Goal: Transaction & Acquisition: Purchase product/service

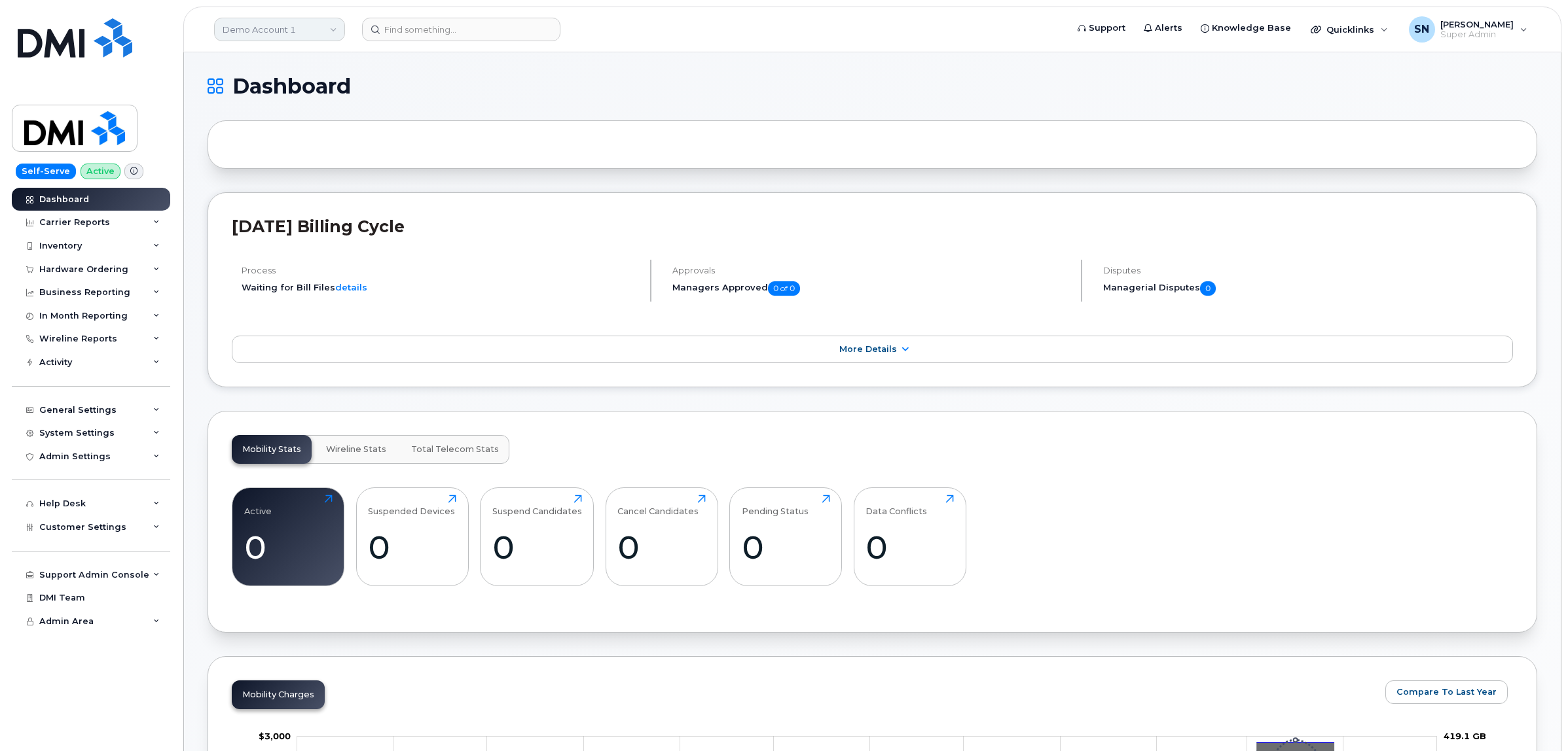
click at [261, 33] on link "Demo Account 1" at bounding box center [280, 29] width 131 height 23
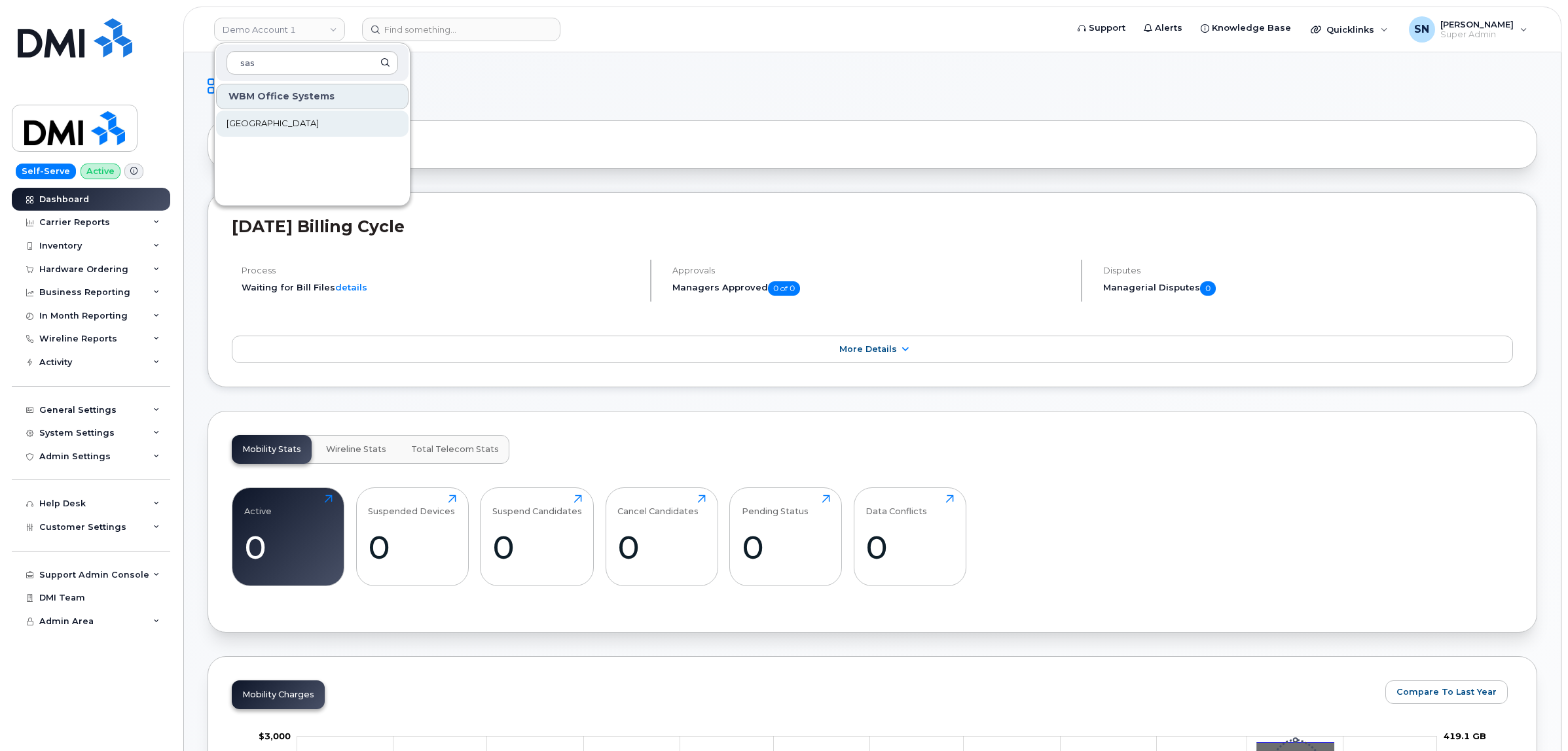
type input "sas"
click at [278, 122] on span "[GEOGRAPHIC_DATA]" at bounding box center [273, 124] width 93 height 13
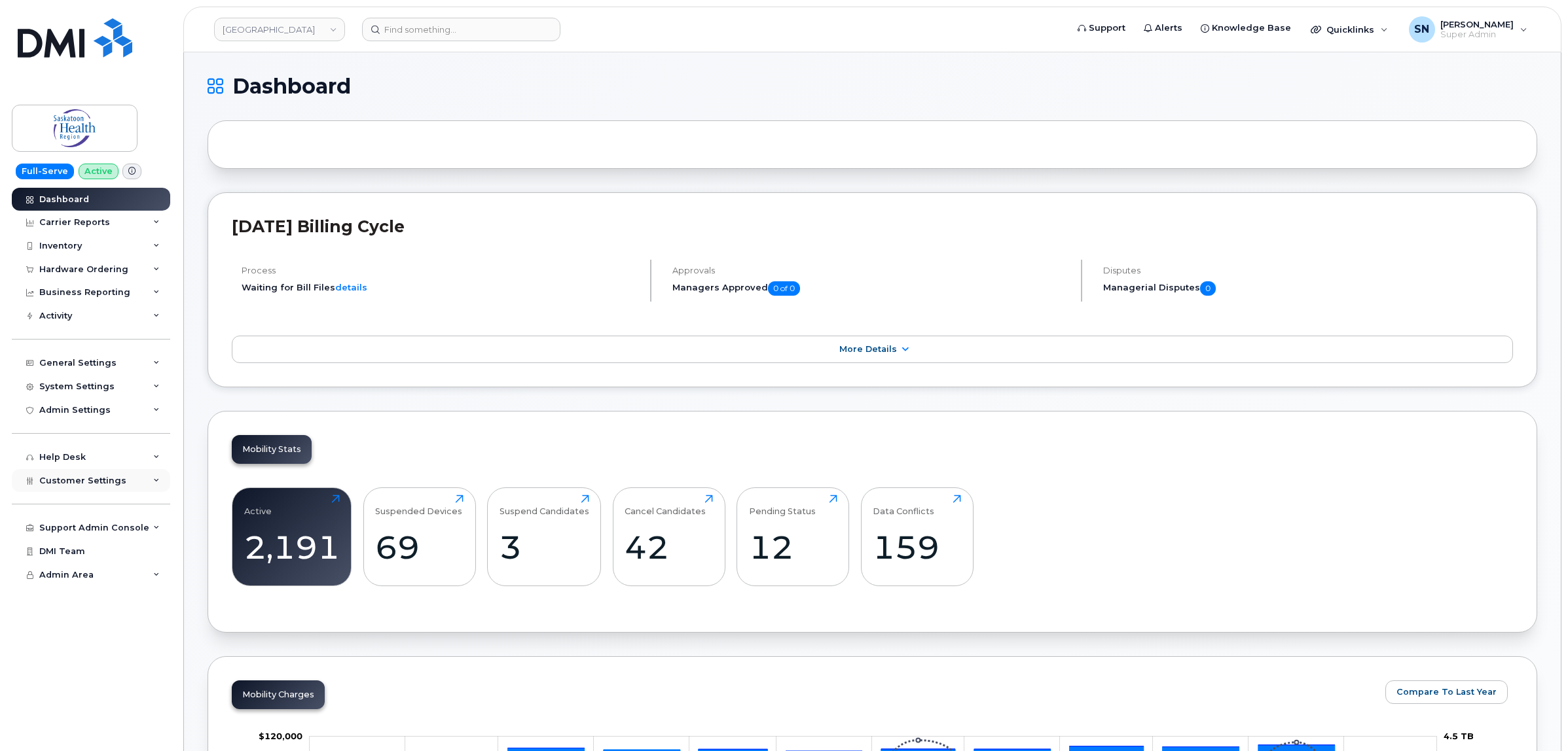
click at [102, 482] on span "Customer Settings" at bounding box center [82, 481] width 87 height 10
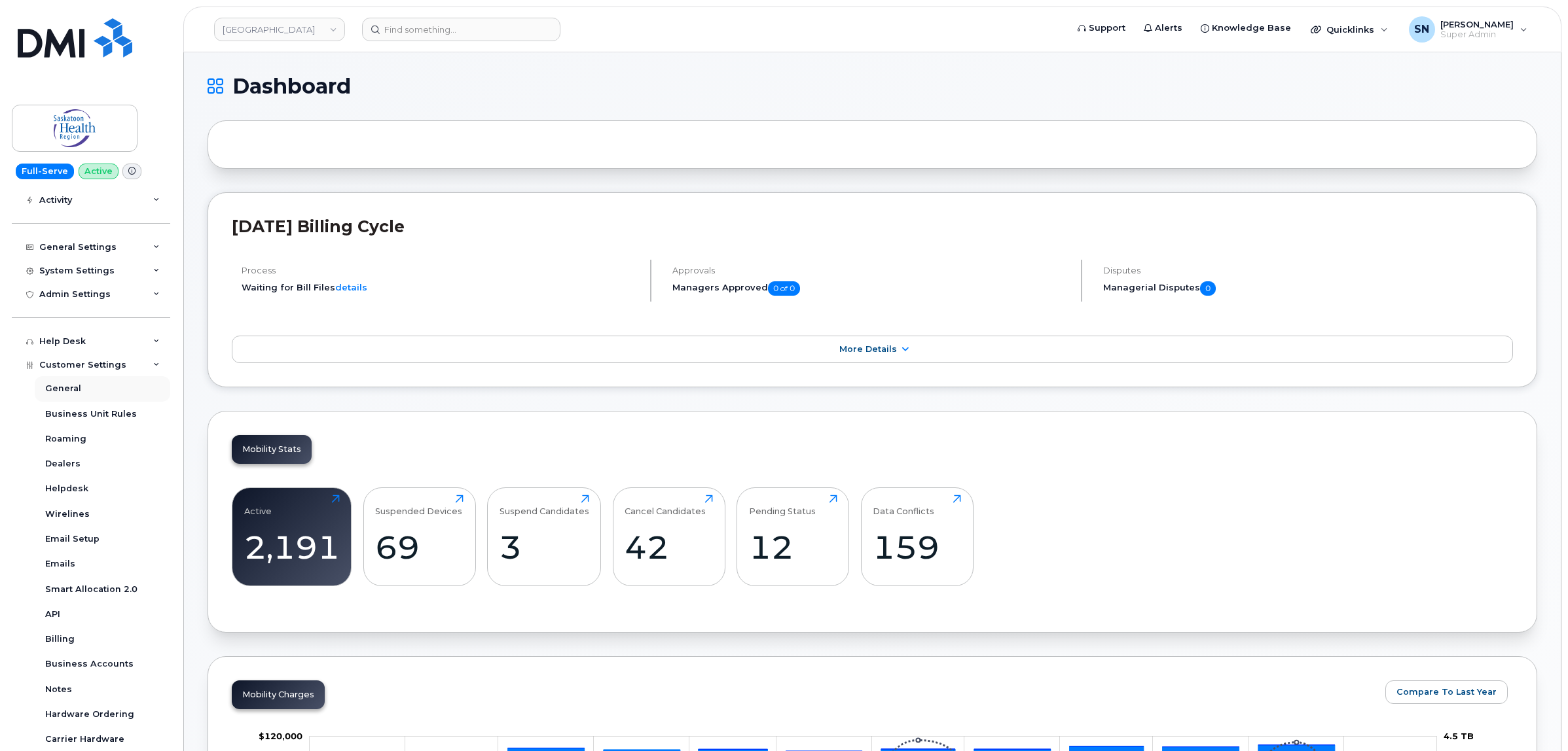
scroll to position [214, 0]
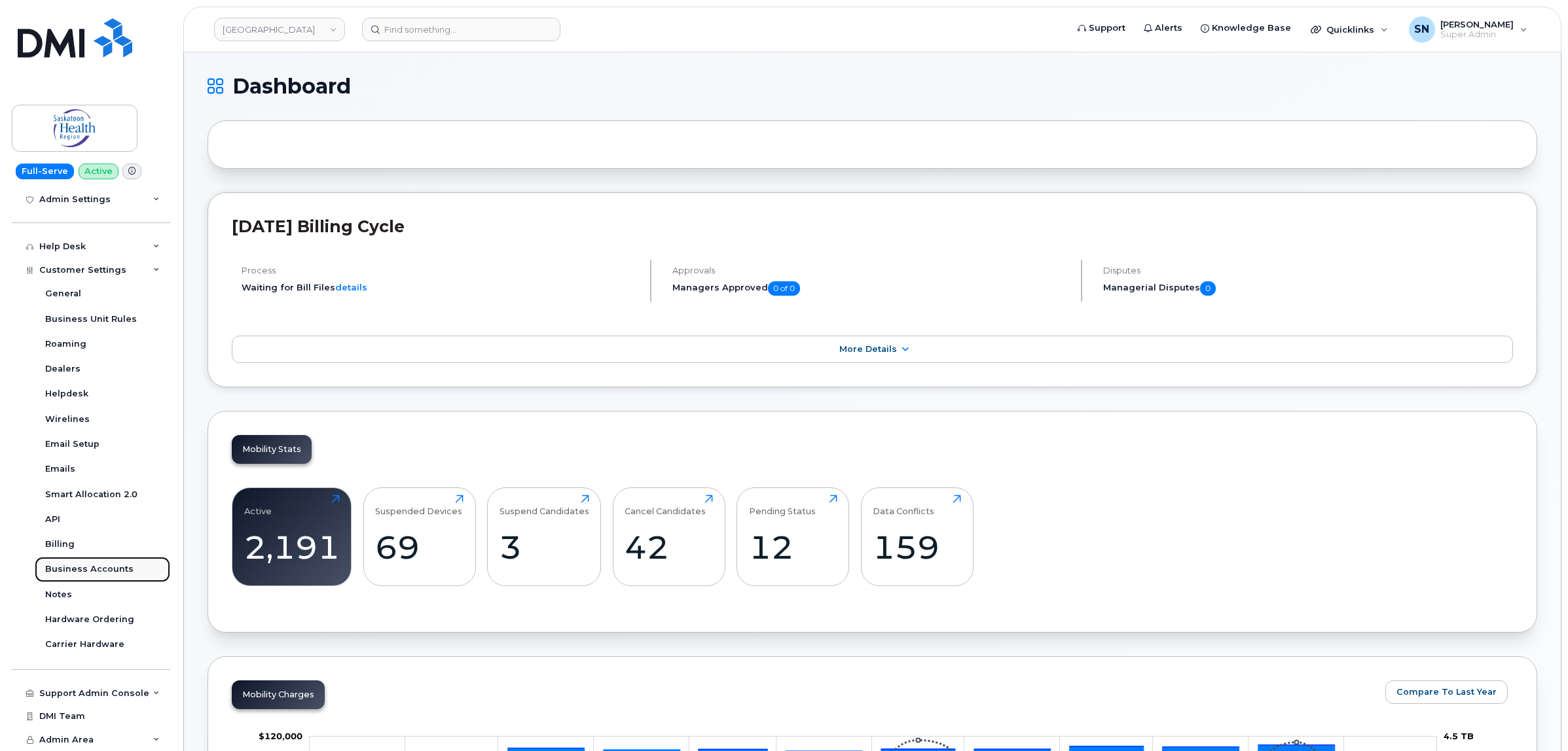
click at [100, 568] on div "Business Accounts" at bounding box center [89, 569] width 89 height 12
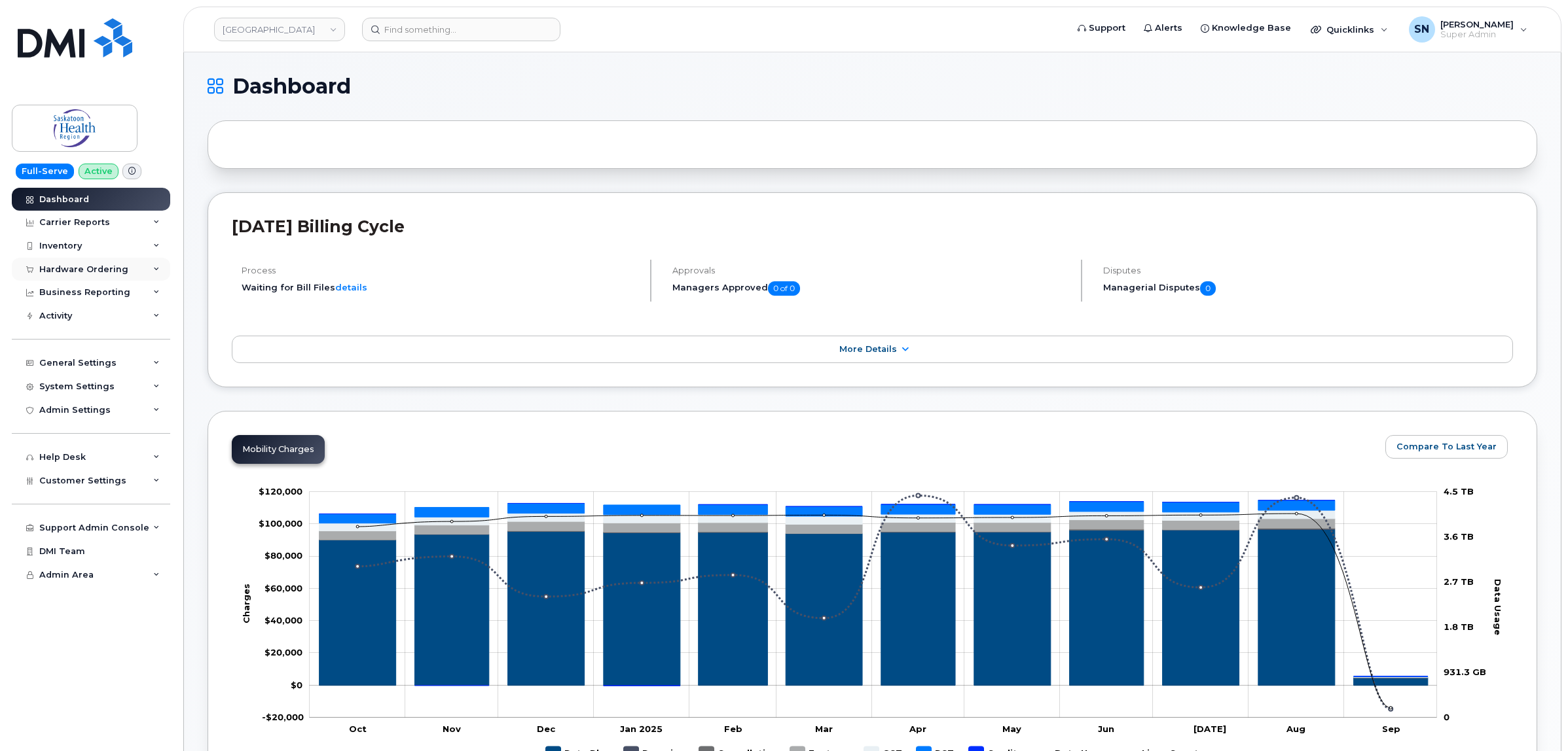
click at [80, 265] on div "Hardware Ordering" at bounding box center [84, 270] width 89 height 11
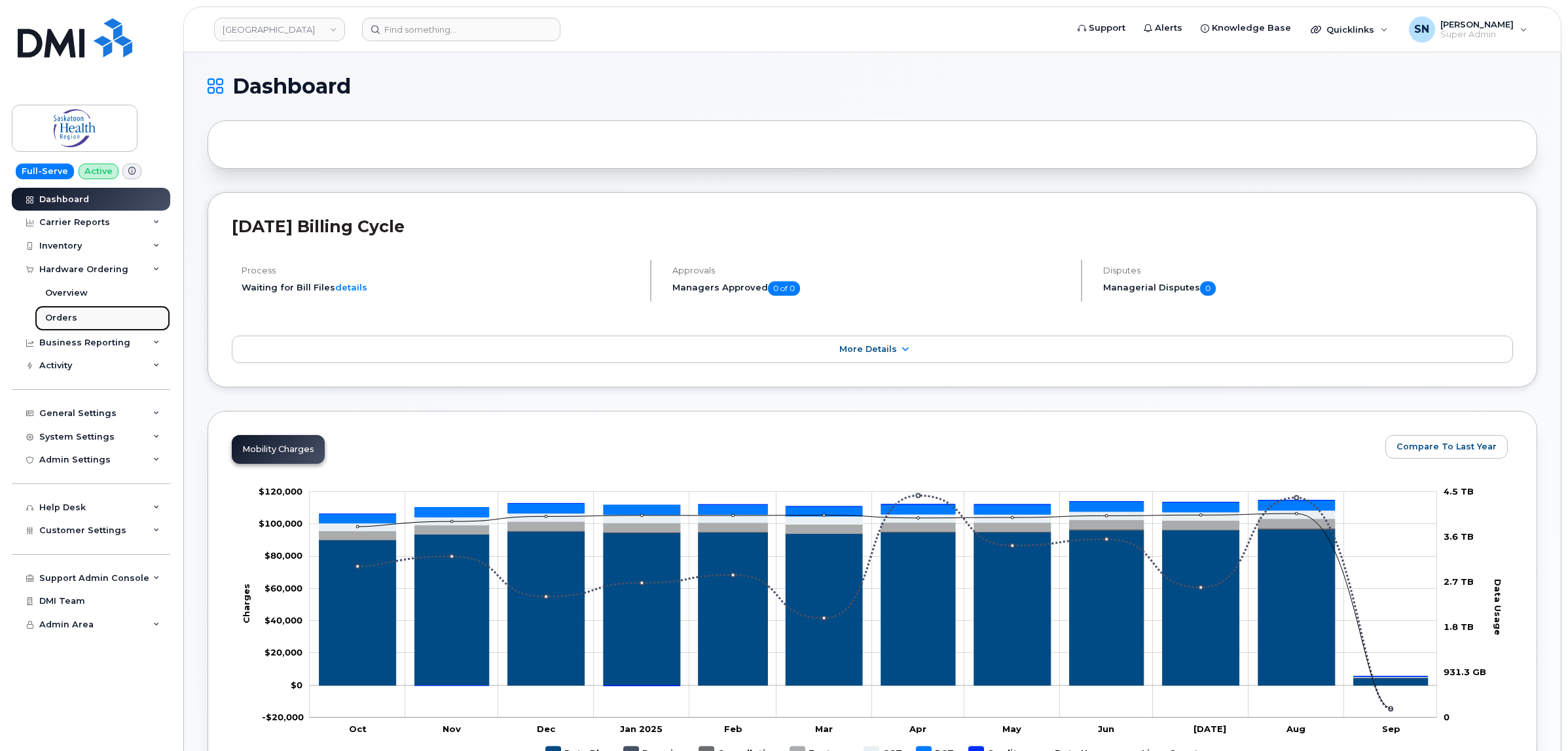
click at [67, 324] on div "Orders" at bounding box center [61, 318] width 32 height 12
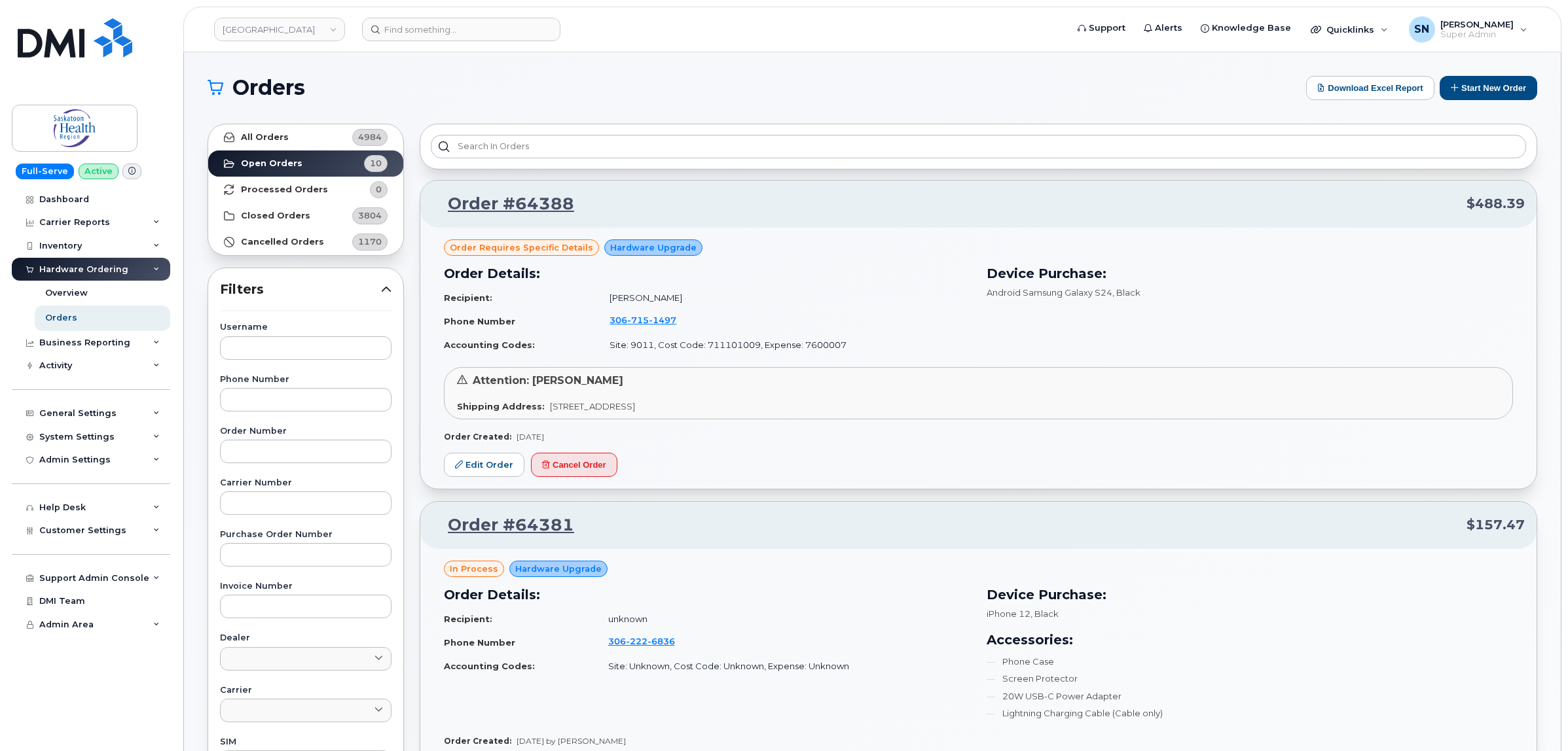
click at [650, 209] on p "Order #64388 $488.39" at bounding box center [978, 204] width 1092 height 23
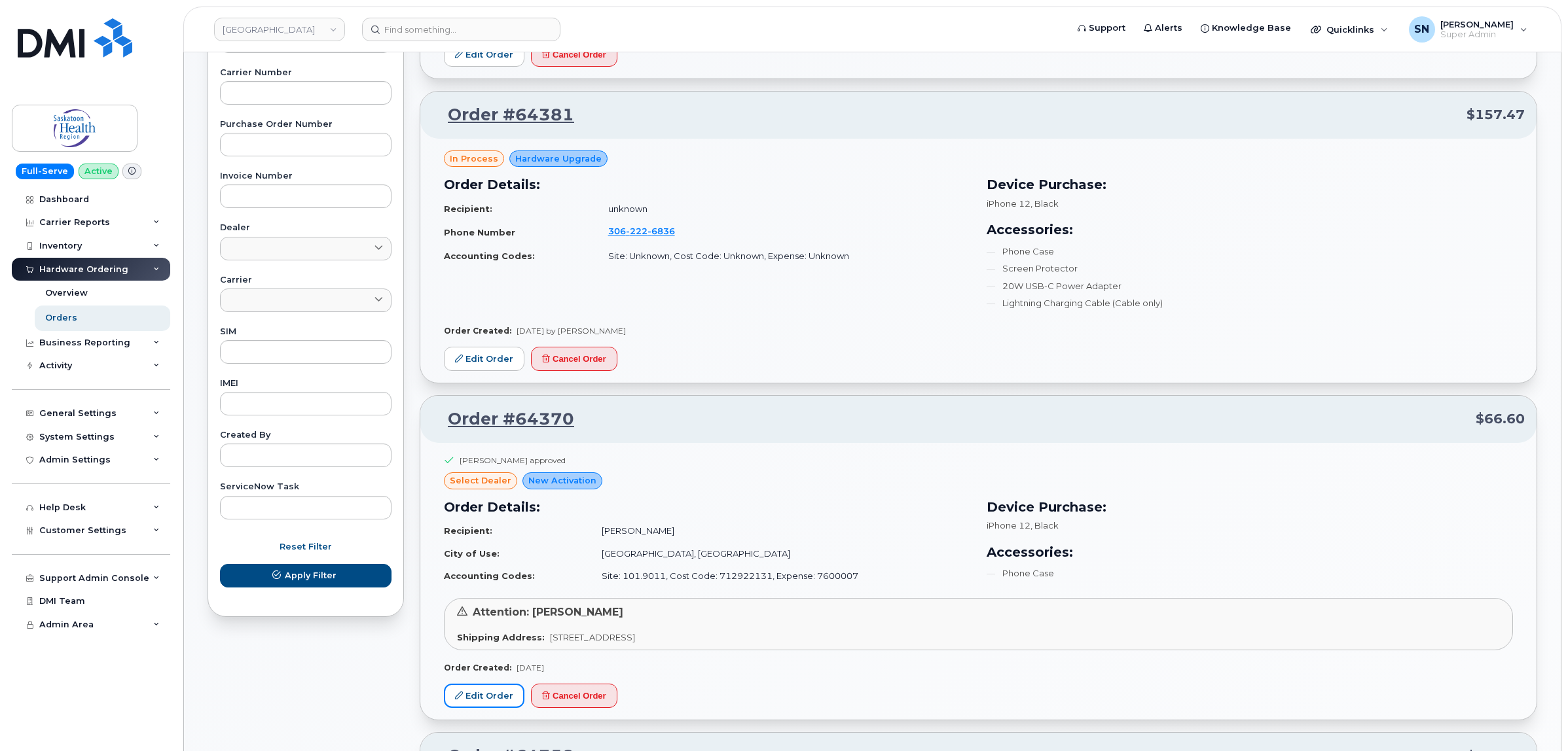
scroll to position [409, 0]
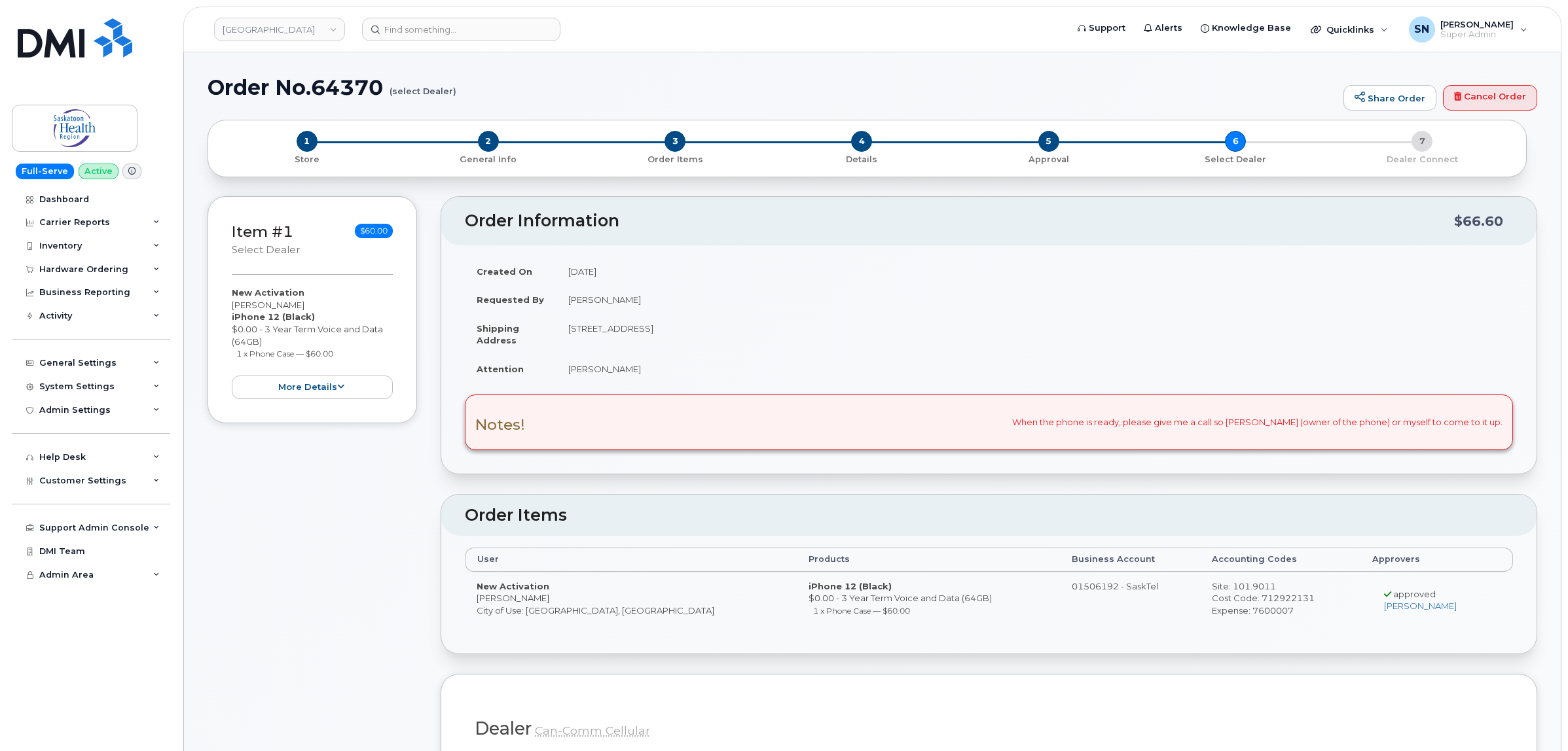
drag, startPoint x: 237, startPoint y: 352, endPoint x: 338, endPoint y: 351, distance: 101.0
click at [338, 351] on li "1 x Phone Case — $60.00" at bounding box center [315, 353] width 157 height 12
copy small "1 x Phone Case — $60.00"
drag, startPoint x: 229, startPoint y: 308, endPoint x: 303, endPoint y: 303, distance: 74.2
click at [303, 303] on div "Item #1 select Dealer $60.00 New Activation Karen Gelowitz iPhone 12 (Black) $0…" at bounding box center [312, 309] width 209 height 227
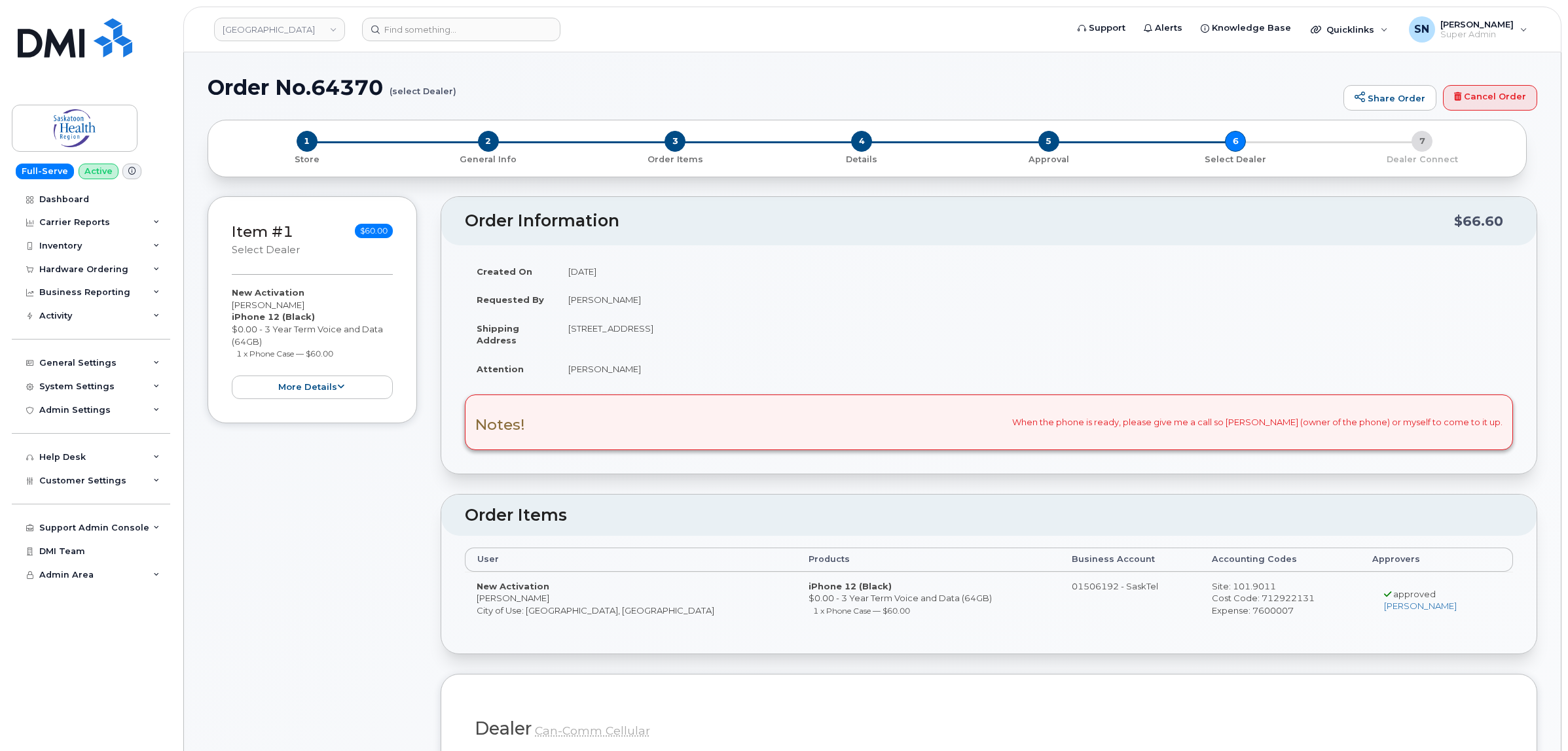
copy div "Karen Gelowitz"
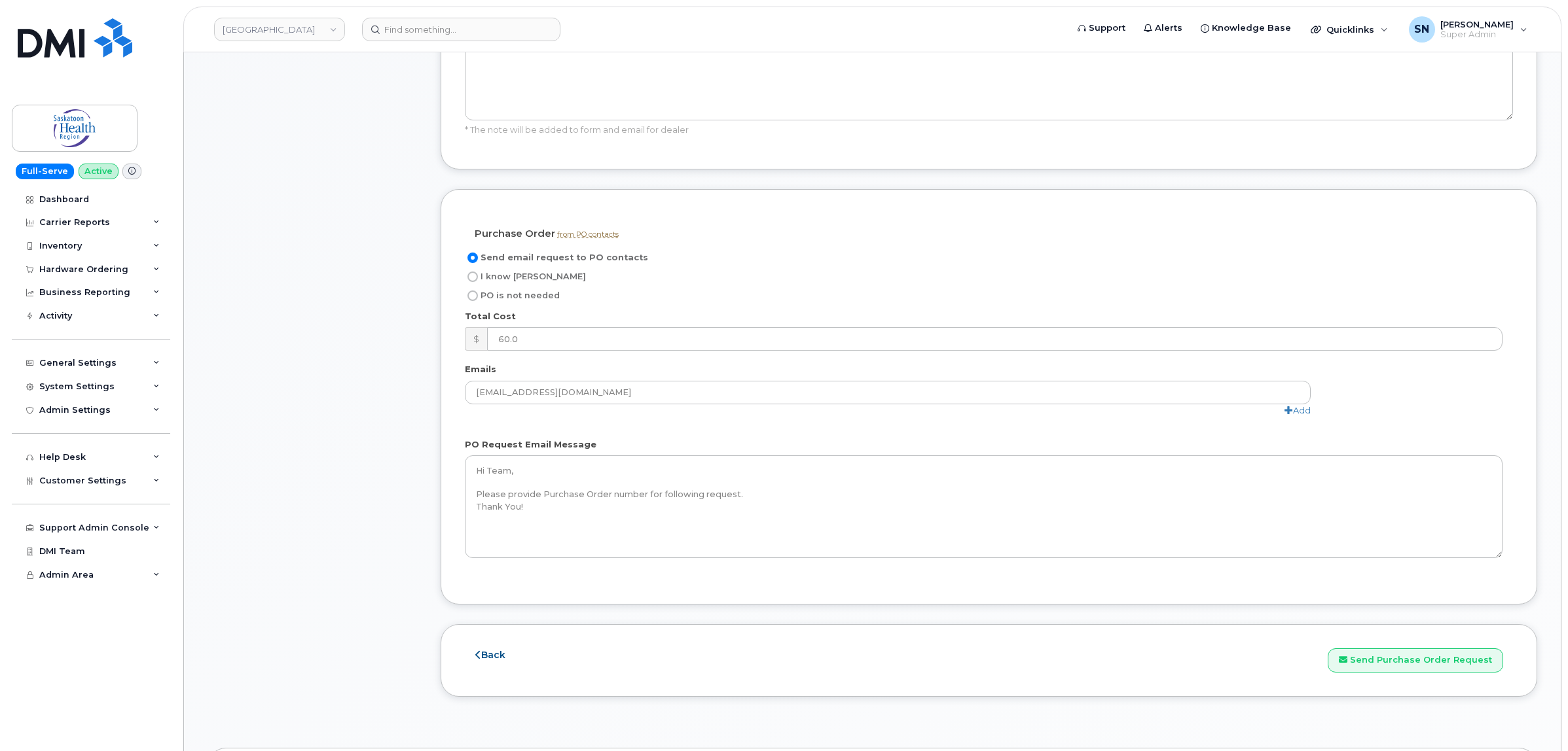
scroll to position [1145, 0]
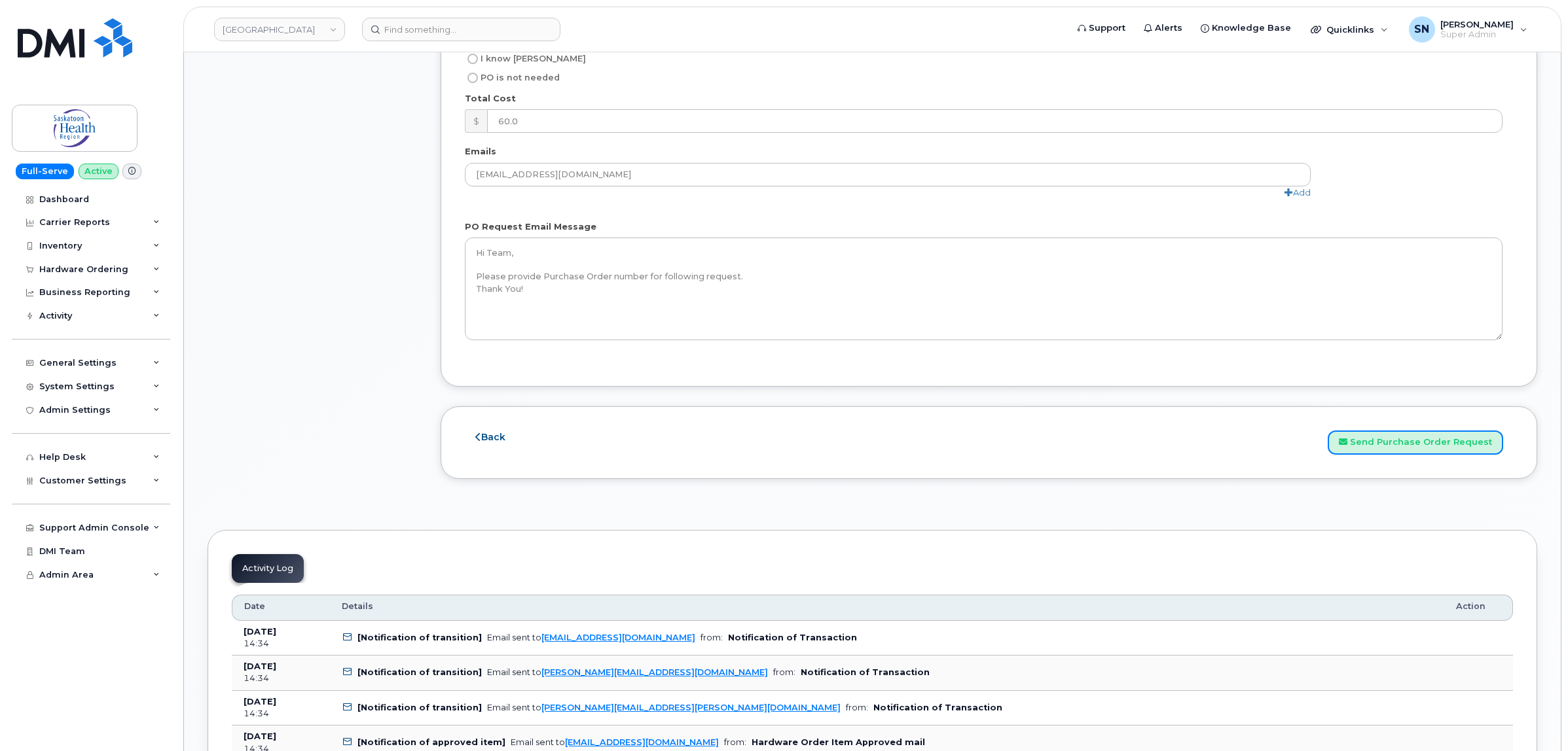
drag, startPoint x: 1371, startPoint y: 452, endPoint x: 1182, endPoint y: 468, distance: 189.7
click at [1372, 452] on button "Send Purchase Order Request" at bounding box center [1415, 442] width 175 height 24
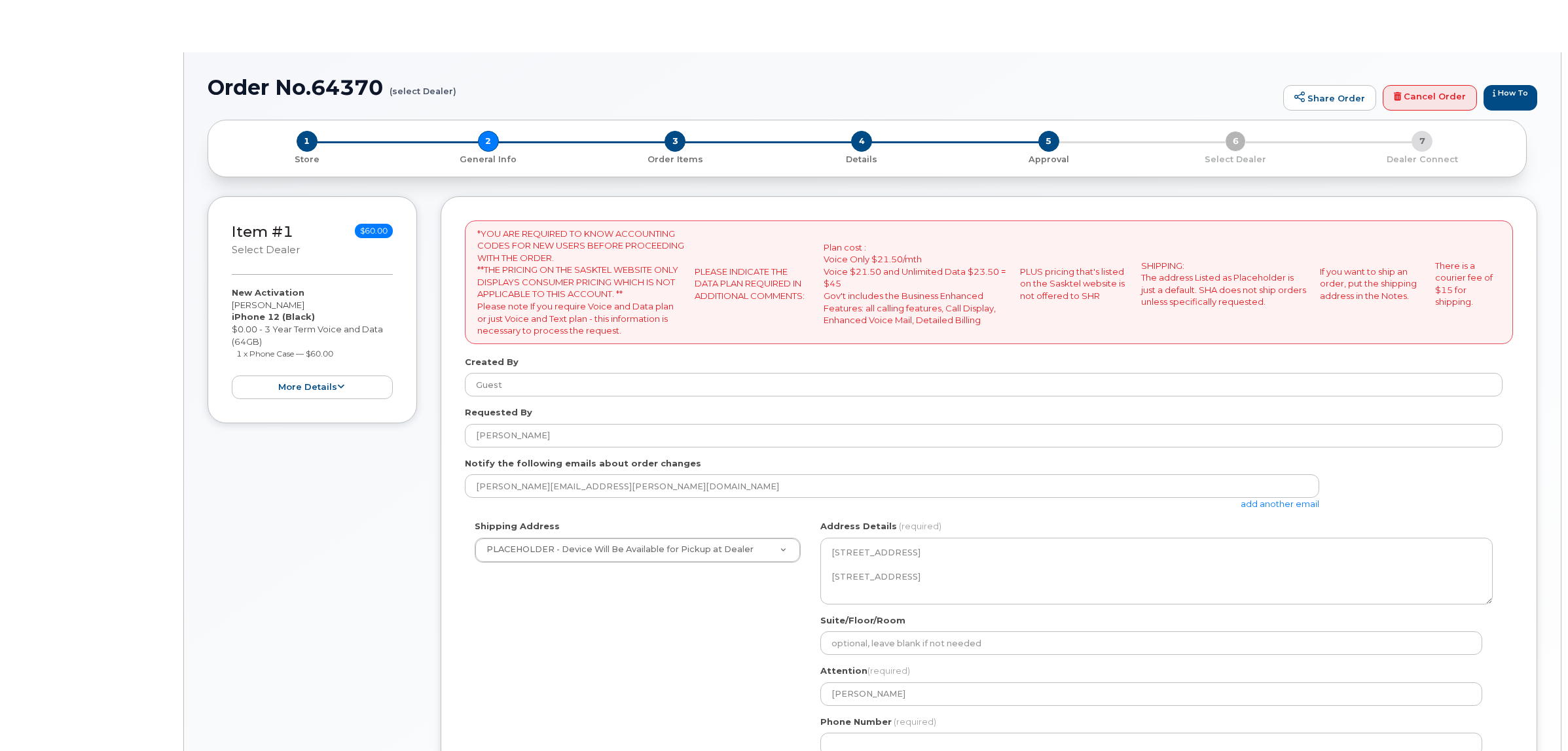
select select
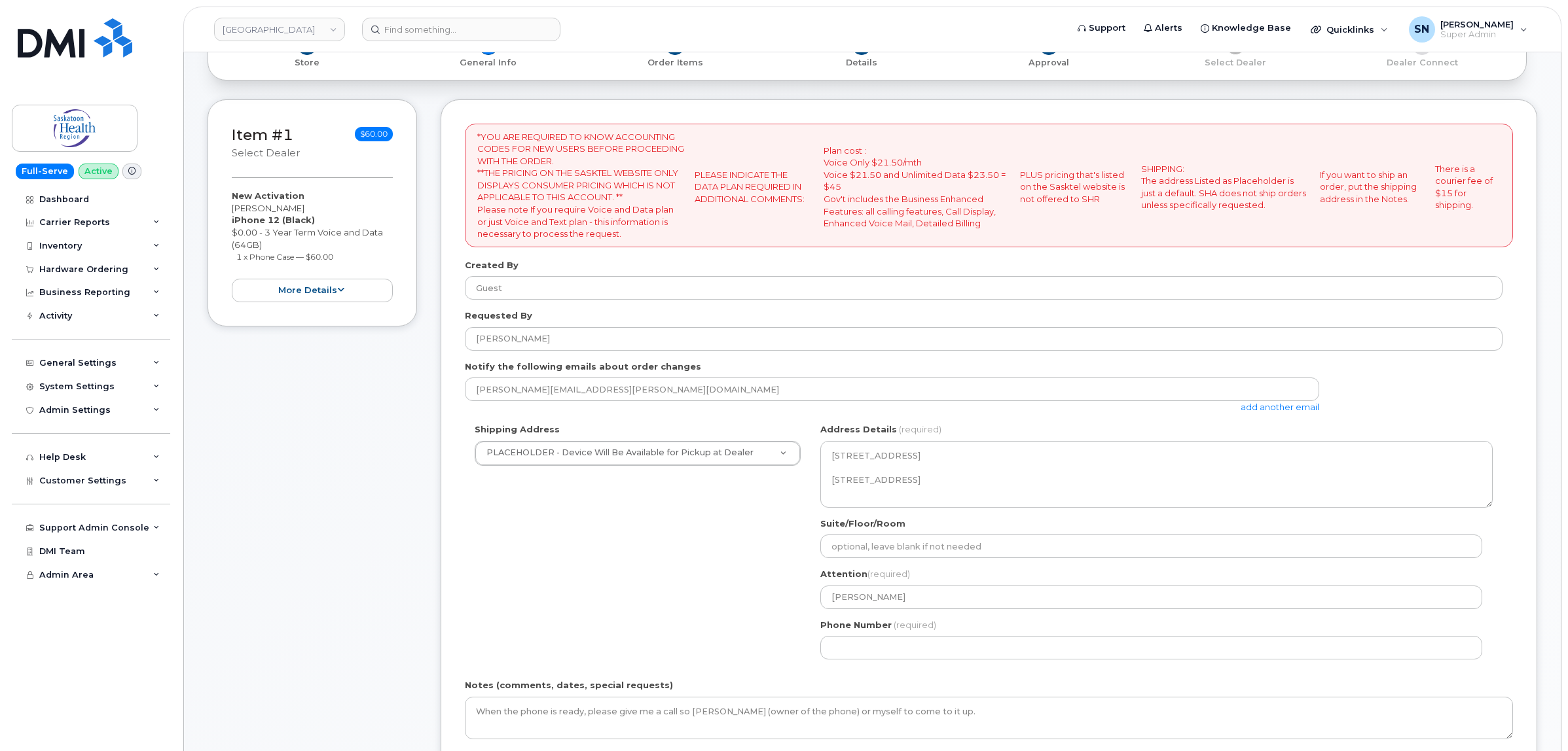
scroll to position [246, 0]
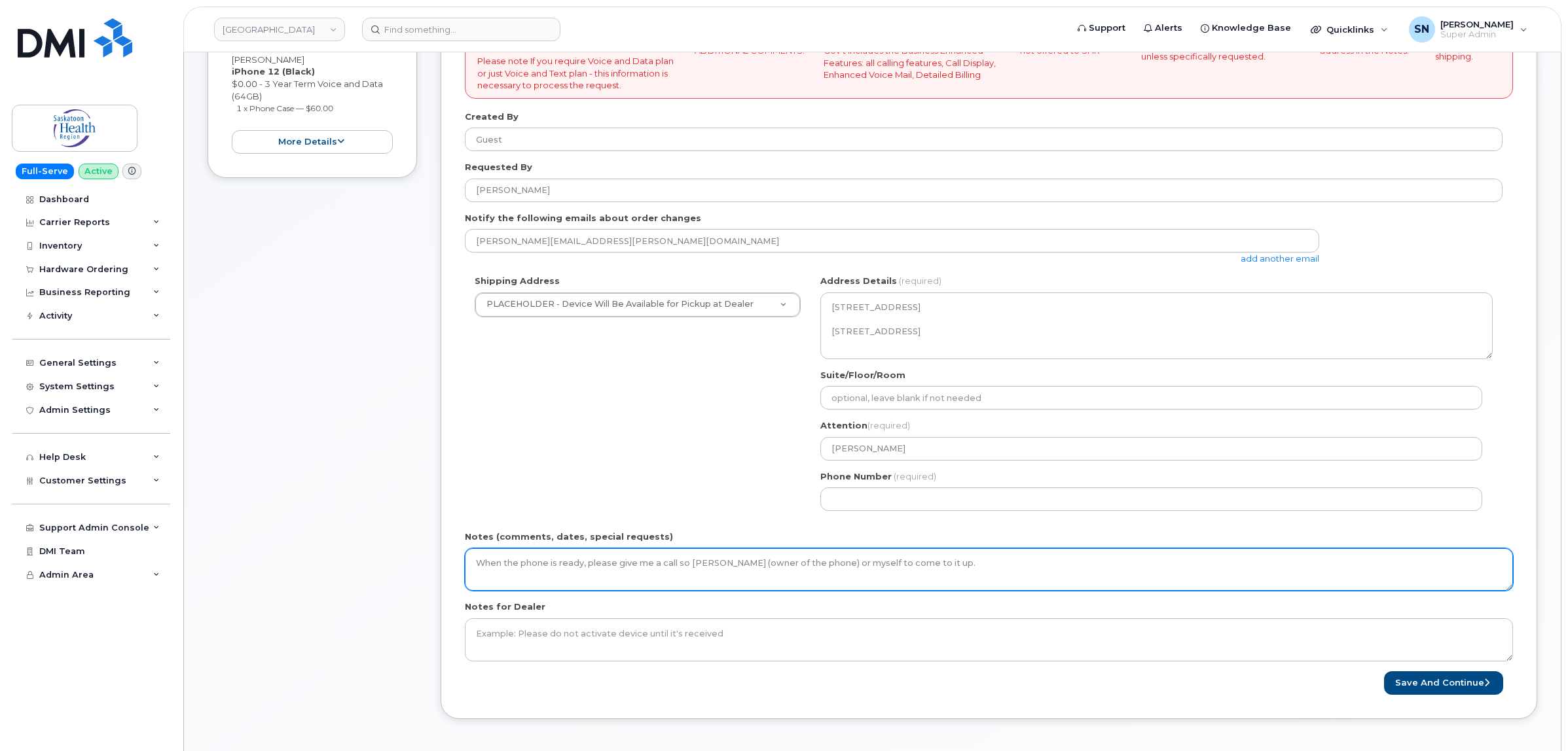
click at [942, 566] on textarea "When the phone is ready, please give me a call so [PERSON_NAME] (owner of the p…" at bounding box center [989, 570] width 1048 height 43
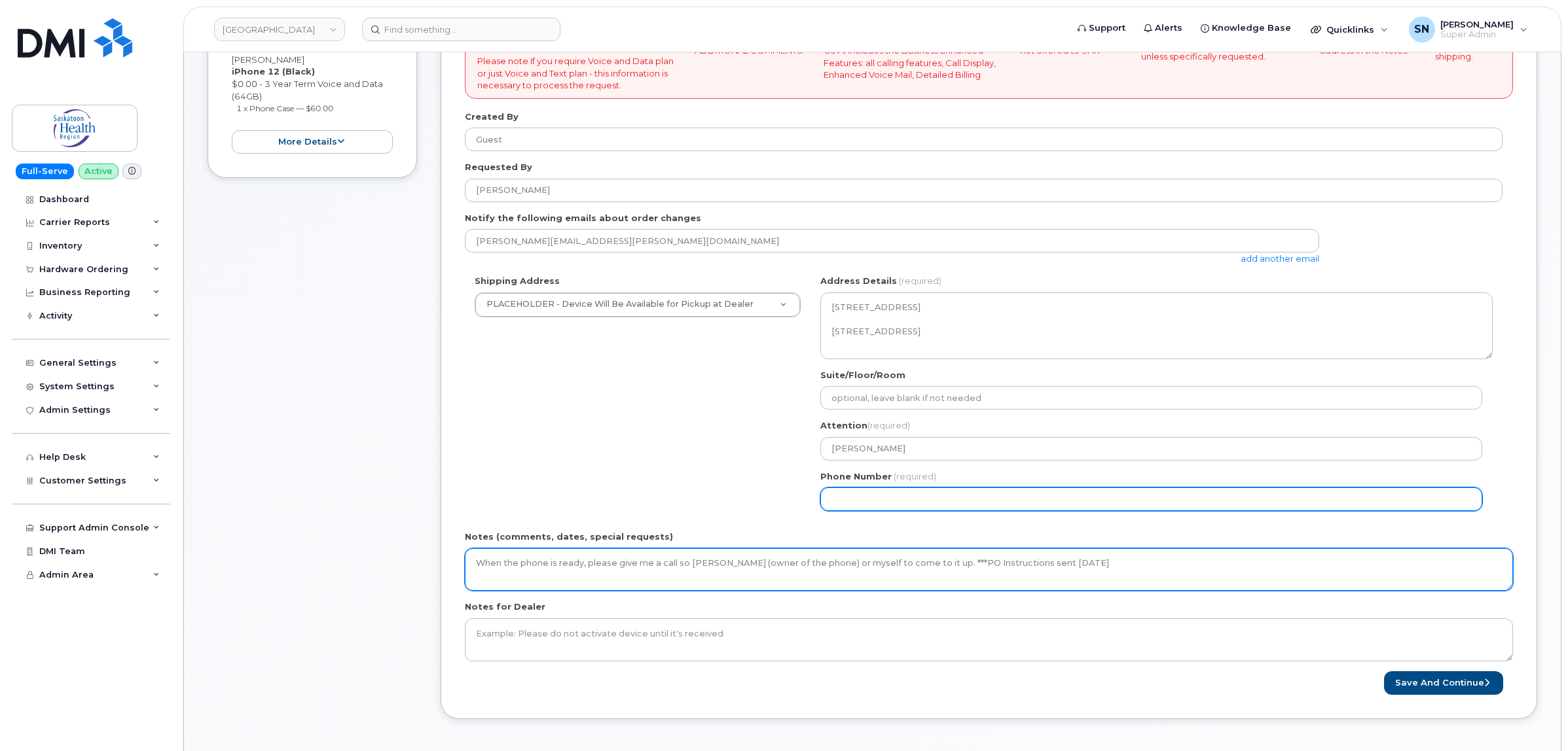
type textarea "When the phone is ready, please give me a call so [PERSON_NAME] (owner of the p…"
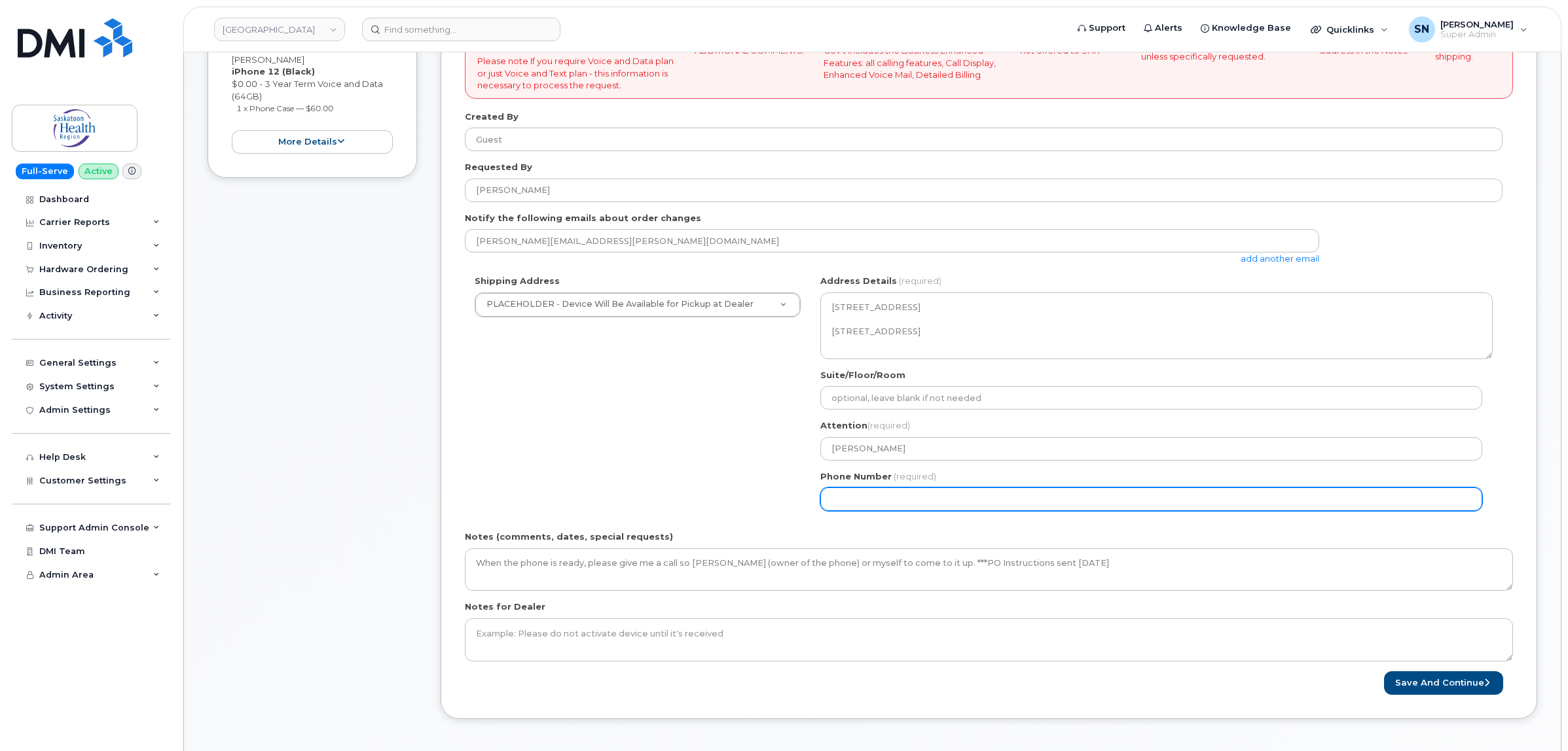
click at [894, 505] on input "Phone Number" at bounding box center [1151, 499] width 662 height 23
select select
type input "123456789"
select select
type input "1234567890"
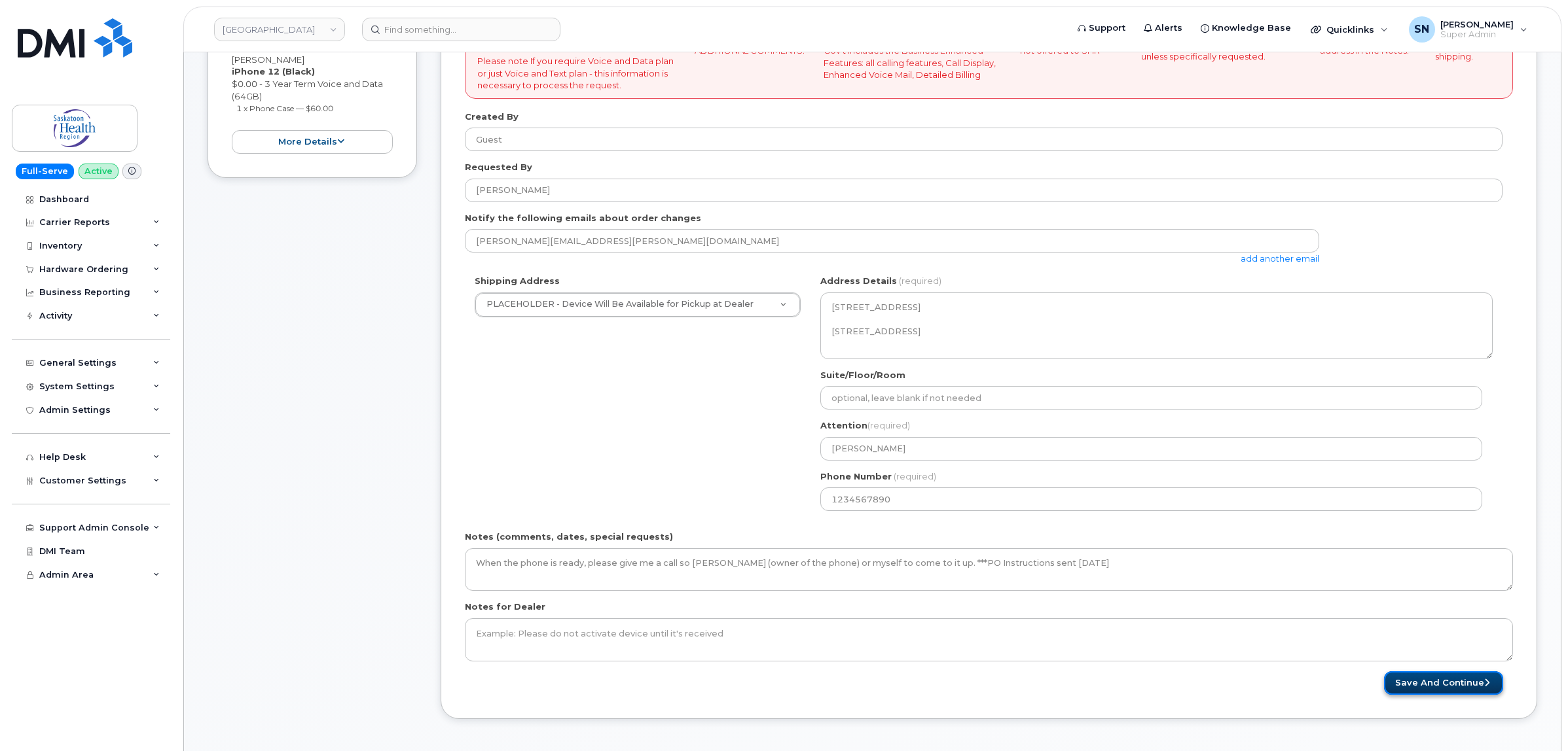
drag, startPoint x: 1431, startPoint y: 682, endPoint x: 1429, endPoint y: 689, distance: 7.3
click at [1431, 685] on button "Save and Continue" at bounding box center [1443, 683] width 119 height 24
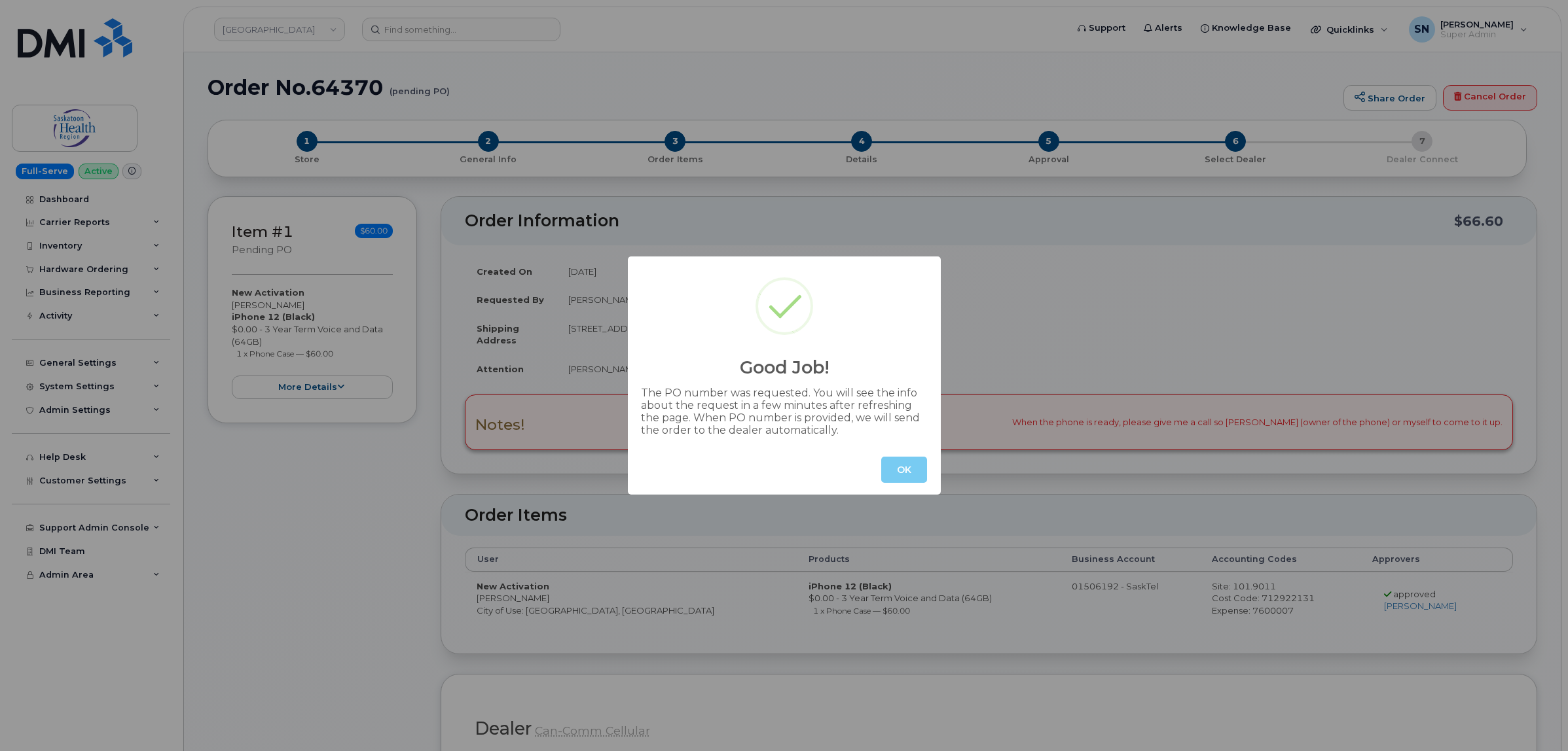
click at [908, 465] on button "OK" at bounding box center [904, 470] width 46 height 26
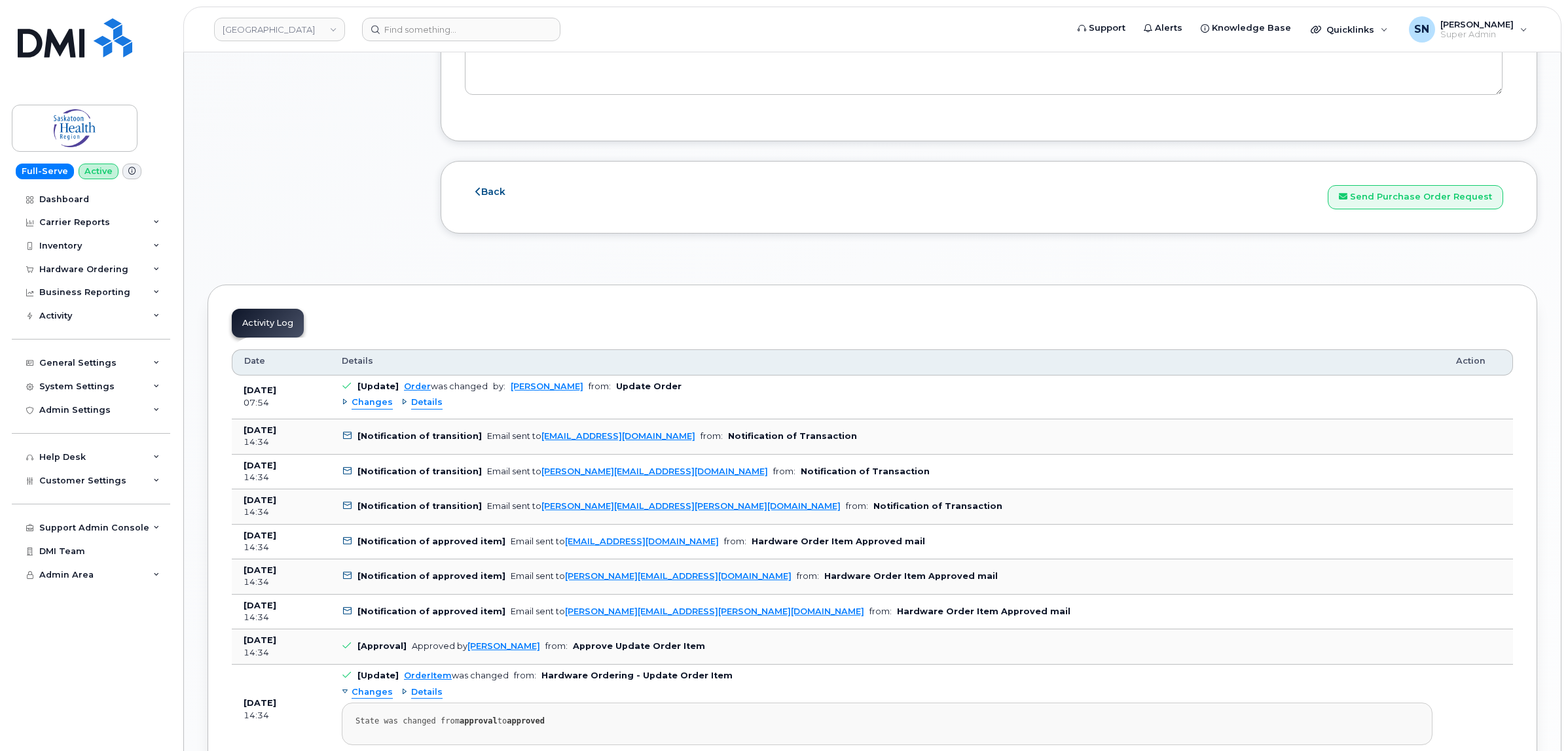
scroll to position [1636, 0]
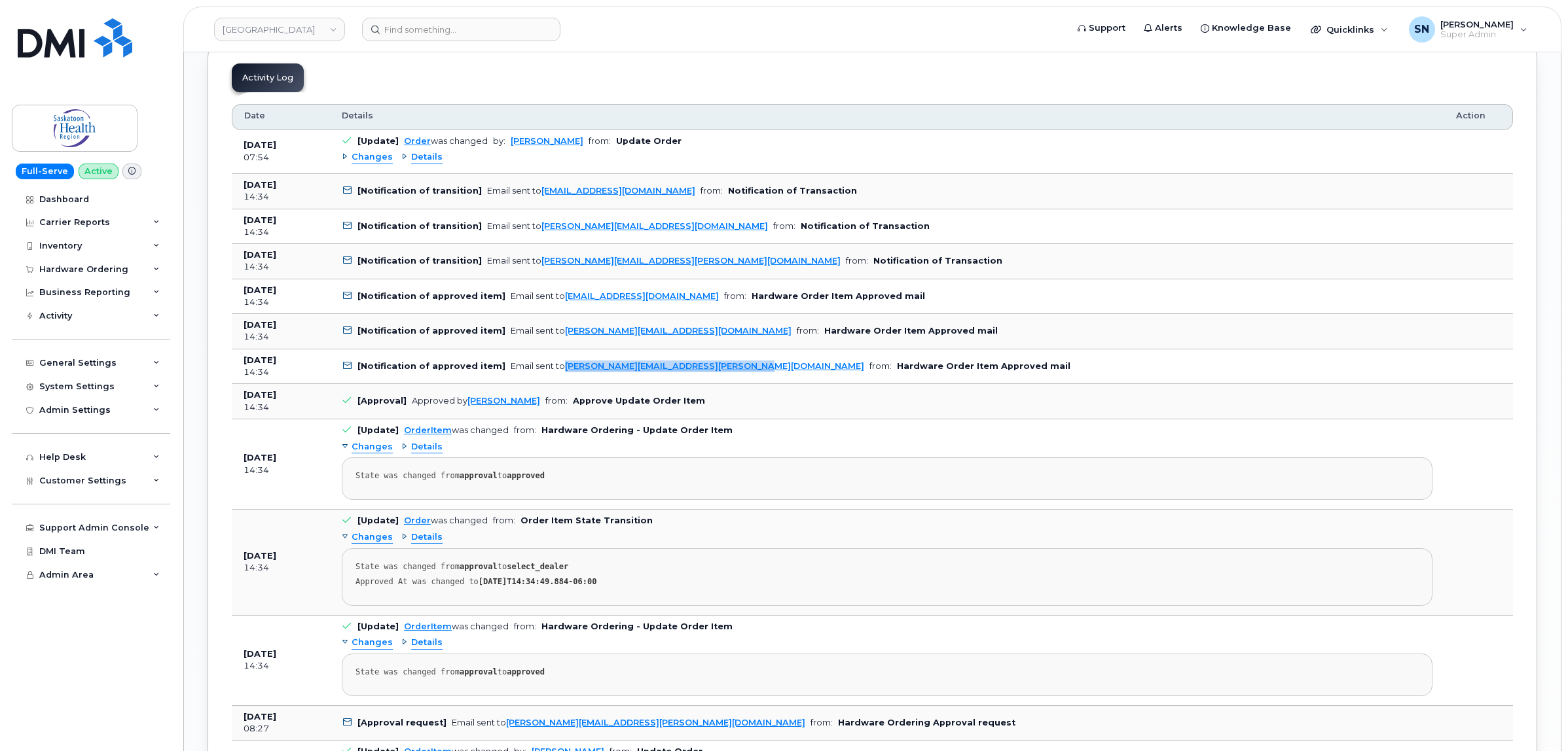
drag, startPoint x: 731, startPoint y: 375, endPoint x: 559, endPoint y: 381, distance: 172.1
click at [559, 381] on td "[Notification of approved item] Email sent to michelle.stubbs@saskhealthauthori…" at bounding box center [887, 366] width 1114 height 36
copy link "[PERSON_NAME][EMAIL_ADDRESS][PERSON_NAME][DOMAIN_NAME]"
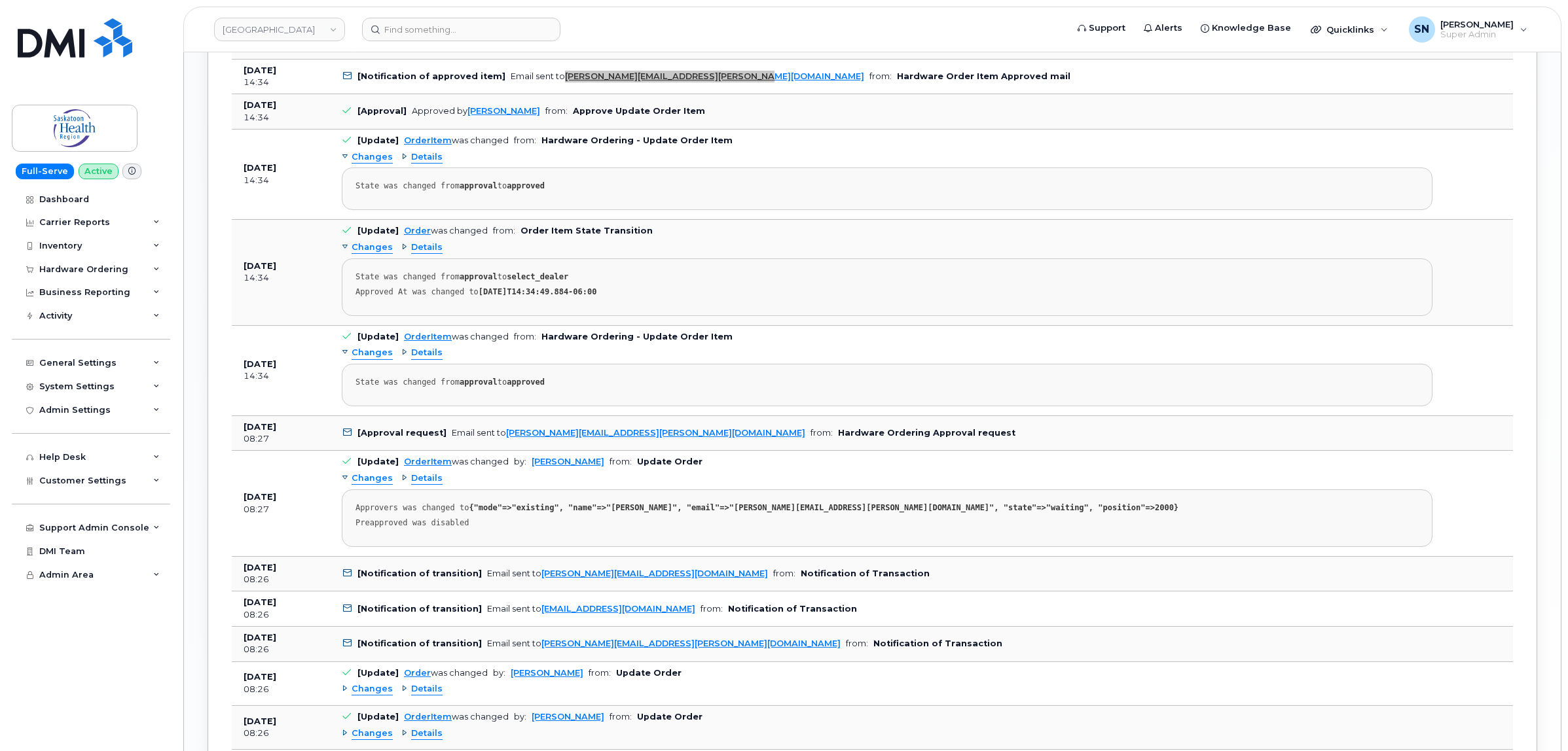
scroll to position [2126, 0]
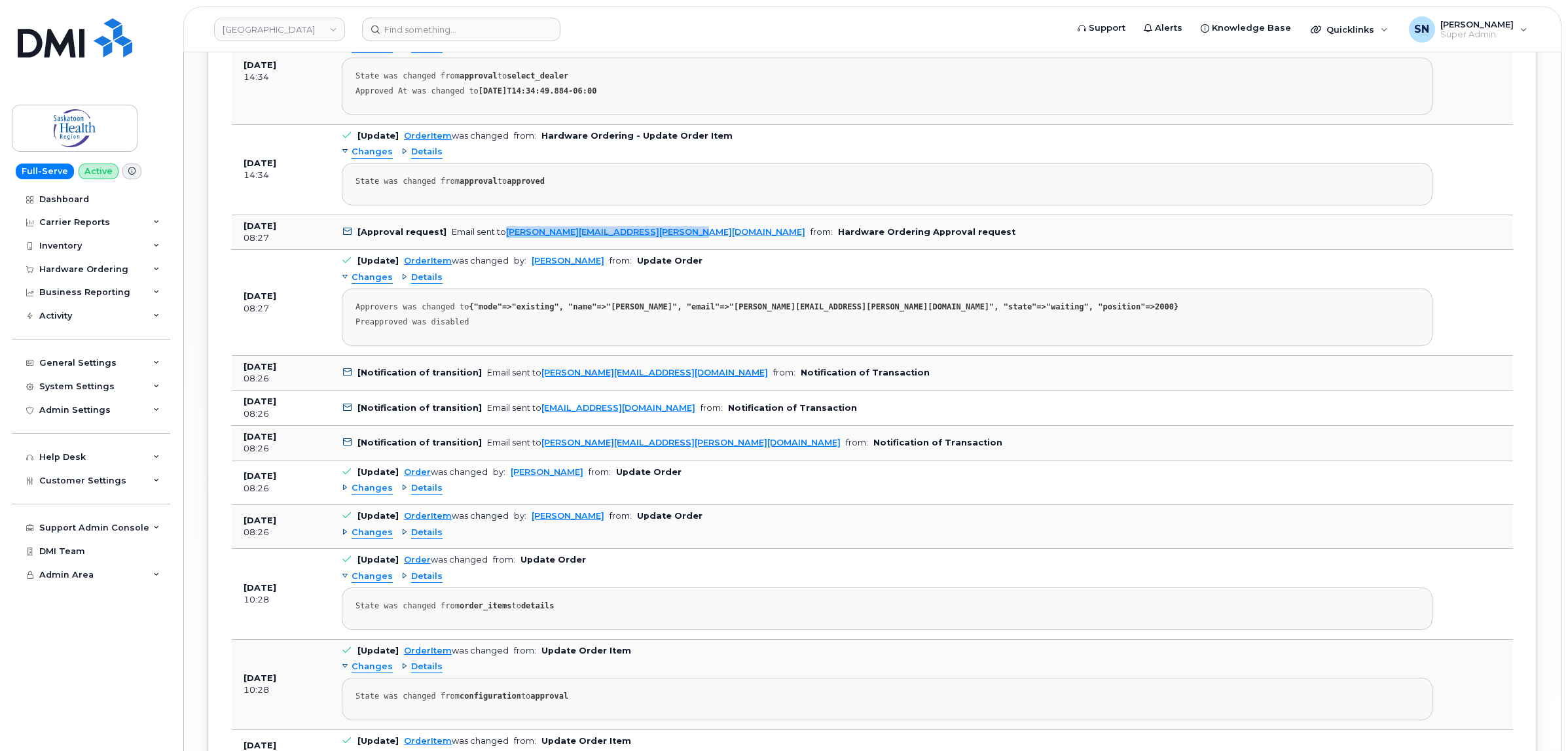
drag, startPoint x: 681, startPoint y: 243, endPoint x: 502, endPoint y: 254, distance: 179.3
click at [502, 251] on td "[Approval request] Email sent to Landon.johnson@saskhealthauthority.ca from: Ha…" at bounding box center [887, 232] width 1114 height 36
copy link "Landon.johnson@saskhealthauthority.ca"
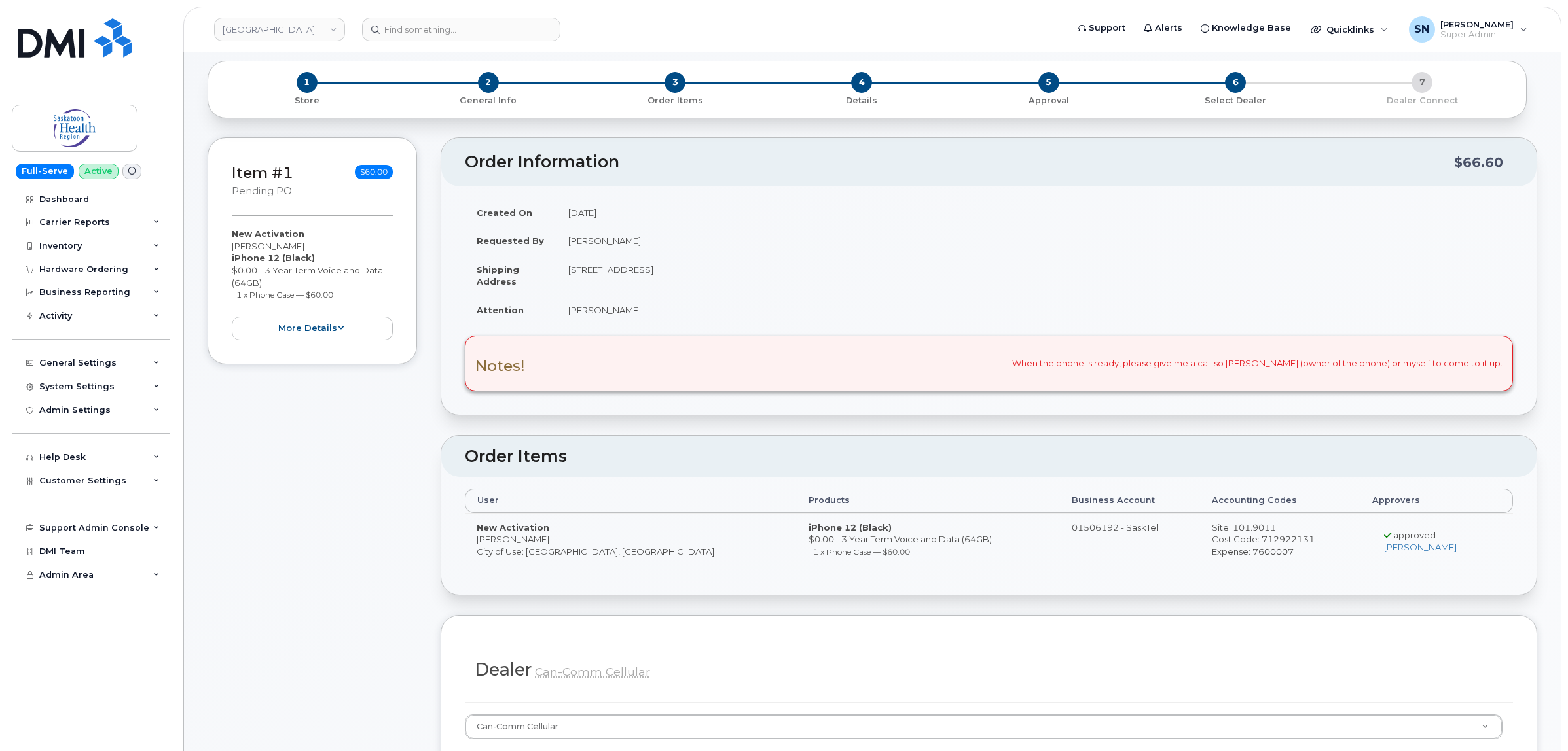
scroll to position [0, 0]
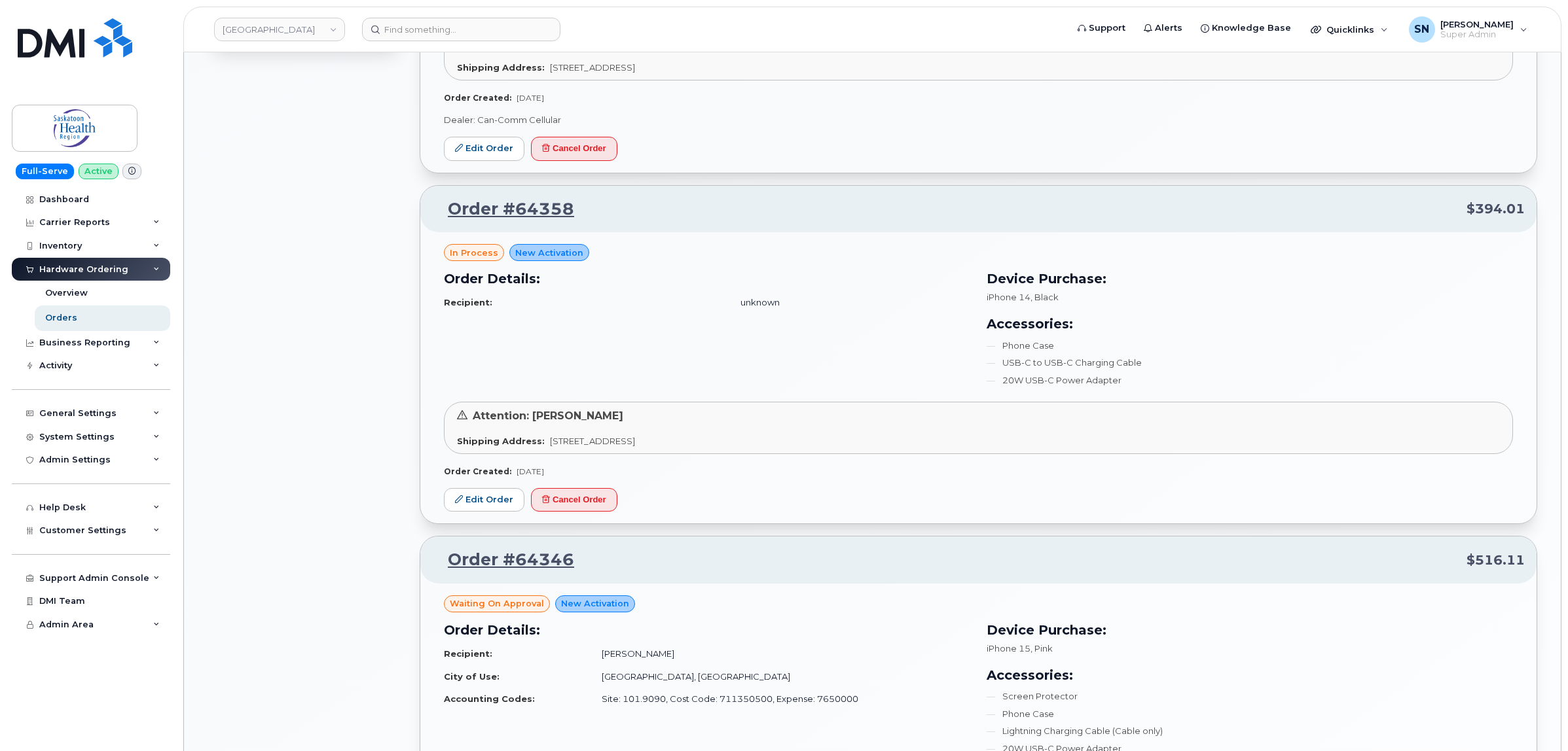
scroll to position [982, 0]
click at [293, 425] on div "All Orders 4984 Open Orders 10 Processed Orders 0 Closed Orders 3804 Cancelled …" at bounding box center [305, 560] width 212 height 2853
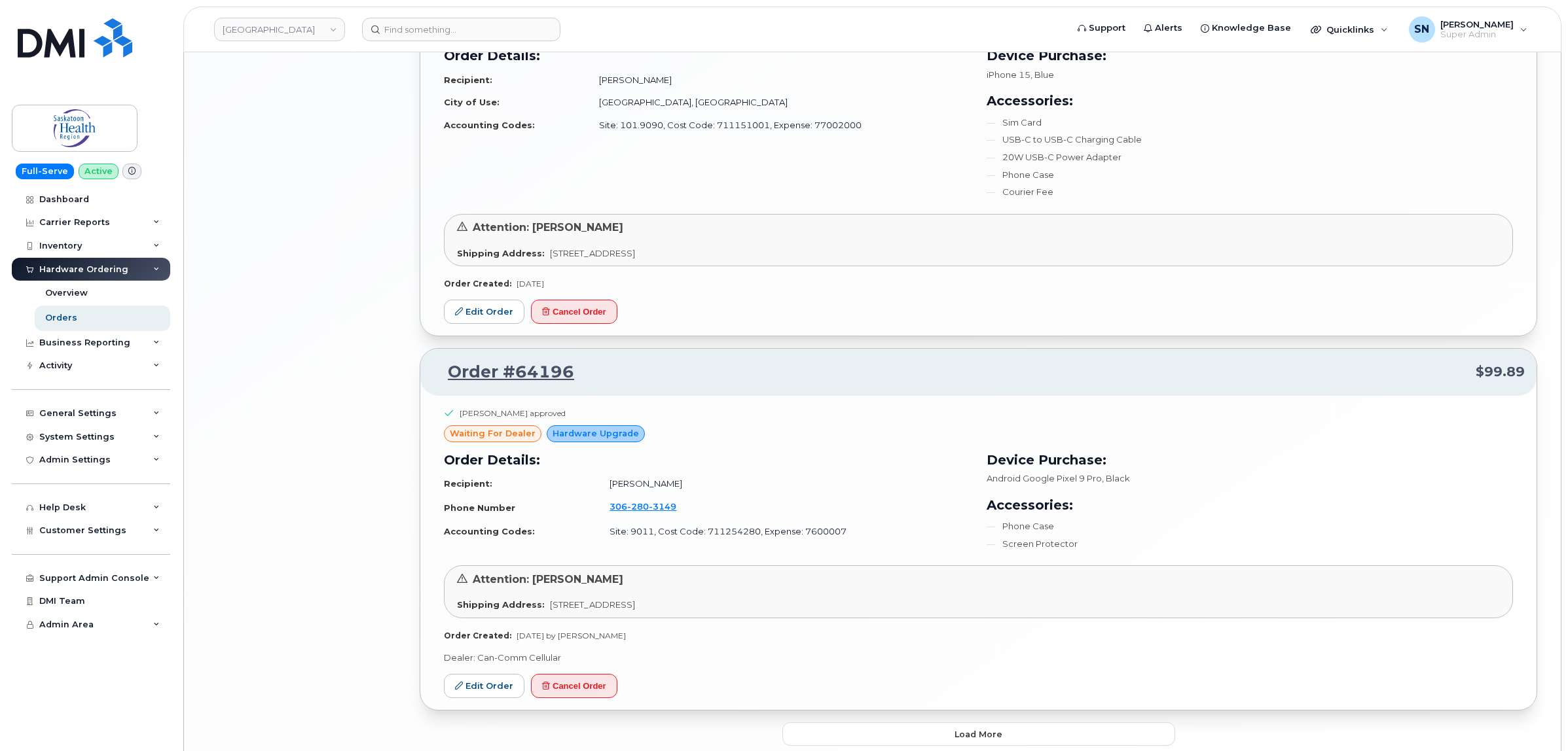
scroll to position [2280, 0]
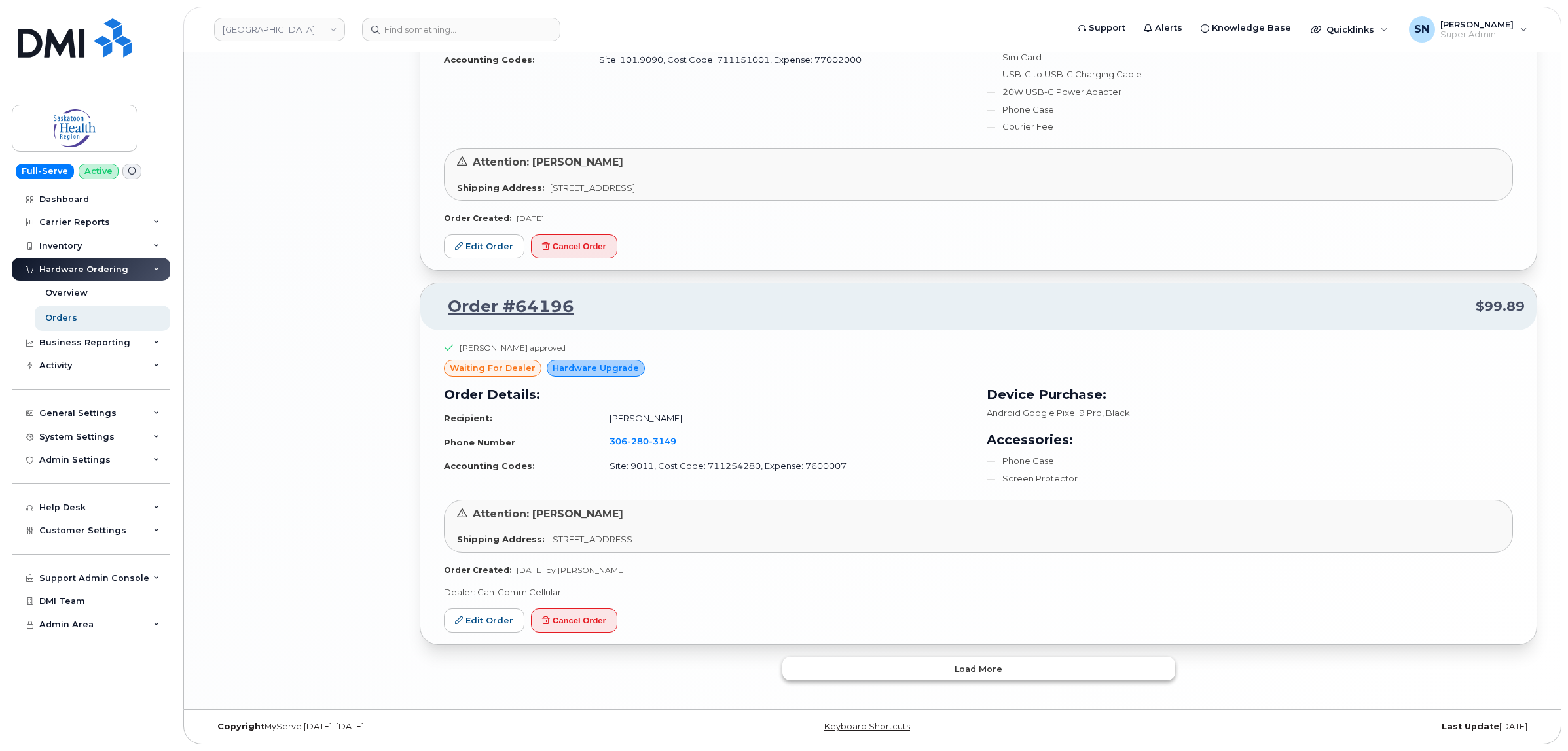
click at [874, 676] on button "Load more" at bounding box center [978, 668] width 393 height 23
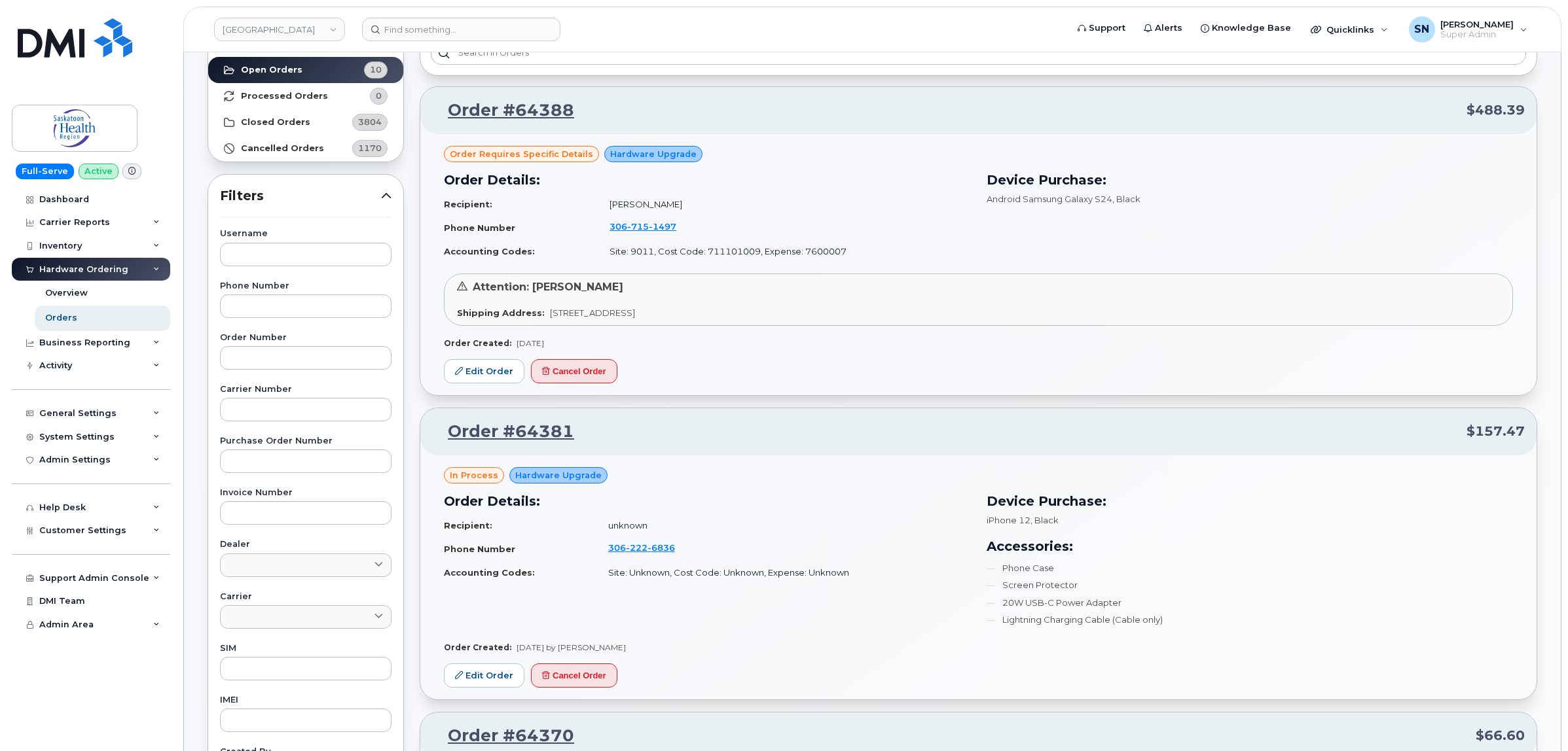
scroll to position [0, 0]
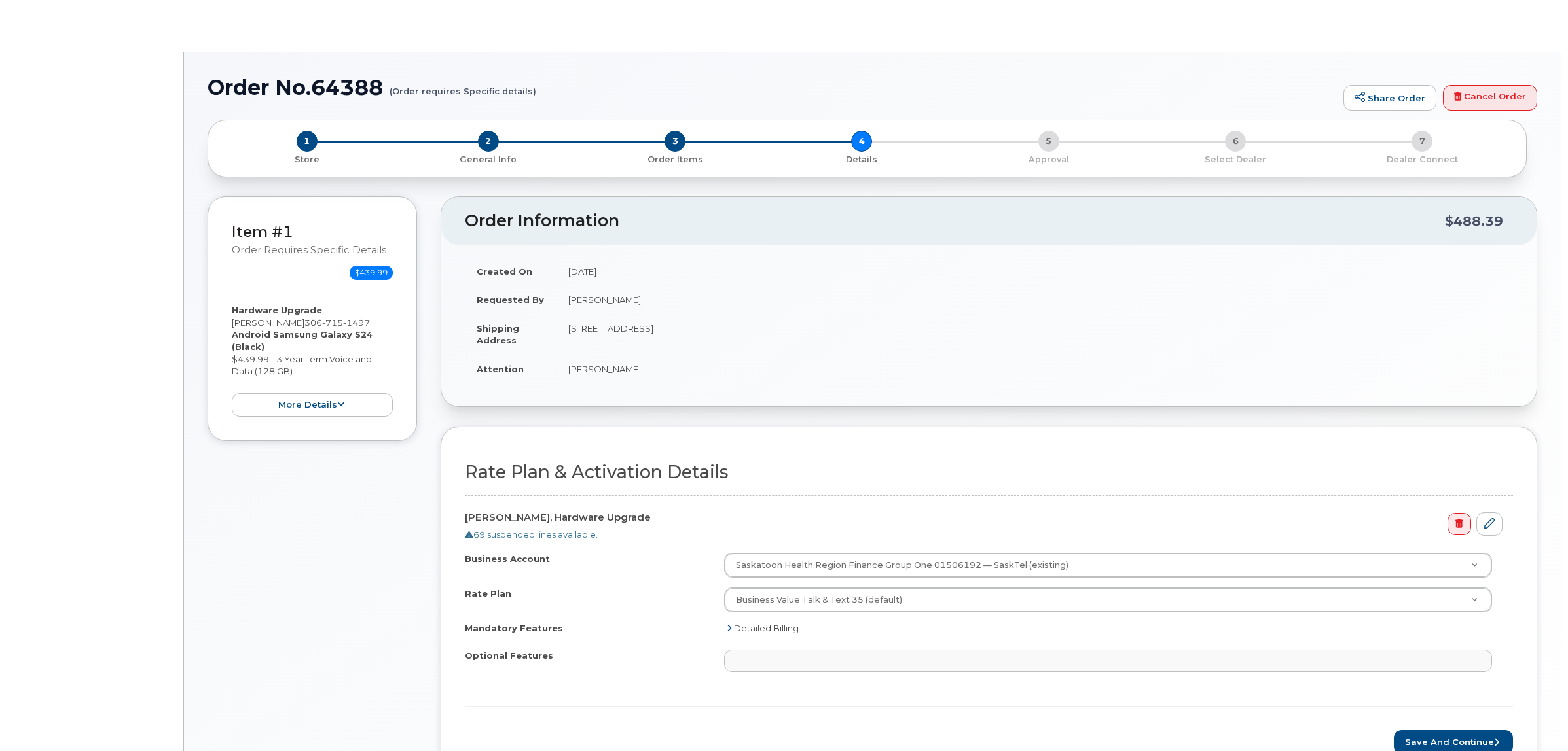
select select
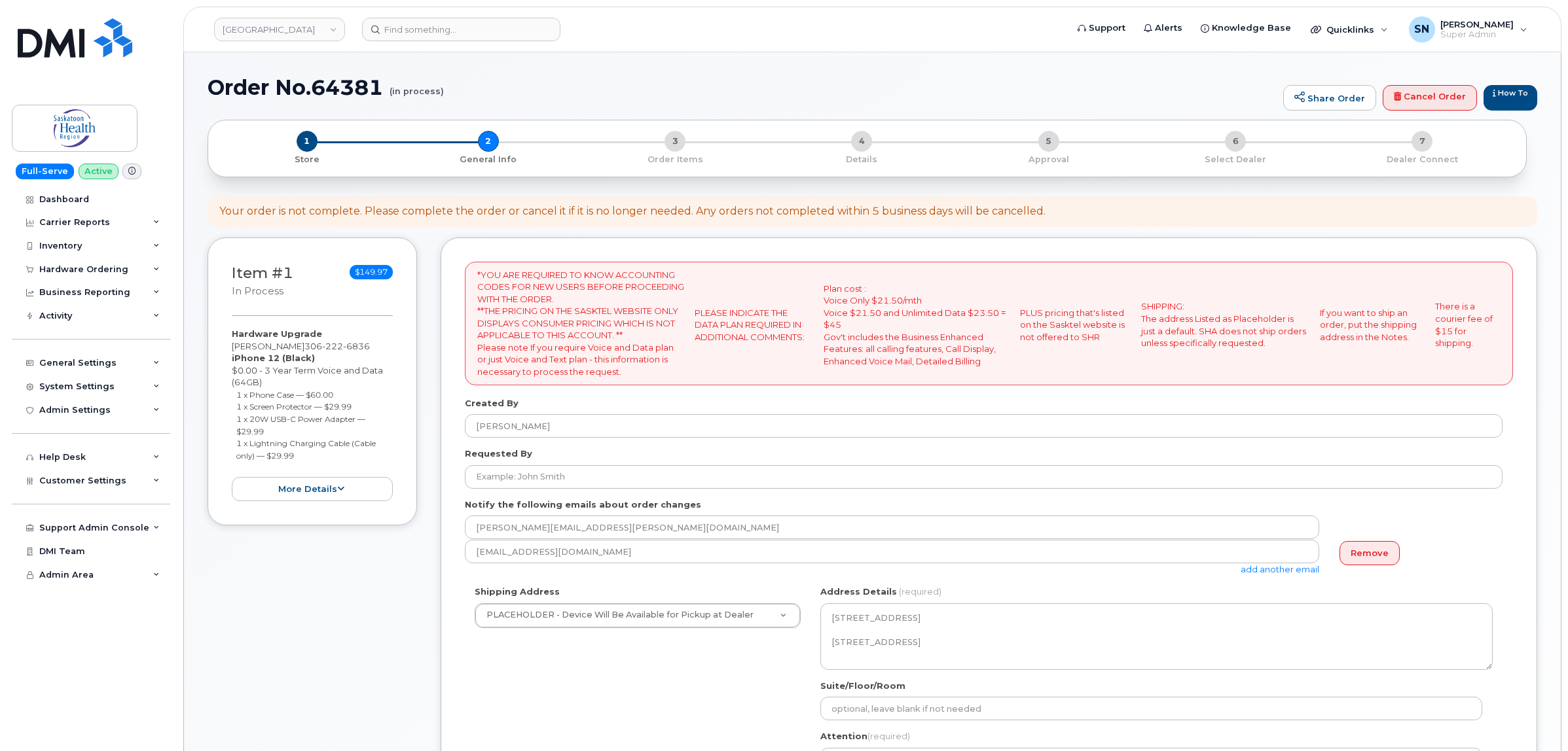
select select
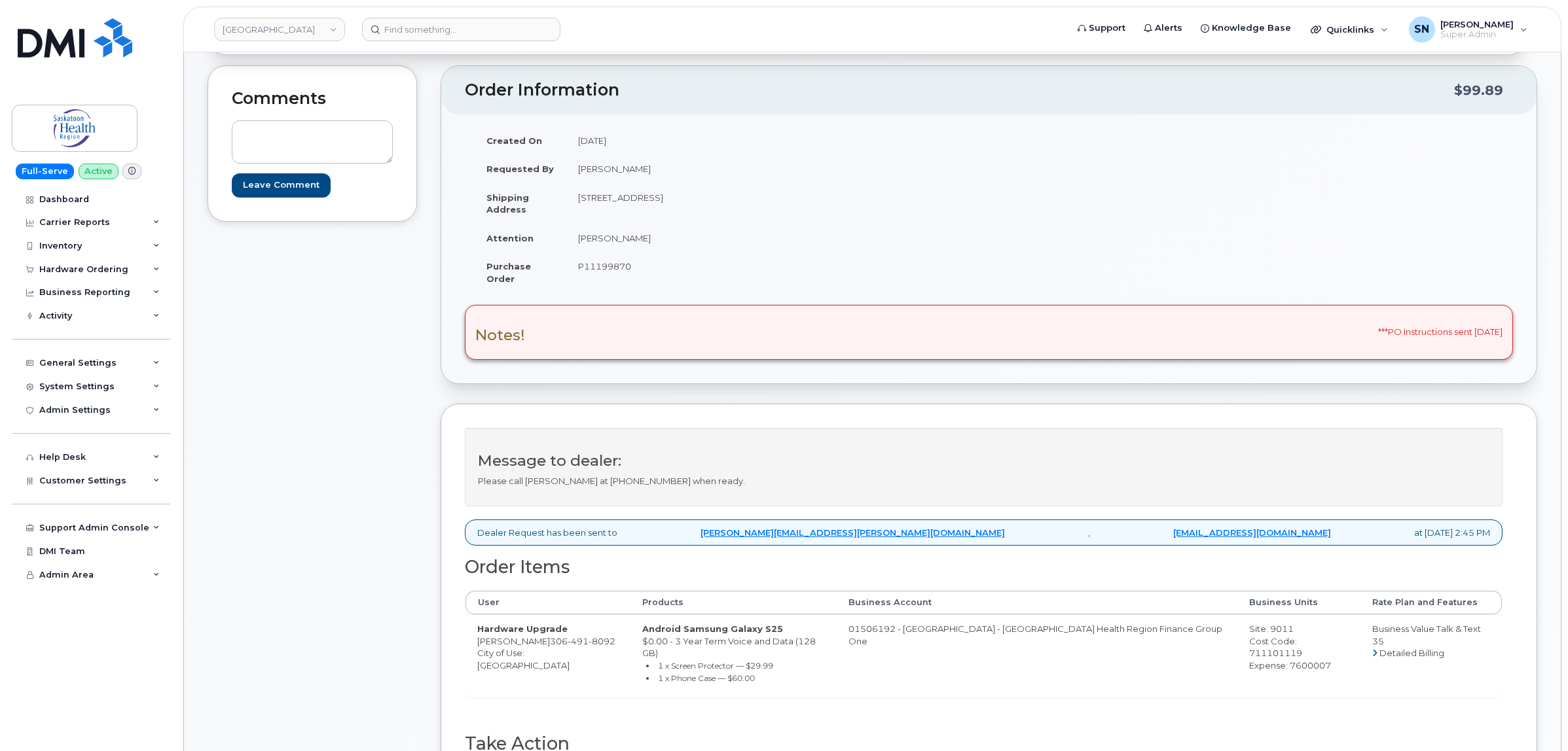
scroll to position [246, 0]
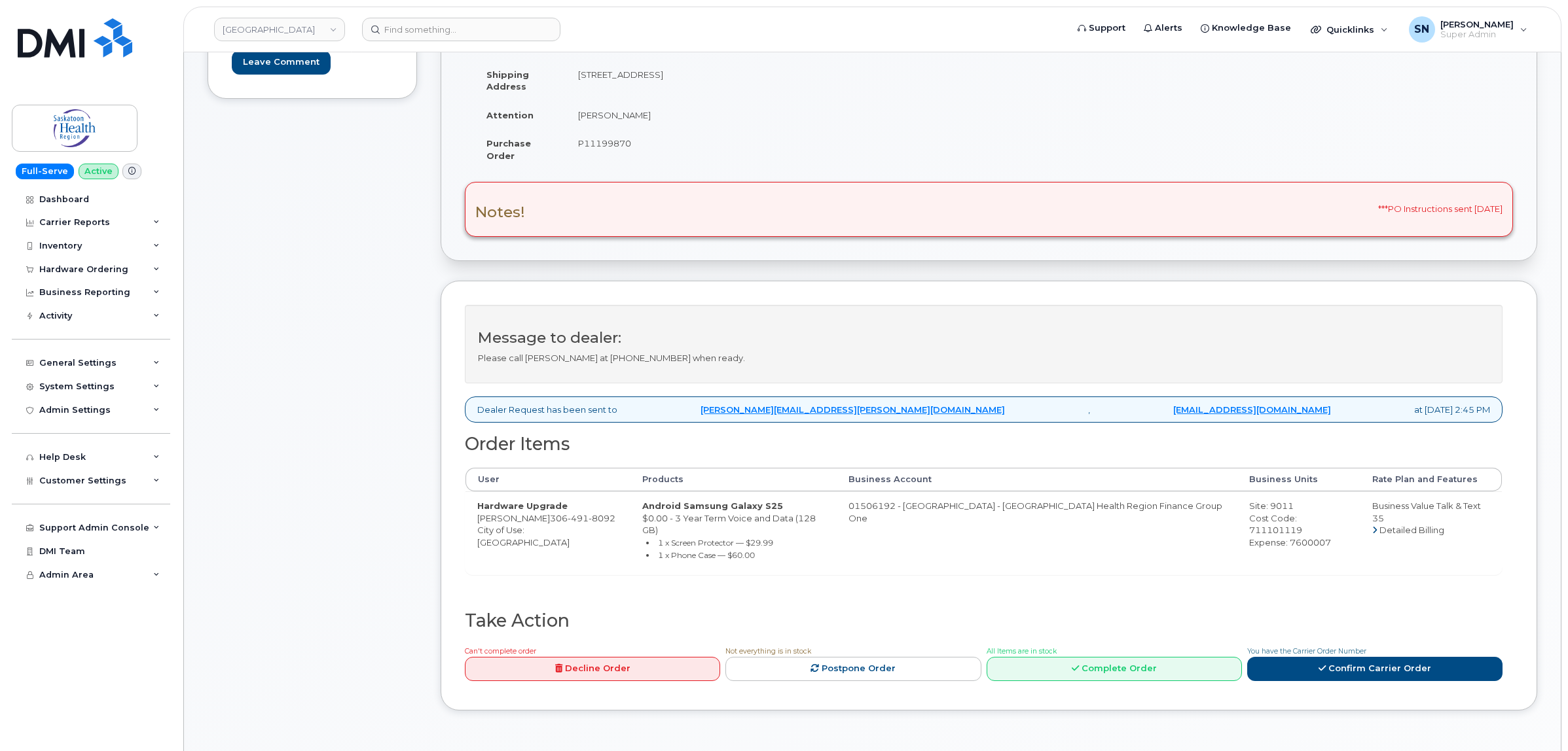
drag, startPoint x: 691, startPoint y: 506, endPoint x: 788, endPoint y: 506, distance: 97.0
click at [788, 506] on td "Android Samsung Galaxy S25 $0.00 - 3 Year Term Voice and Data (128 GB) 1 x Scre…" at bounding box center [733, 533] width 206 height 83
copy strong "Samsung Galaxy S25"
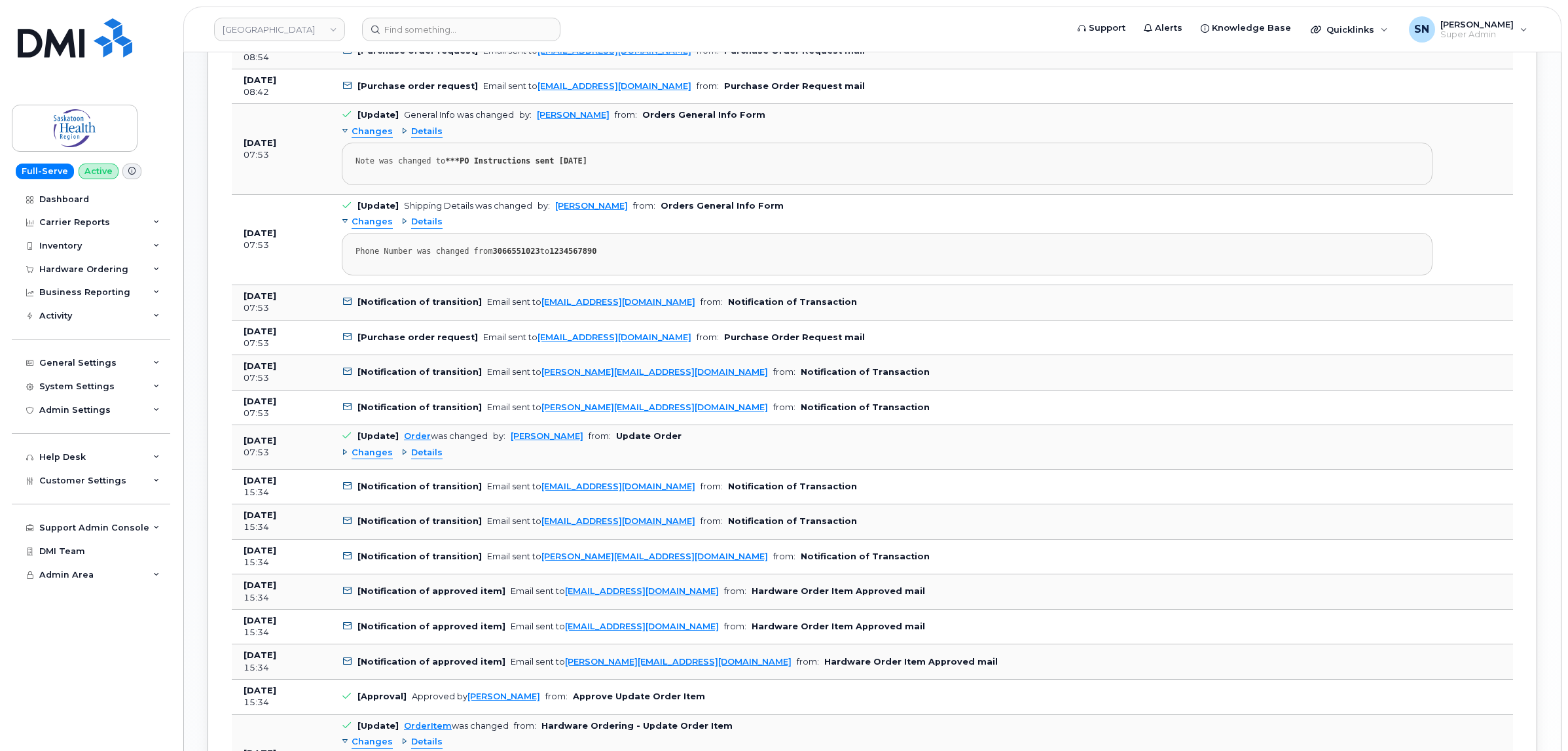
scroll to position [1308, 0]
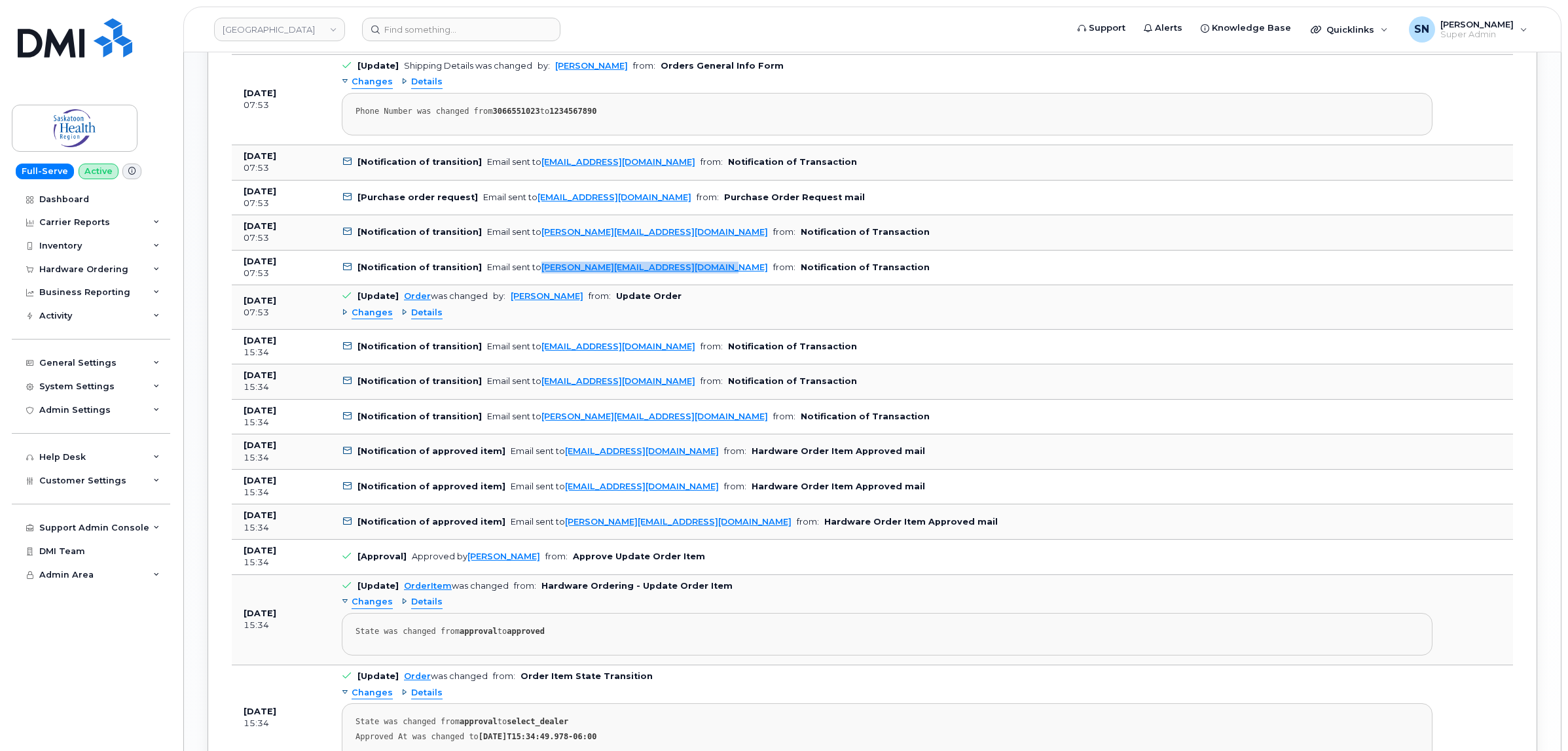
drag, startPoint x: 703, startPoint y: 264, endPoint x: 534, endPoint y: 275, distance: 169.4
click at [534, 275] on td "[Notification of transition] Email sent to [PERSON_NAME][EMAIL_ADDRESS][DOMAIN_…" at bounding box center [887, 268] width 1114 height 36
copy link "[PERSON_NAME][EMAIL_ADDRESS][DOMAIN_NAME]"
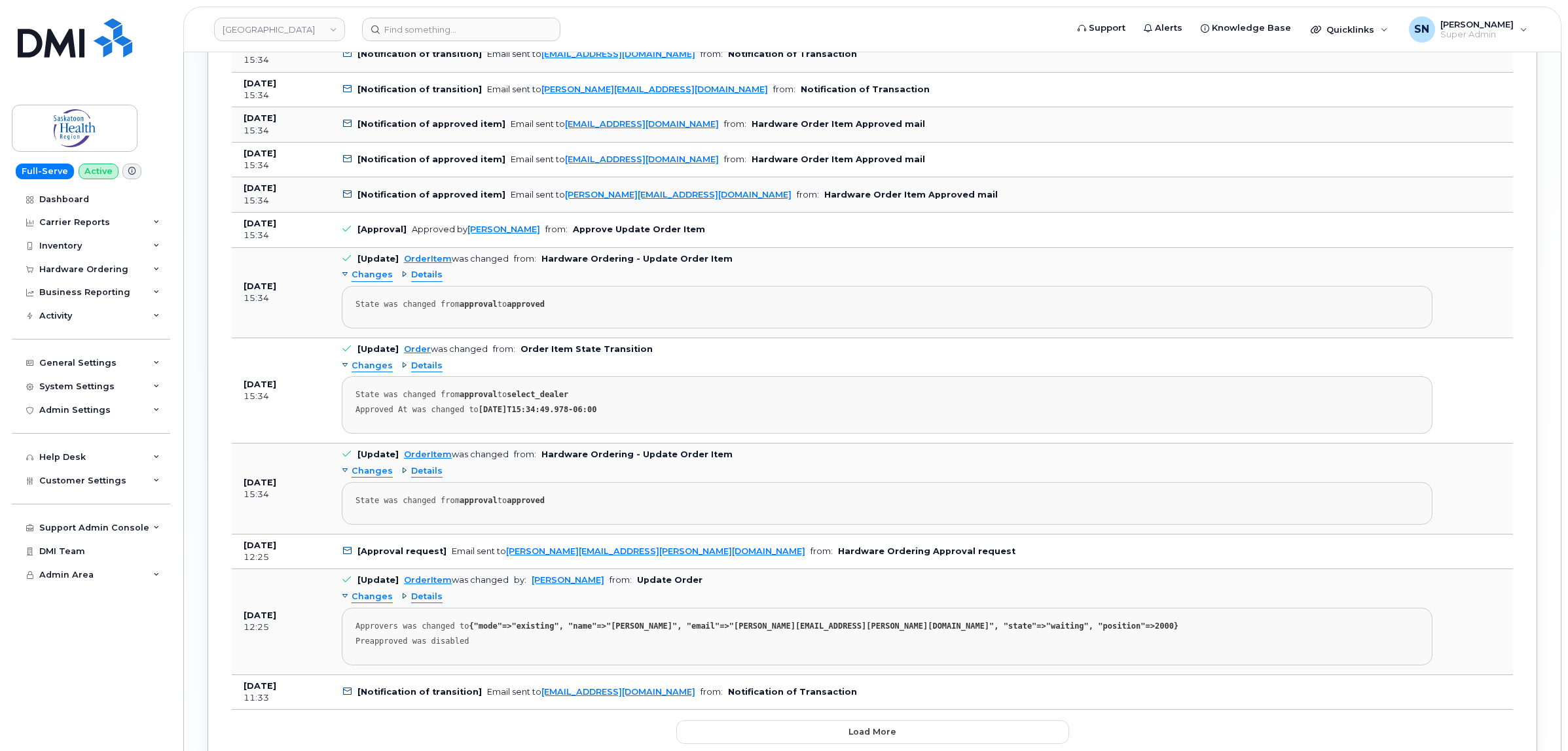
scroll to position [1718, 0]
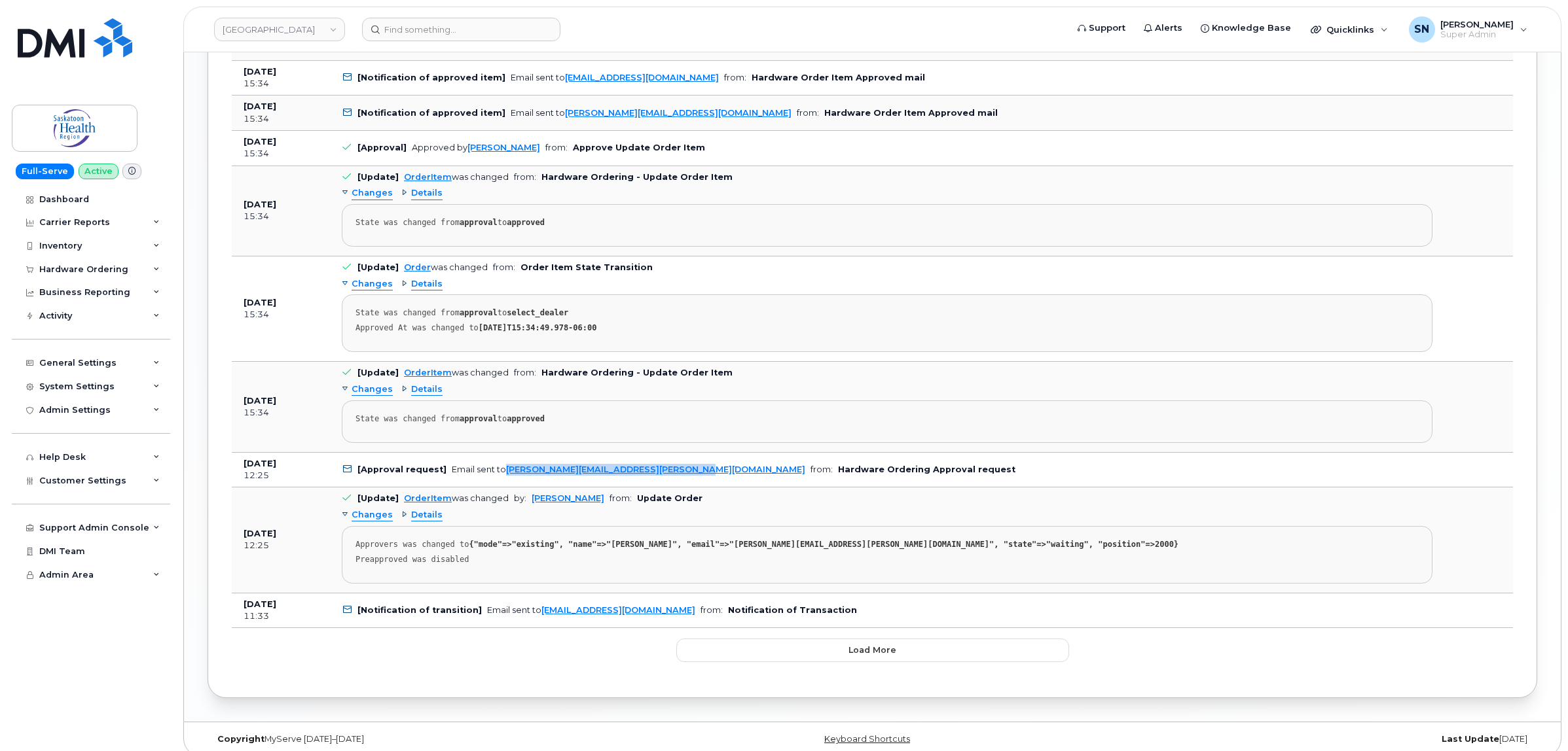
copy link "[PERSON_NAME][EMAIL_ADDRESS][PERSON_NAME][DOMAIN_NAME]"
drag, startPoint x: 679, startPoint y: 470, endPoint x: 505, endPoint y: 476, distance: 174.1
click at [505, 476] on td "[Approval request] Email sent to [PERSON_NAME][EMAIL_ADDRESS][PERSON_NAME][DOMA…" at bounding box center [887, 470] width 1114 height 36
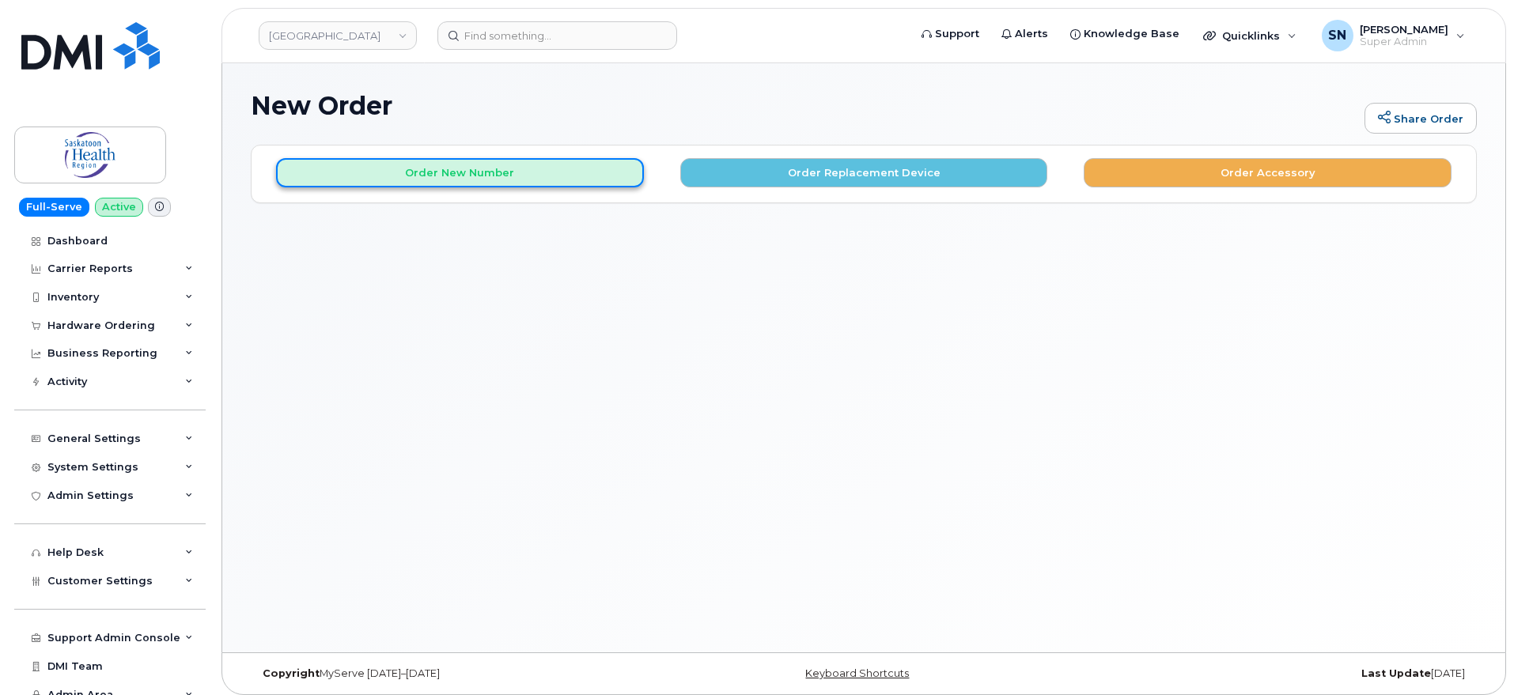
click at [518, 182] on button "Order New Number" at bounding box center [460, 172] width 368 height 29
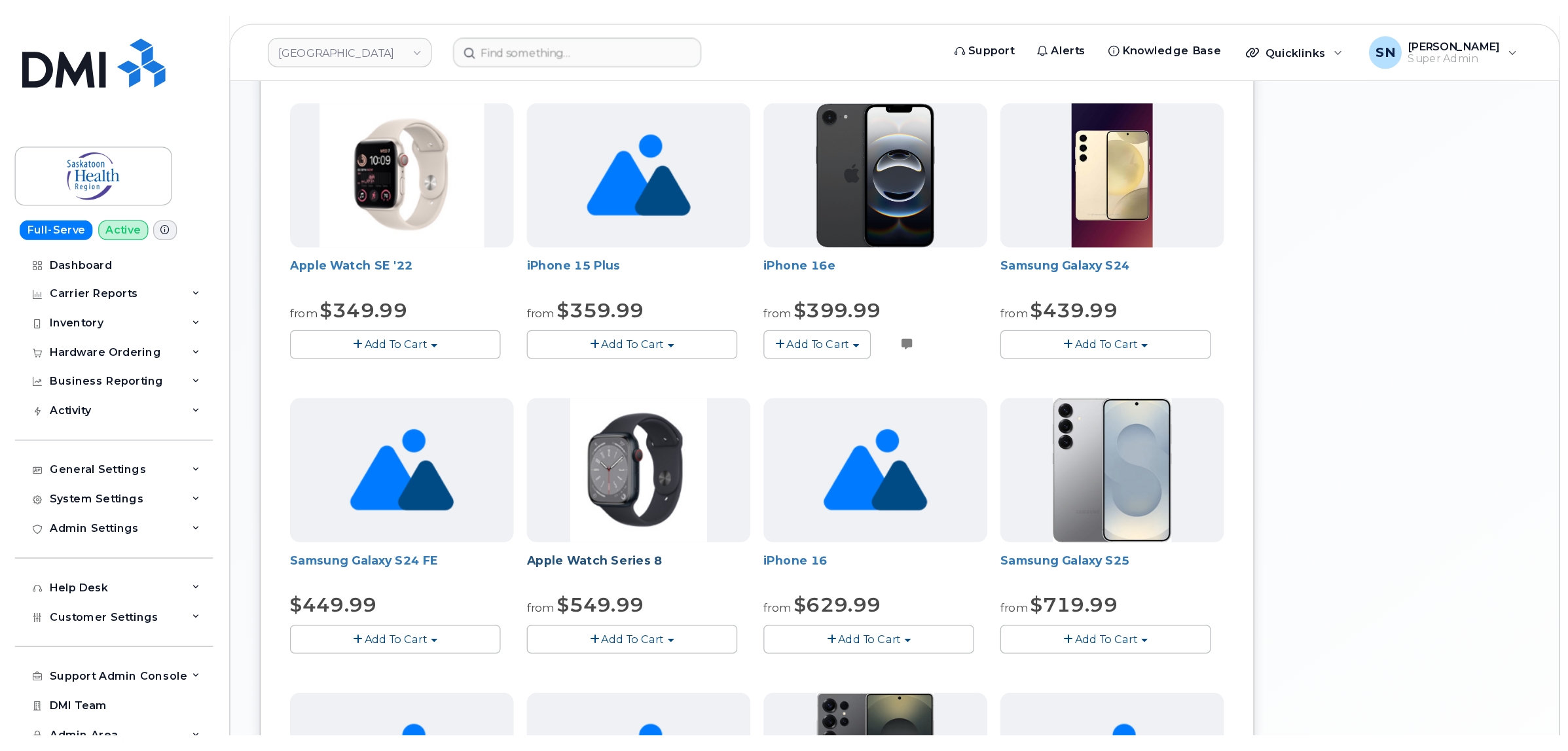
scroll to position [572, 0]
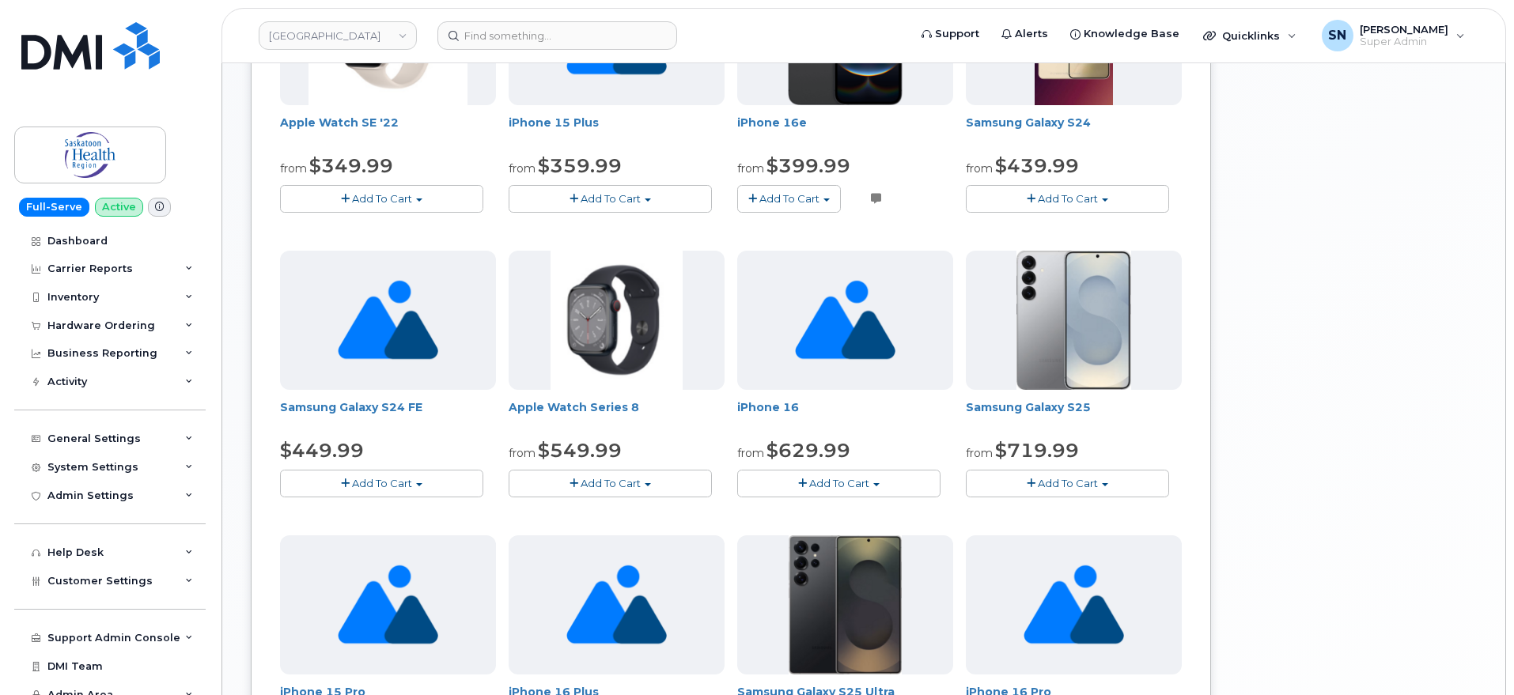
click at [1056, 477] on span "Add To Cart" at bounding box center [1068, 483] width 60 height 13
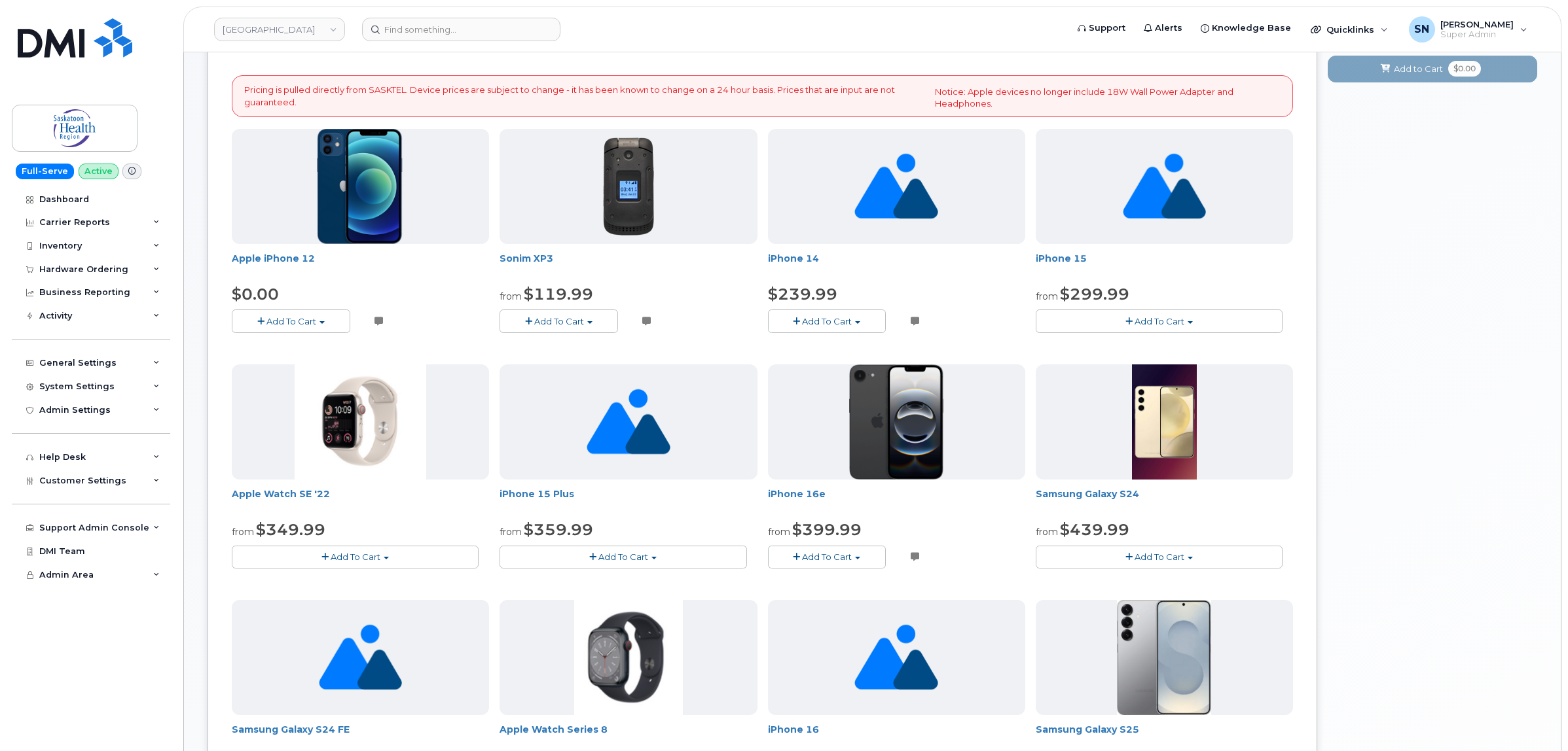
scroll to position [164, 0]
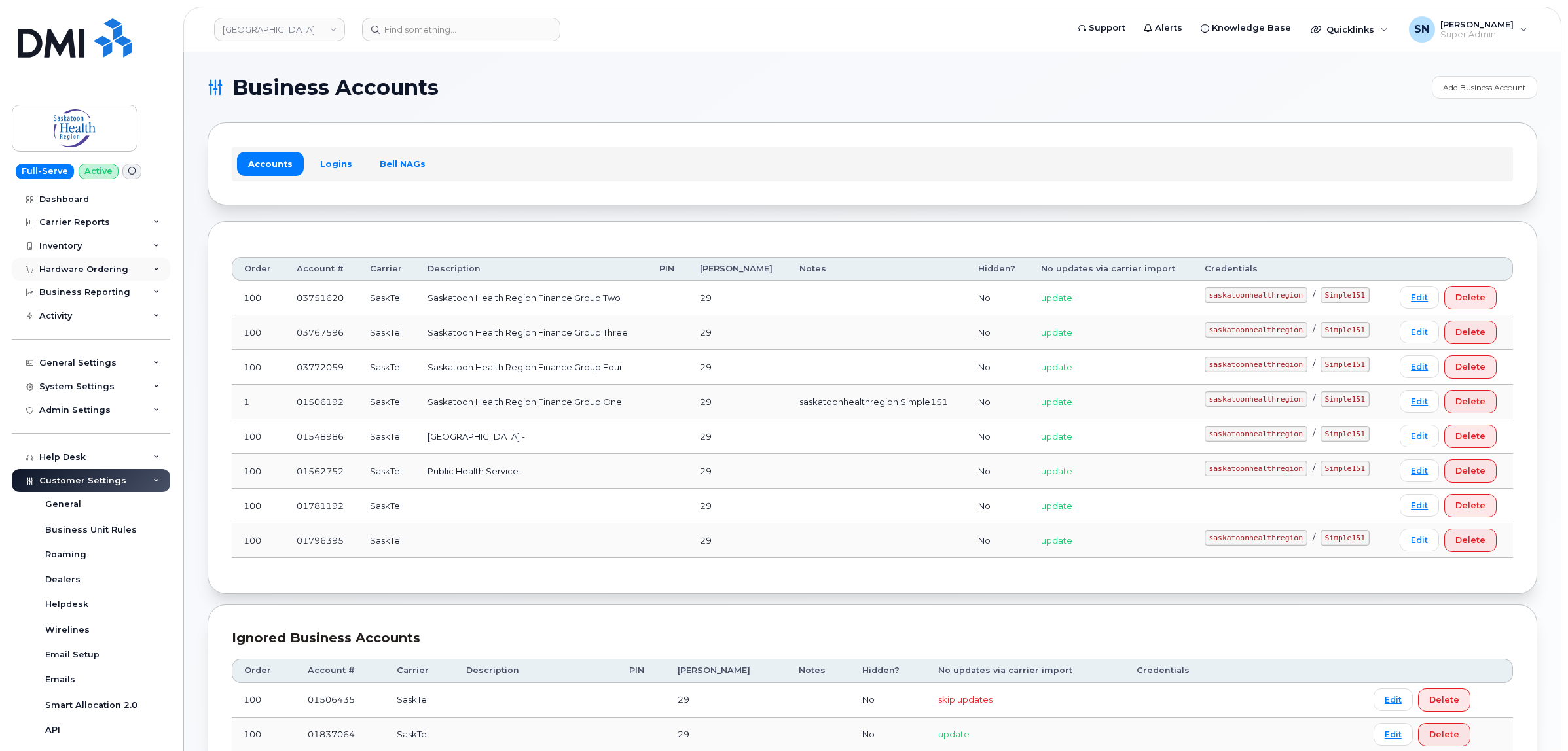
click at [98, 278] on div "Hardware Ordering" at bounding box center [90, 270] width 158 height 23
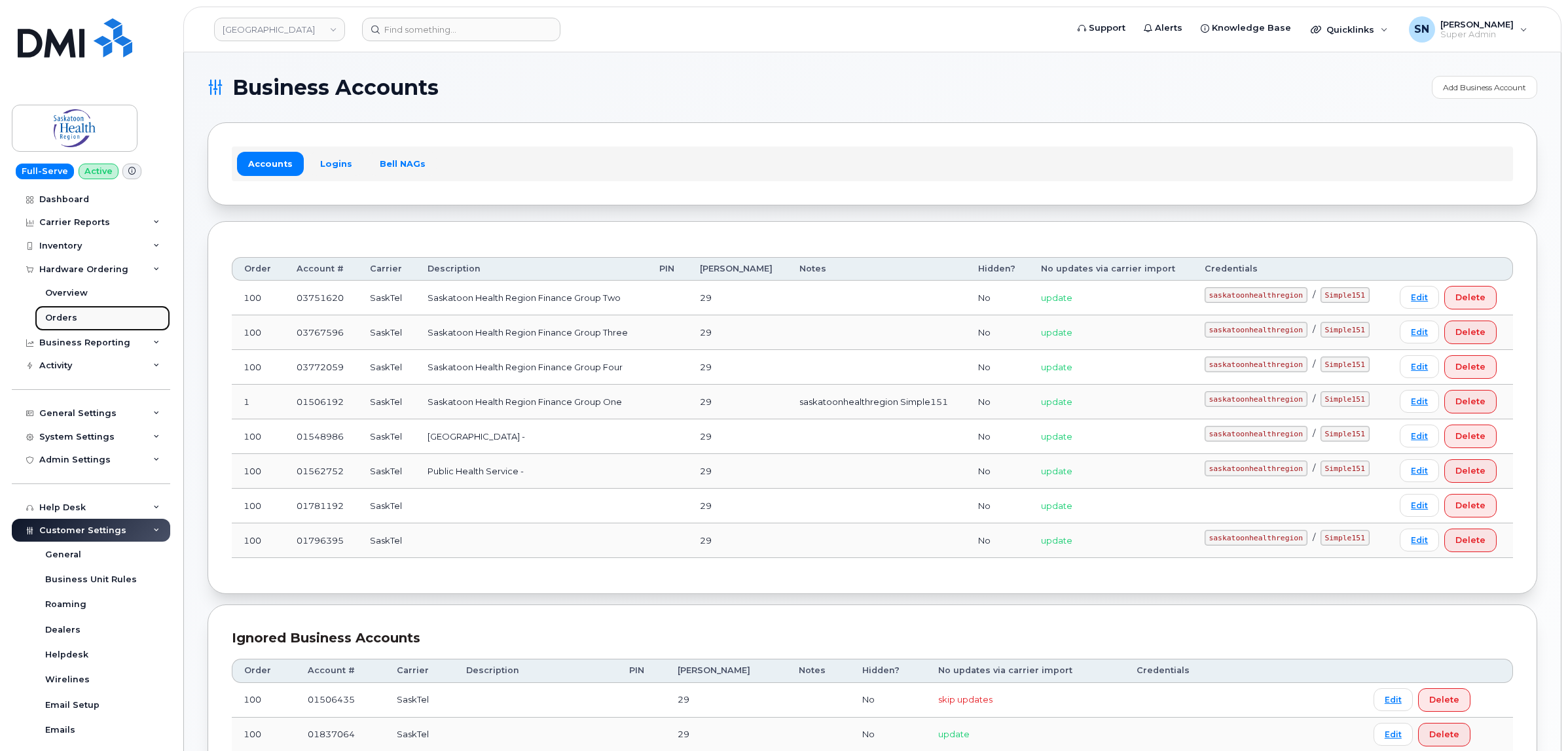
click at [92, 314] on link "Orders" at bounding box center [103, 318] width 136 height 25
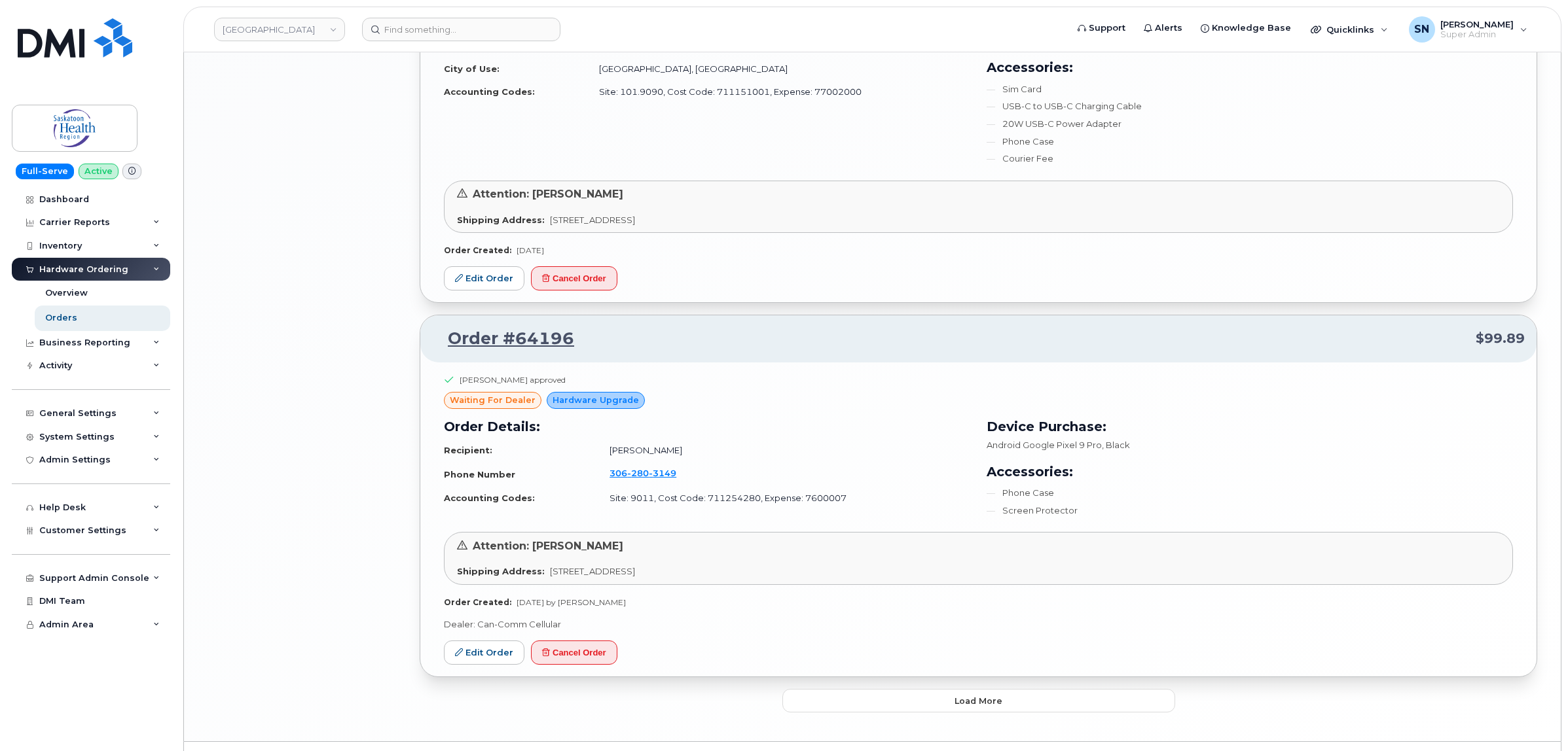
scroll to position [2280, 0]
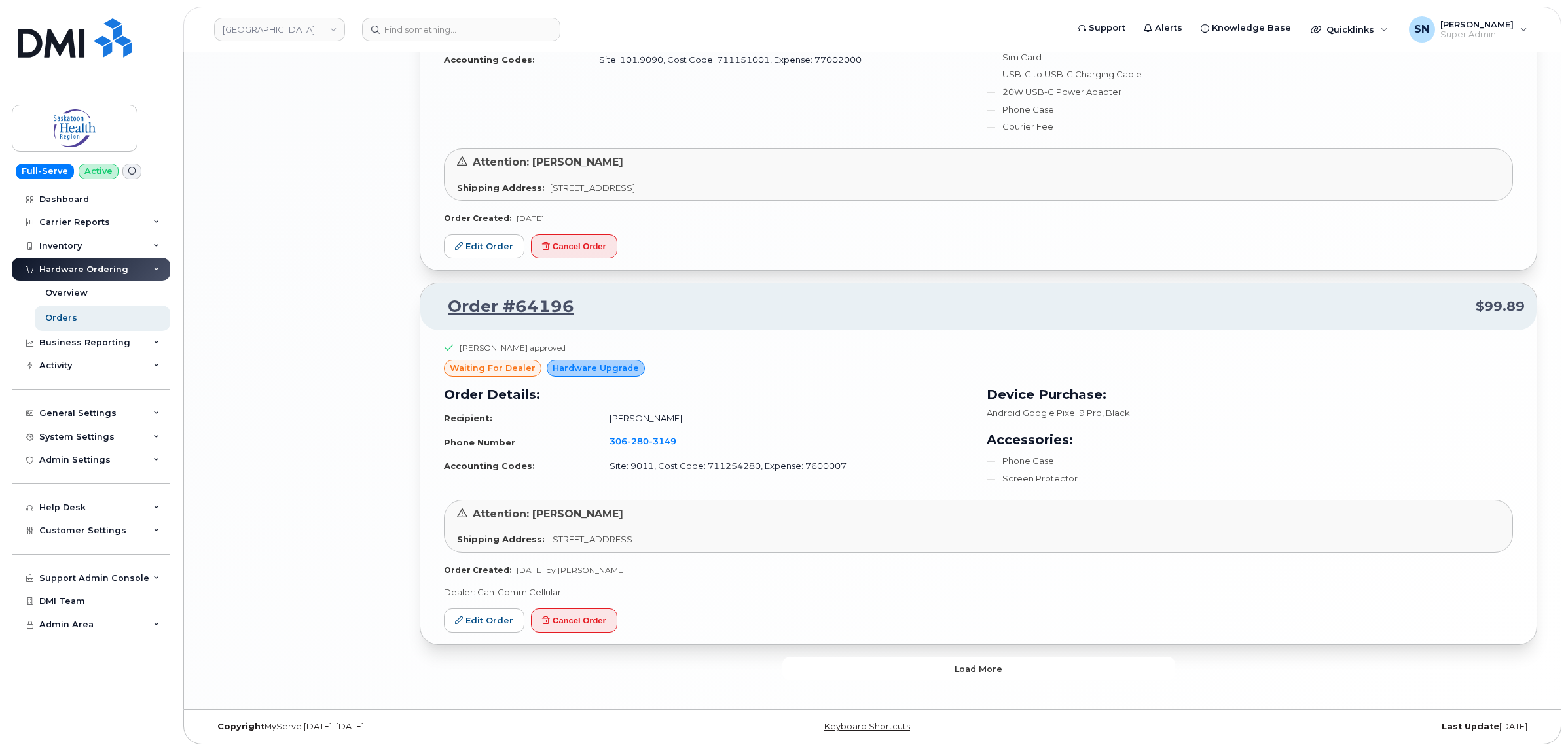
click at [881, 666] on button "Load more" at bounding box center [978, 668] width 393 height 23
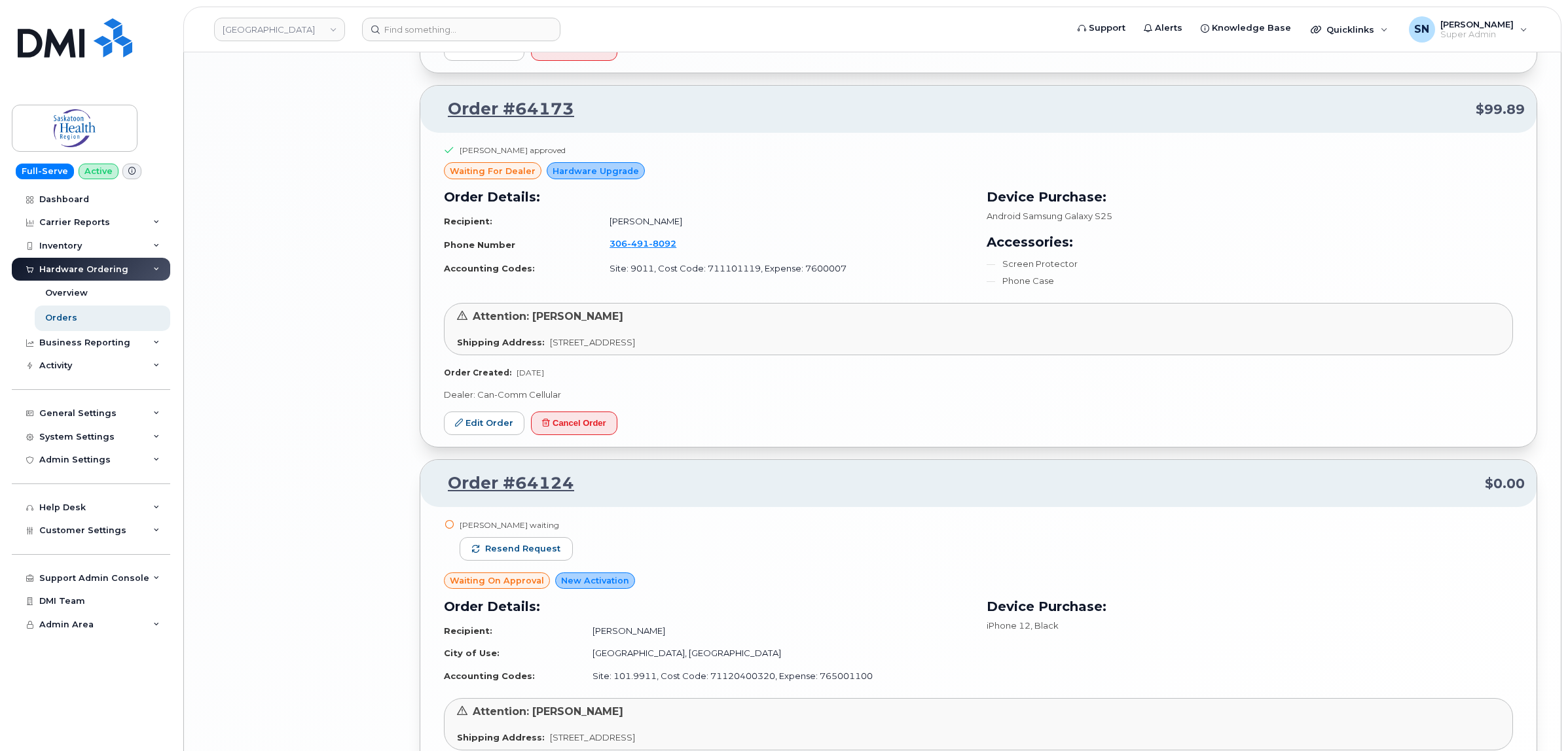
scroll to position [2853, 0]
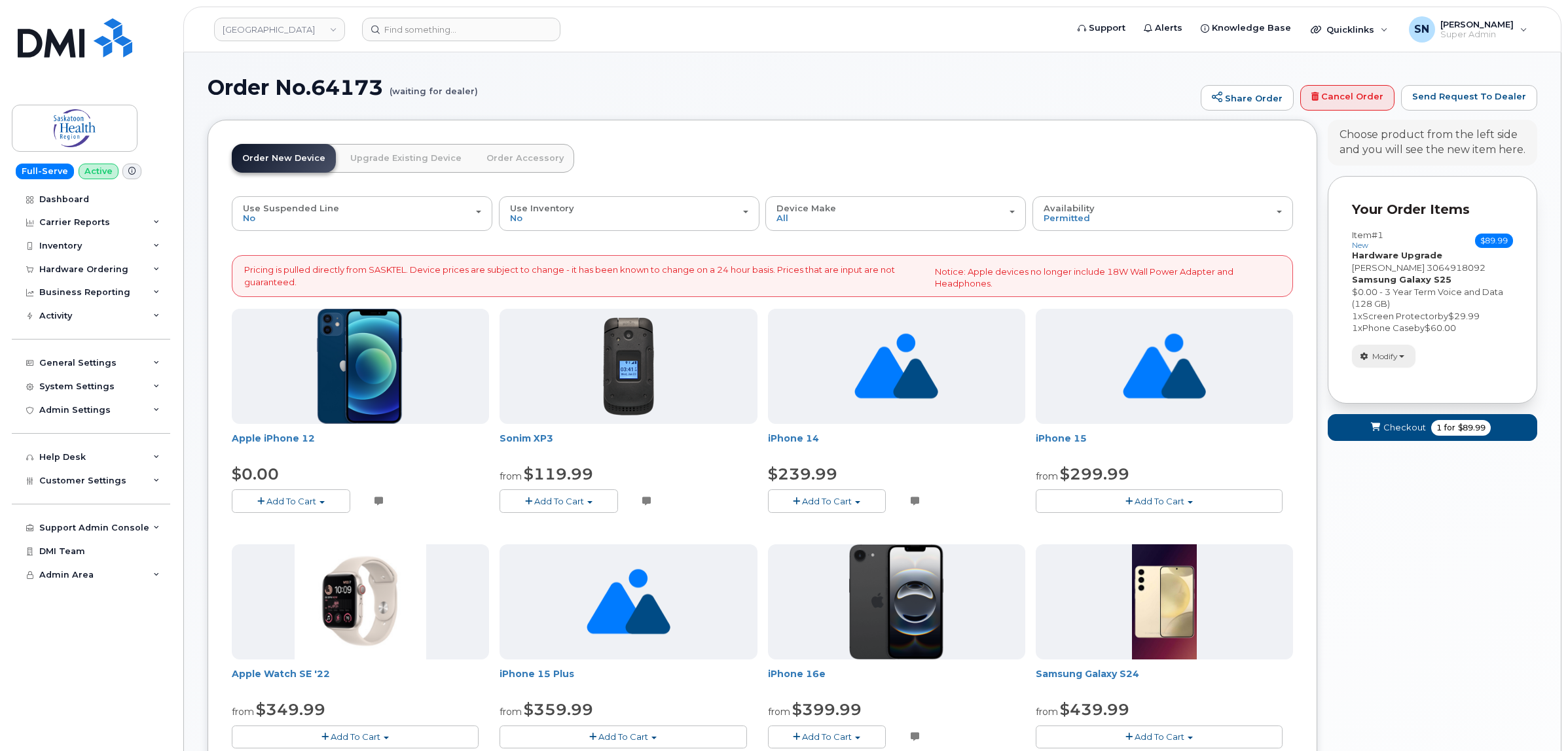
click at [1388, 356] on span "Modify" at bounding box center [1384, 356] width 26 height 12
click at [1393, 371] on link "change" at bounding box center [1414, 376] width 124 height 16
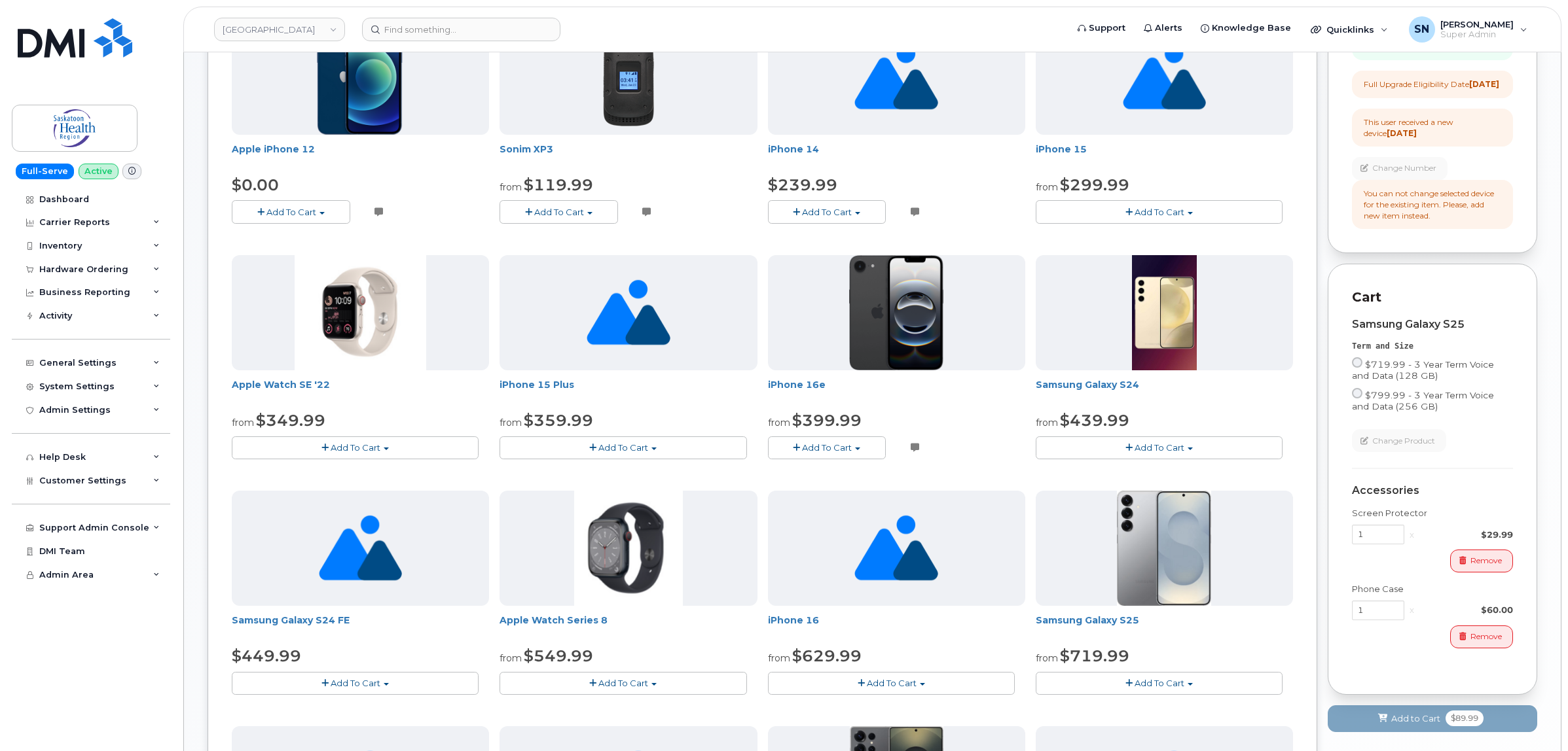
scroll to position [328, 0]
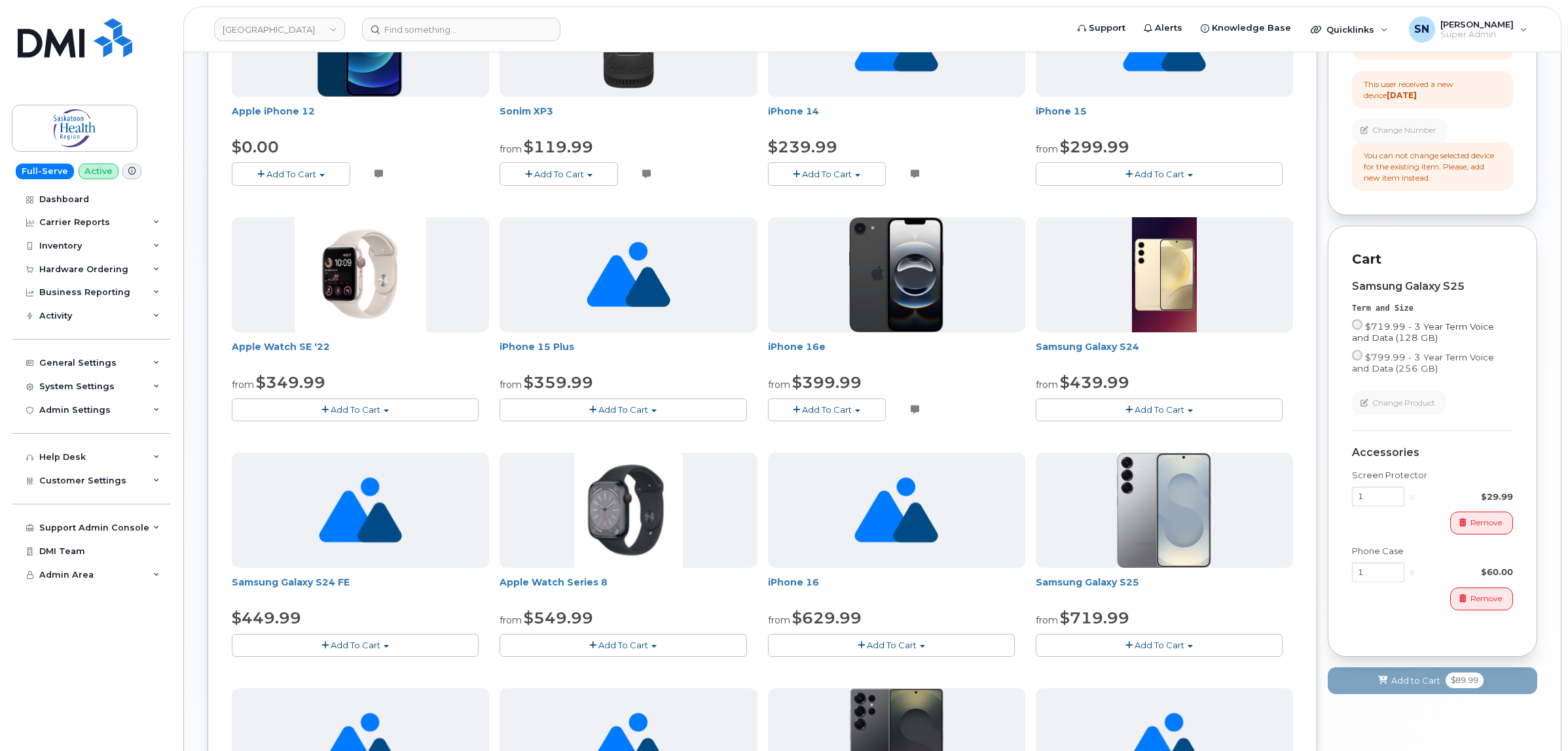
click at [1359, 330] on input "$719.99 - 3 Year Term Voice and Data (128 GB)" at bounding box center [1357, 324] width 11 height 11
radio input "true"
click at [1459, 452] on div "Samsung Galaxy S25 Term and Size $719.99 - 3 Year Term Voice and Data (128 GB) …" at bounding box center [1432, 451] width 161 height 364
click at [1418, 687] on span "Add to Cart" at bounding box center [1412, 681] width 49 height 12
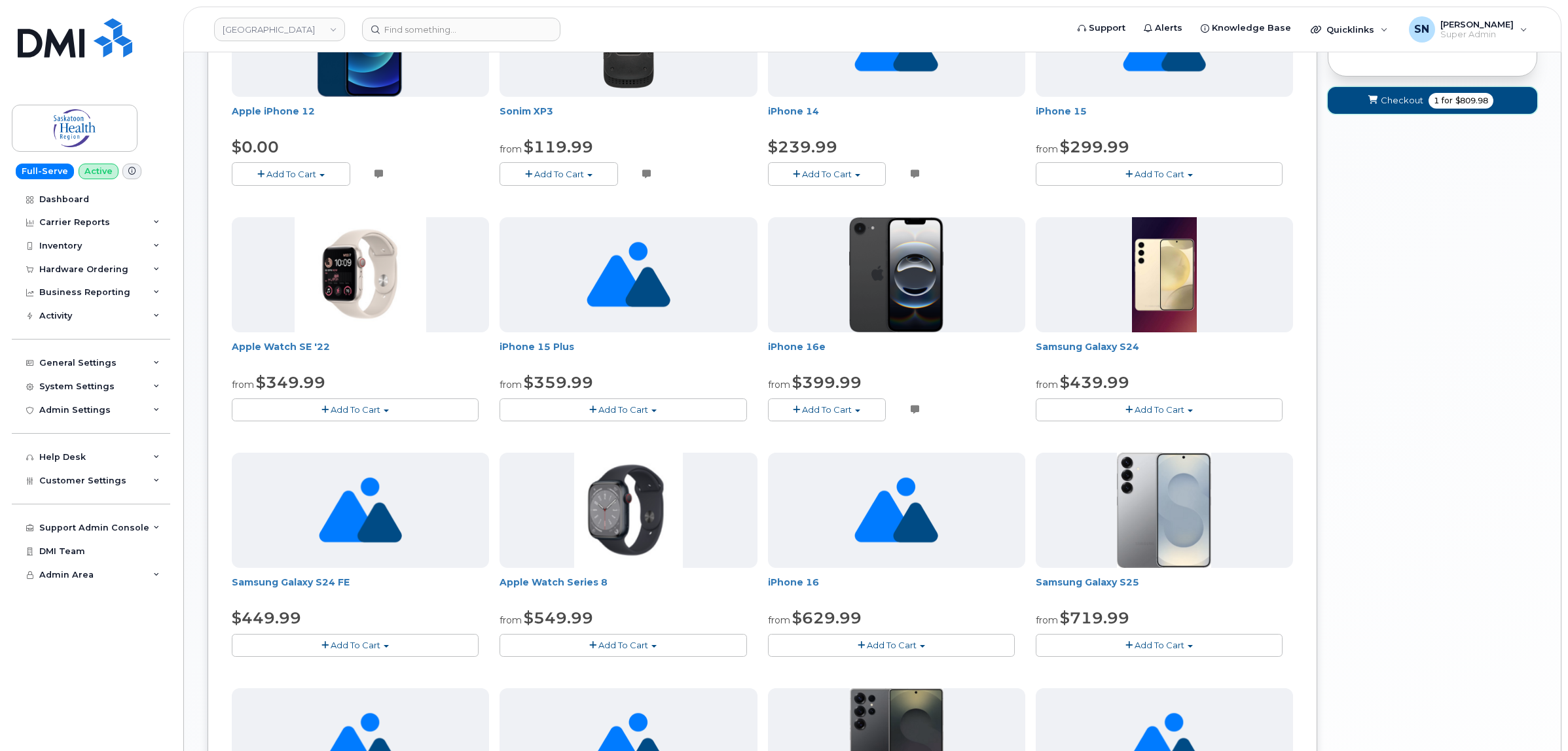
click at [1399, 108] on button "Checkout 1 for $809.98" at bounding box center [1431, 100] width 209 height 26
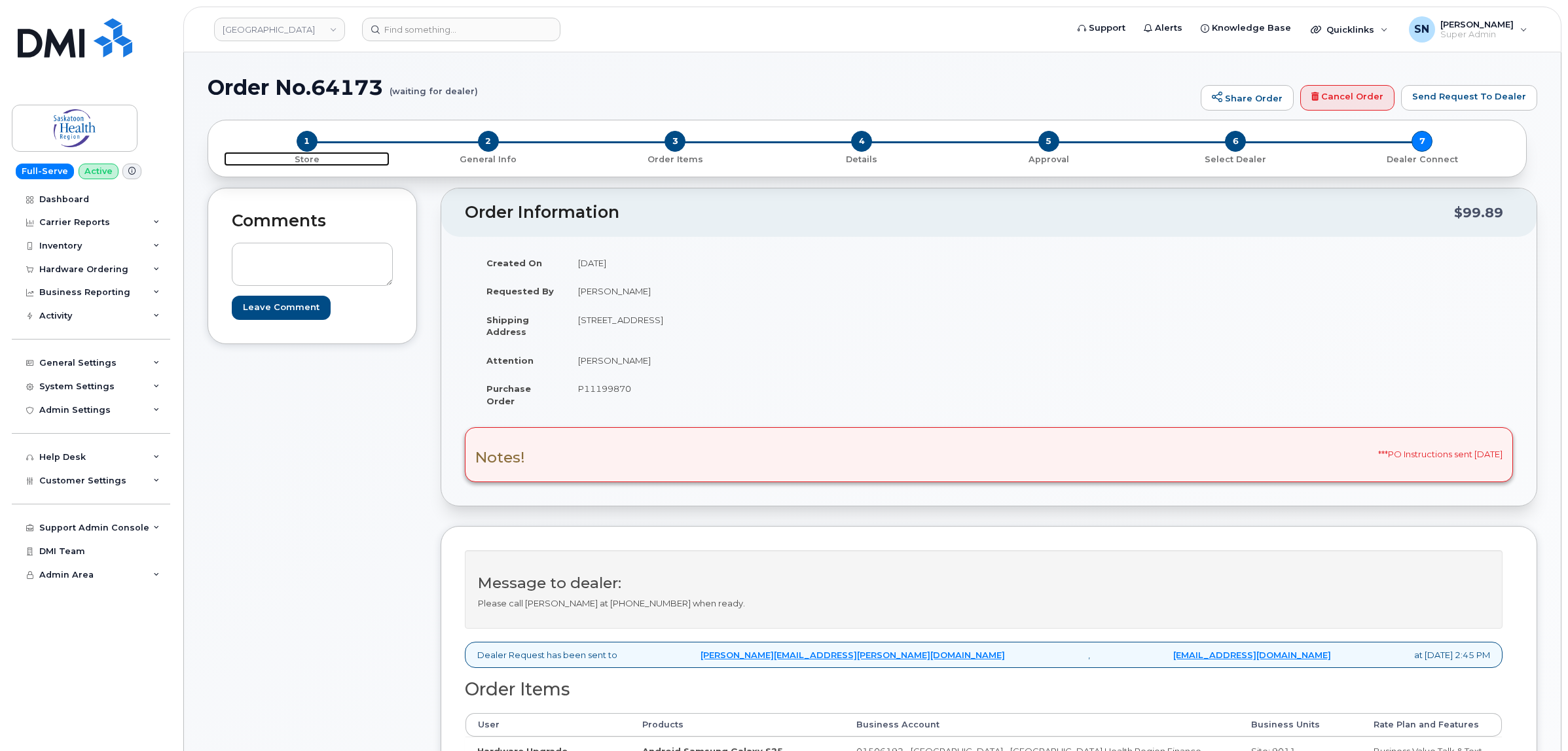
click at [312, 138] on span "1" at bounding box center [306, 141] width 21 height 21
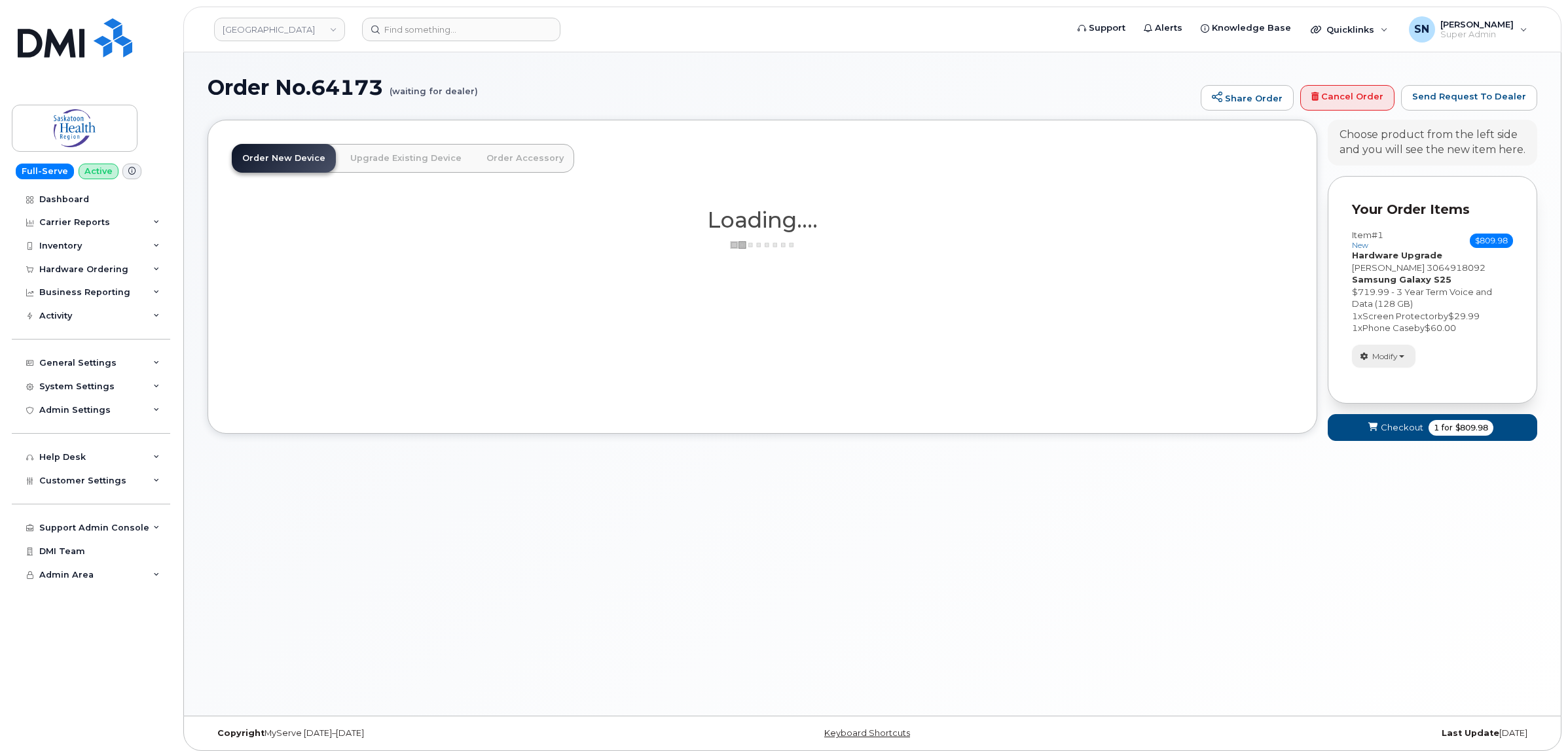
click at [1388, 347] on button "Modify" at bounding box center [1383, 356] width 64 height 23
click at [1394, 371] on link "change" at bounding box center [1414, 376] width 124 height 16
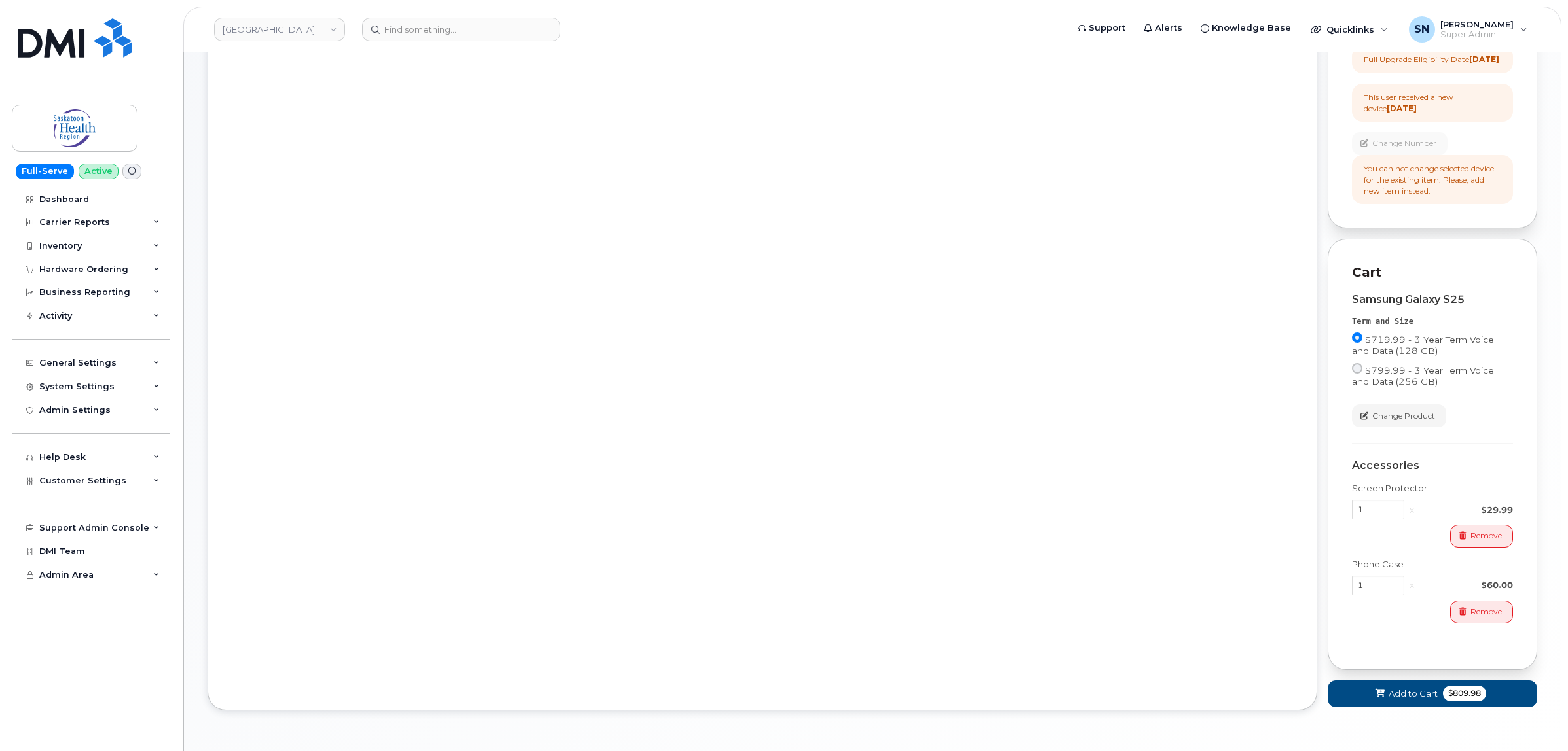
scroll to position [384, 0]
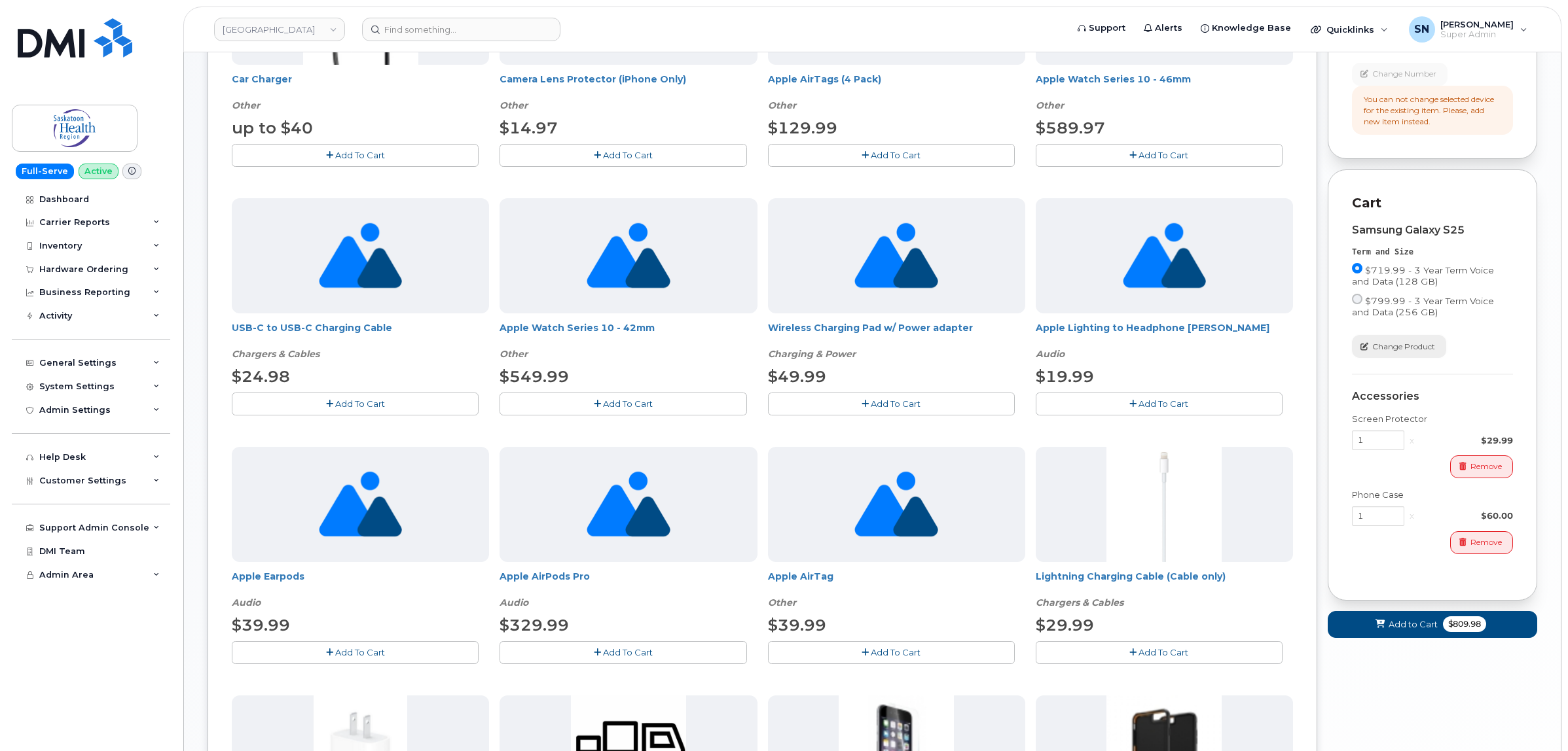
click at [1393, 352] on span "Change Product" at bounding box center [1403, 347] width 63 height 12
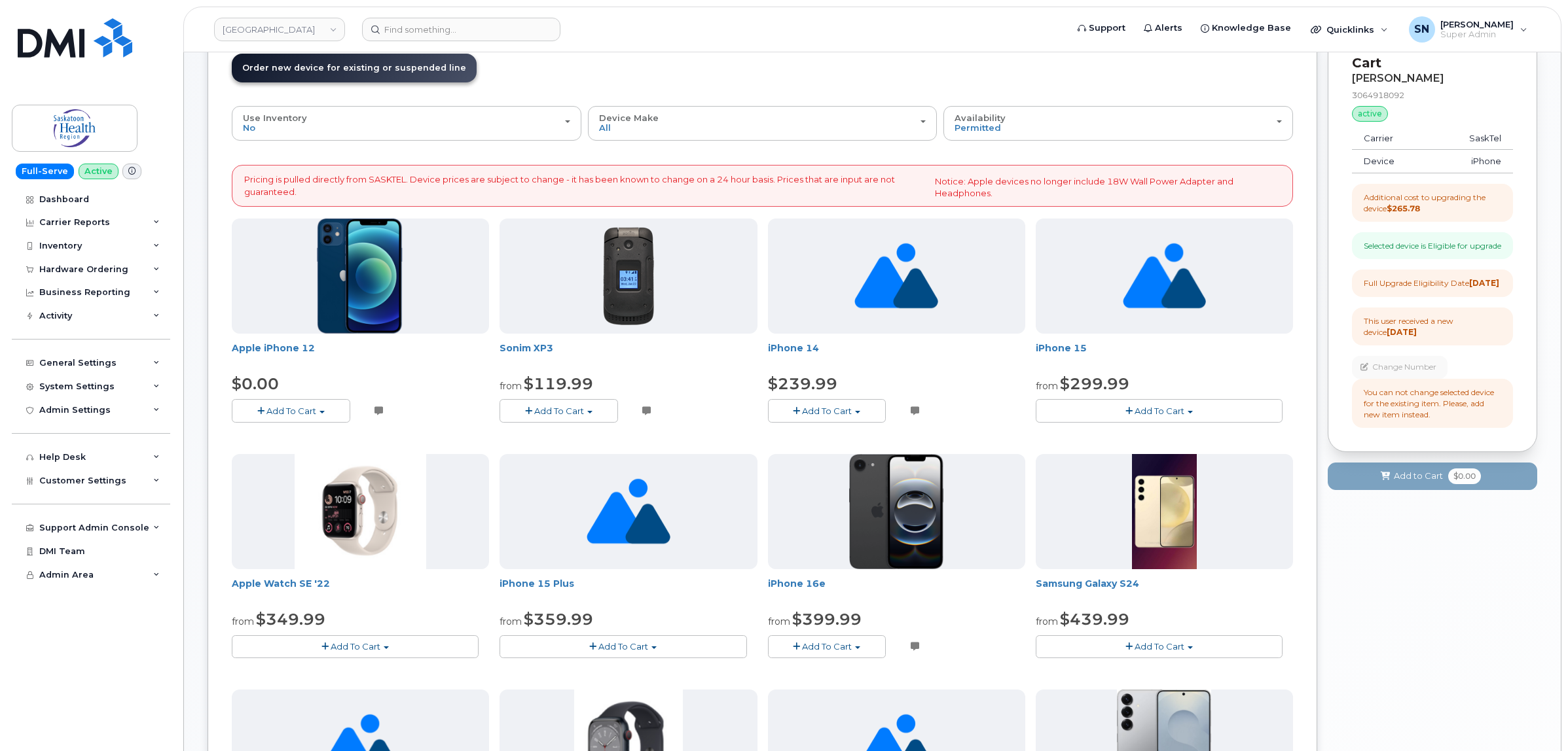
scroll to position [84, 0]
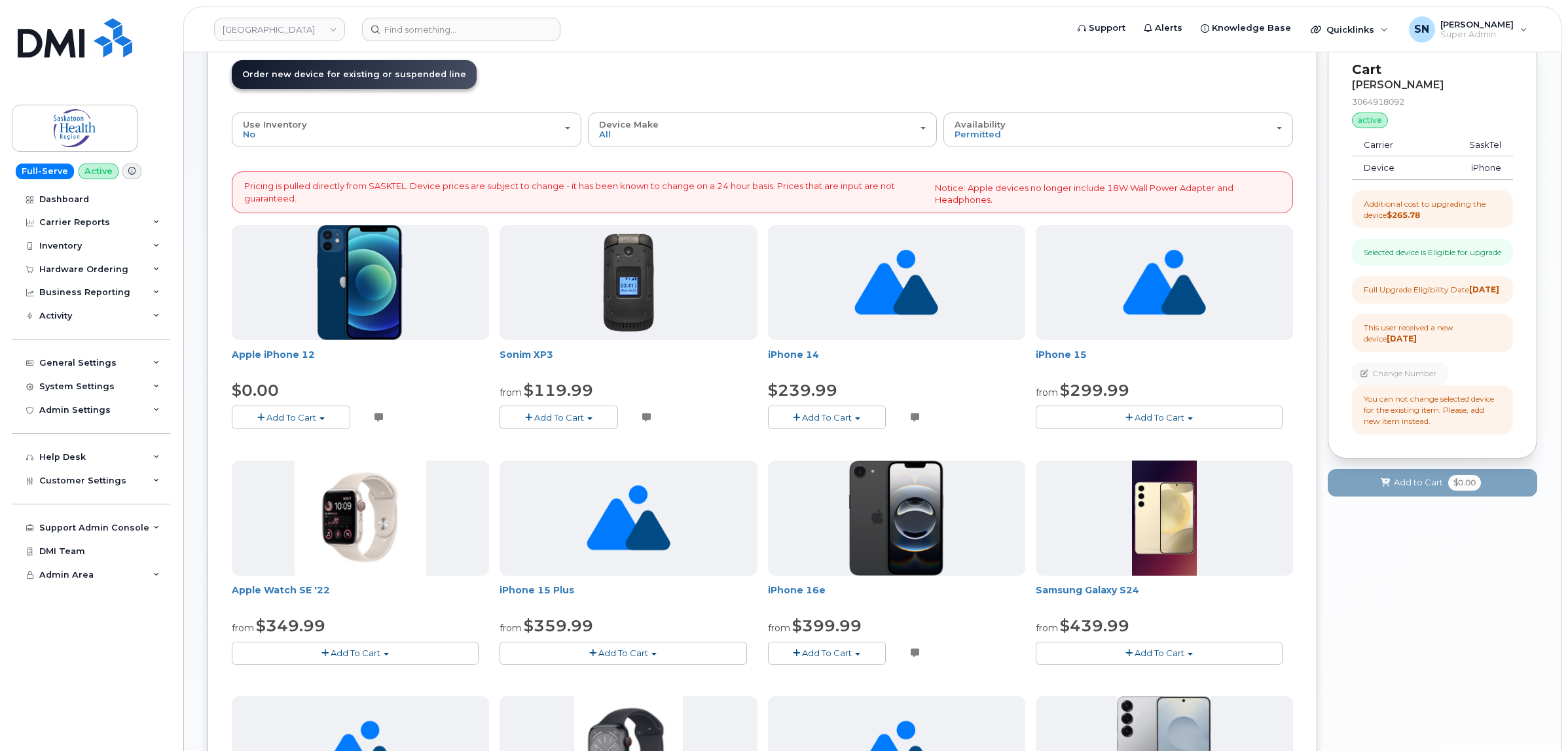
click at [312, 424] on button "Add To Cart" at bounding box center [290, 417] width 118 height 23
click at [318, 436] on link "$0.00 - 3 Year Term Voice and Data (64GB)" at bounding box center [339, 442] width 209 height 17
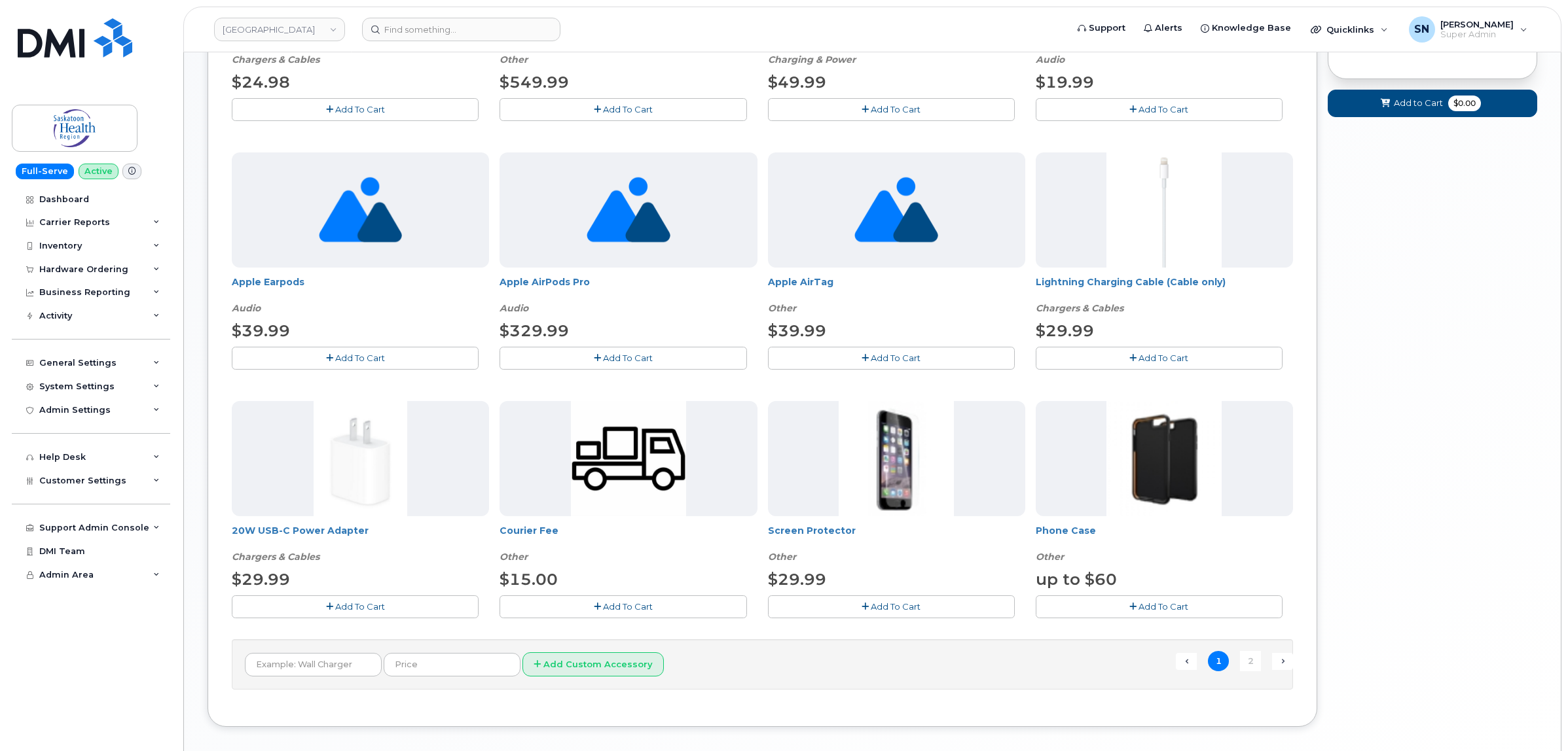
scroll to position [741, 0]
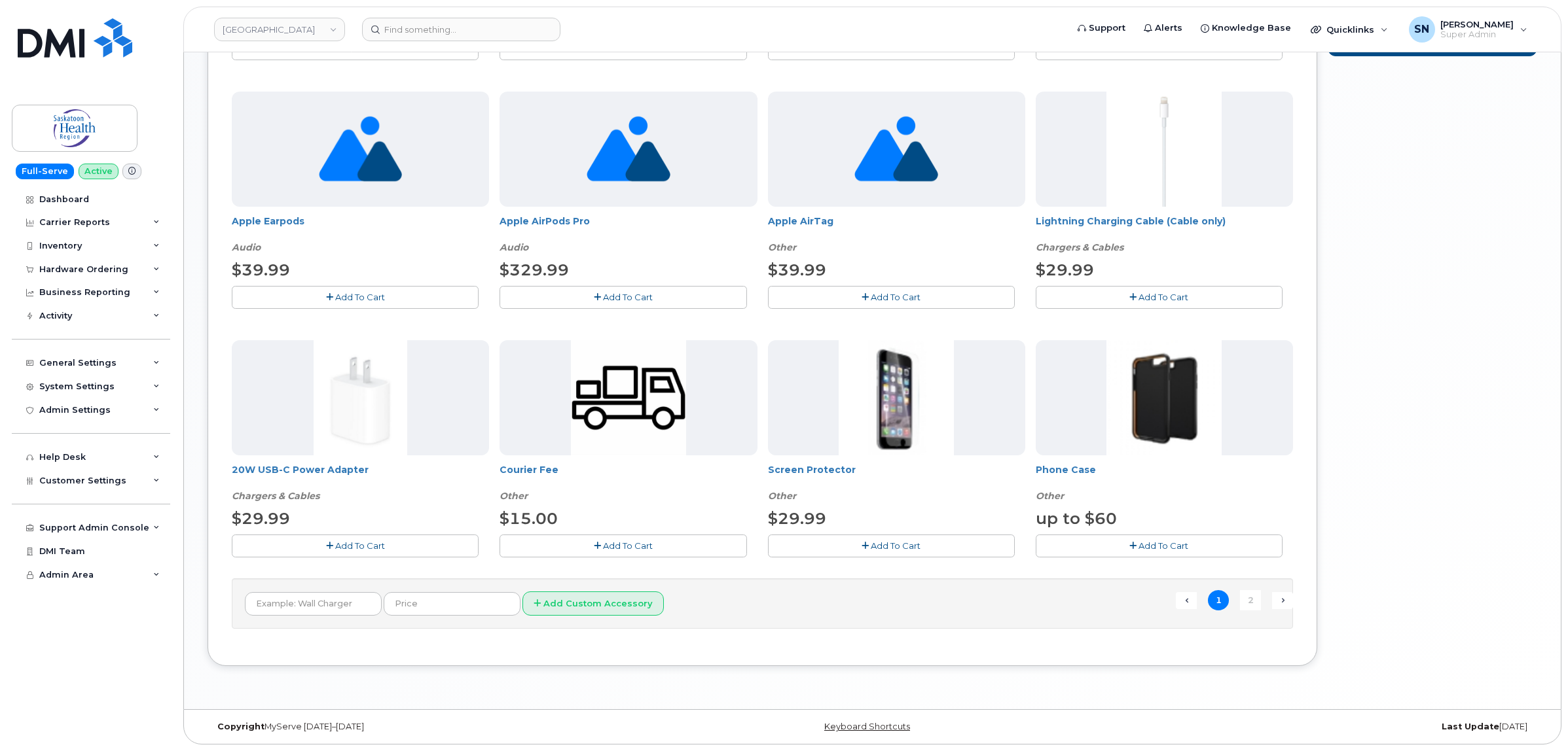
click at [813, 547] on button "Add To Cart" at bounding box center [891, 546] width 247 height 23
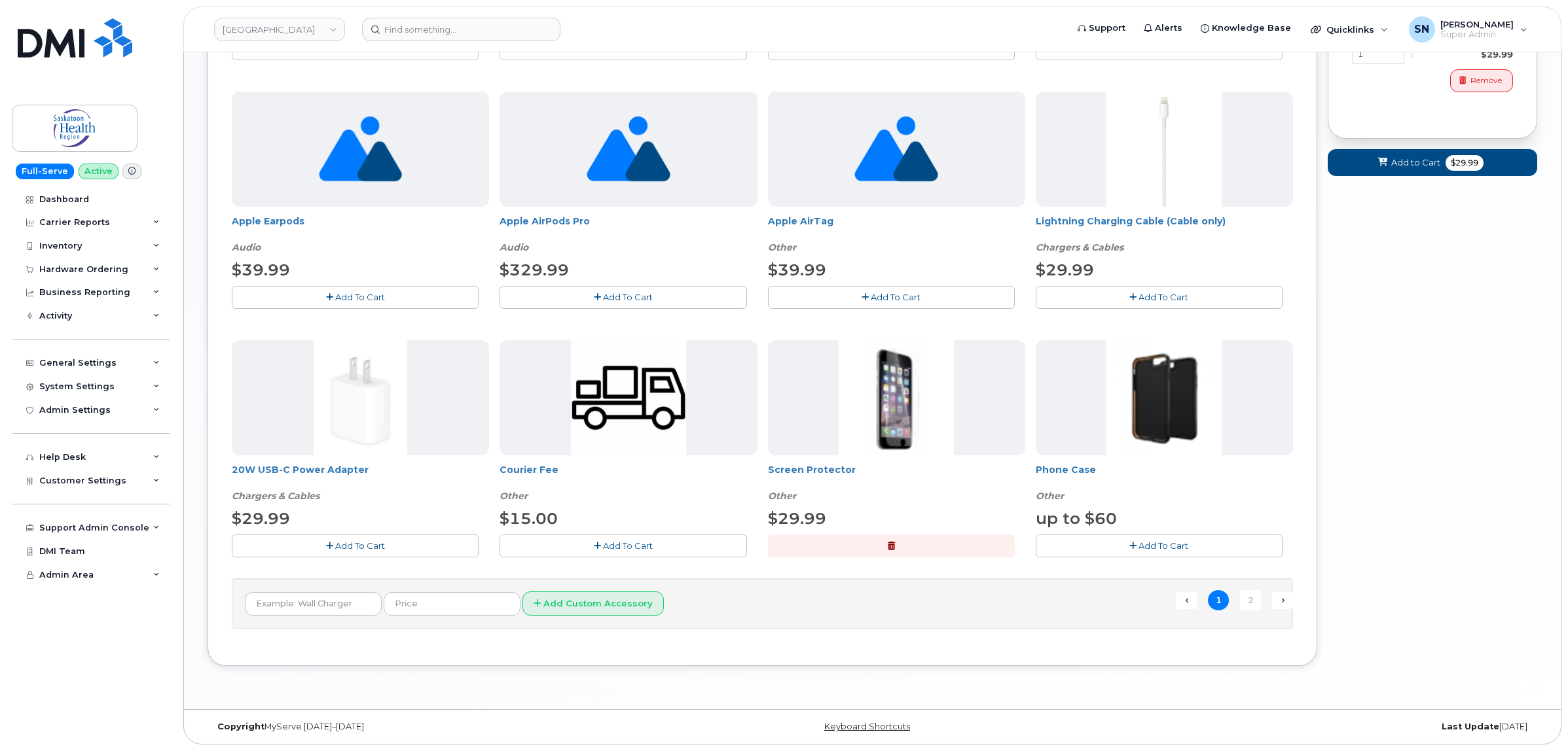
click at [1089, 548] on button "Add To Cart" at bounding box center [1159, 546] width 247 height 23
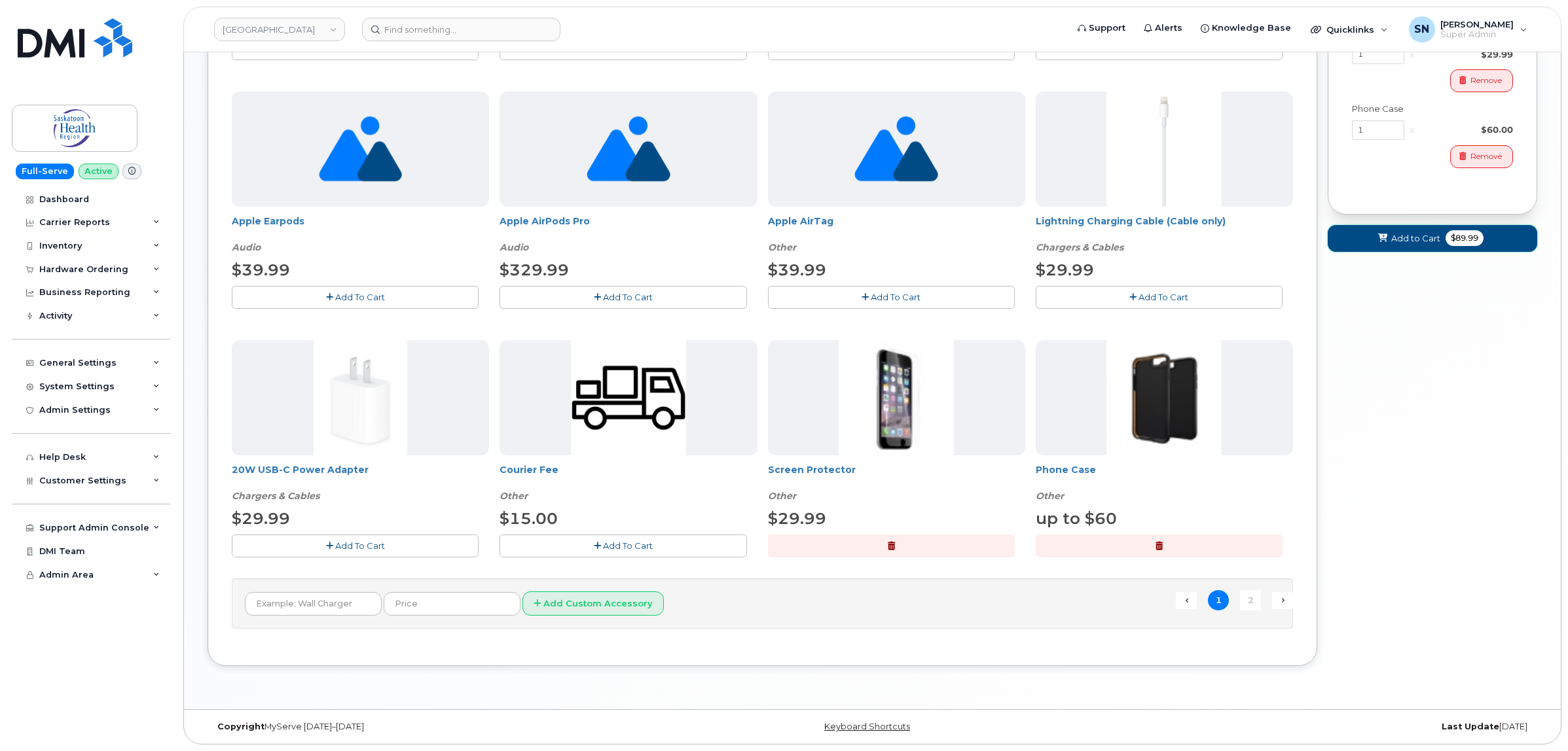
click at [1416, 245] on span "Add to Cart" at bounding box center [1415, 238] width 49 height 12
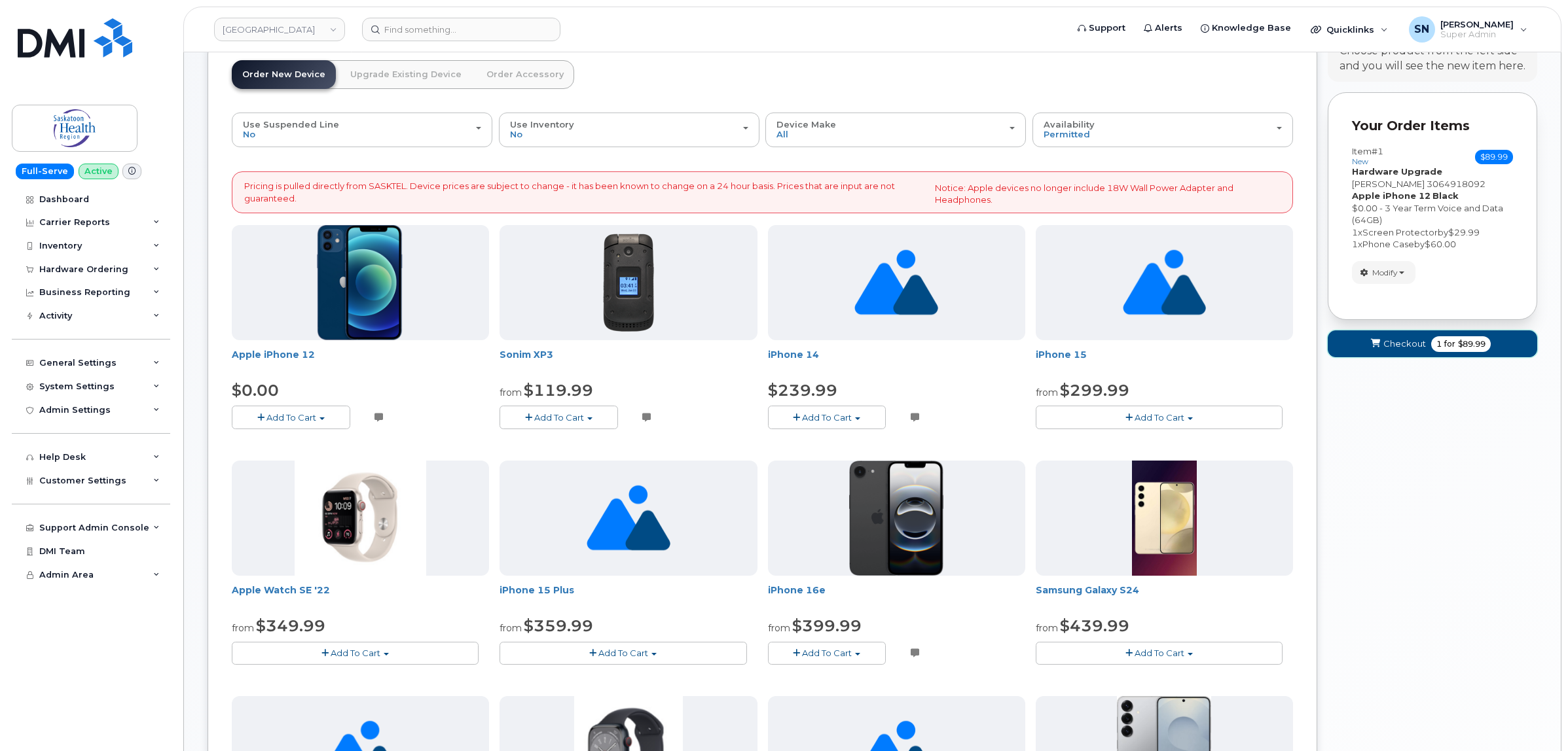
click at [1422, 342] on span "Checkout" at bounding box center [1404, 343] width 42 height 12
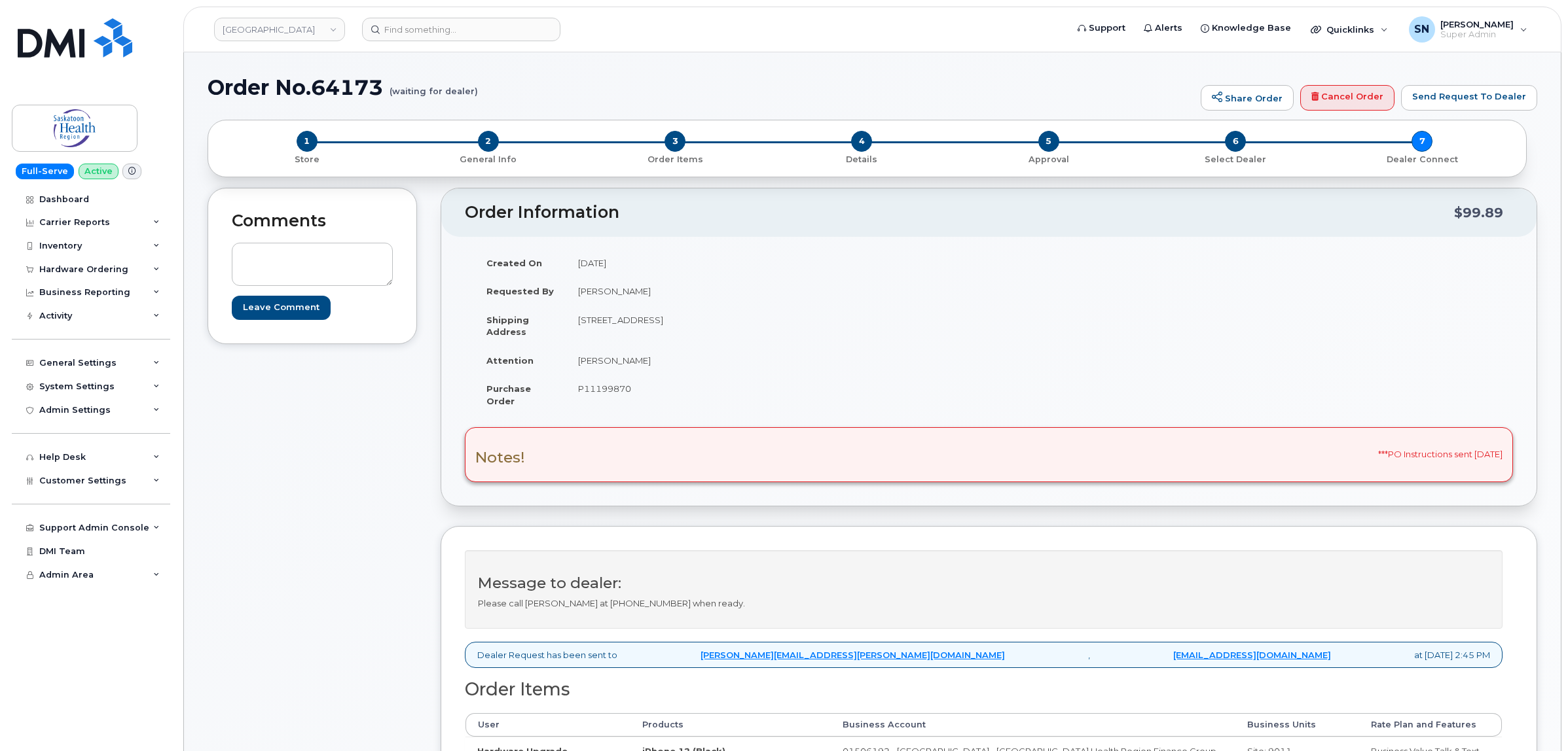
click at [306, 475] on div "Comments Leave Comment" at bounding box center [312, 581] width 209 height 788
click at [358, 524] on div "Comments Leave Comment" at bounding box center [312, 581] width 209 height 788
click at [357, 484] on div "Comments Leave Comment" at bounding box center [312, 581] width 209 height 788
click at [388, 404] on div "Comments Leave Comment" at bounding box center [312, 581] width 209 height 788
